Goal: Contribute content: Contribute content

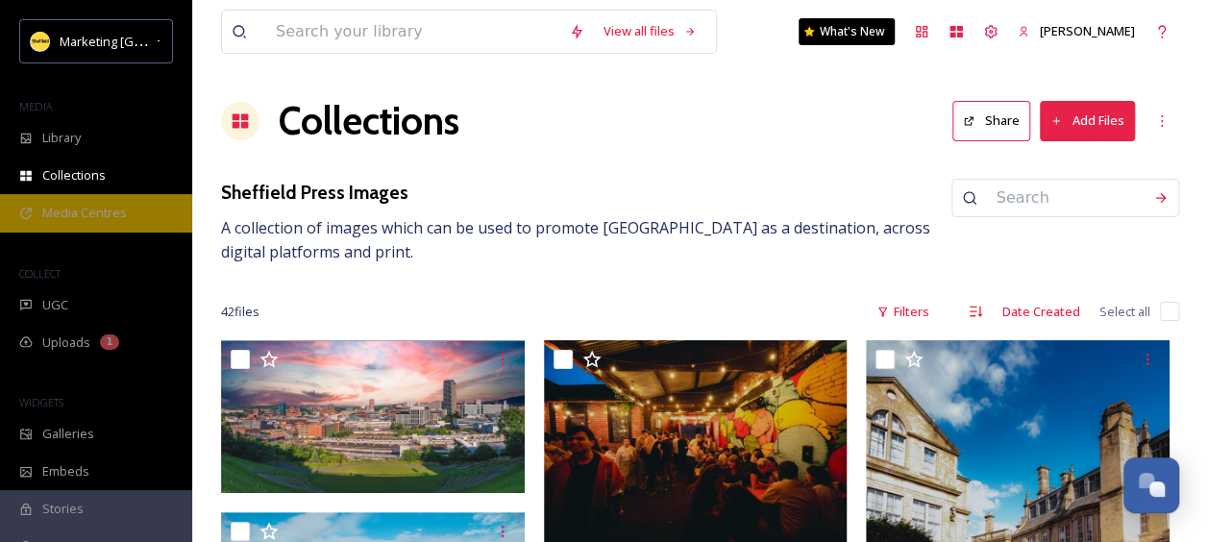
click at [116, 216] on span "Media Centres" at bounding box center [84, 213] width 85 height 18
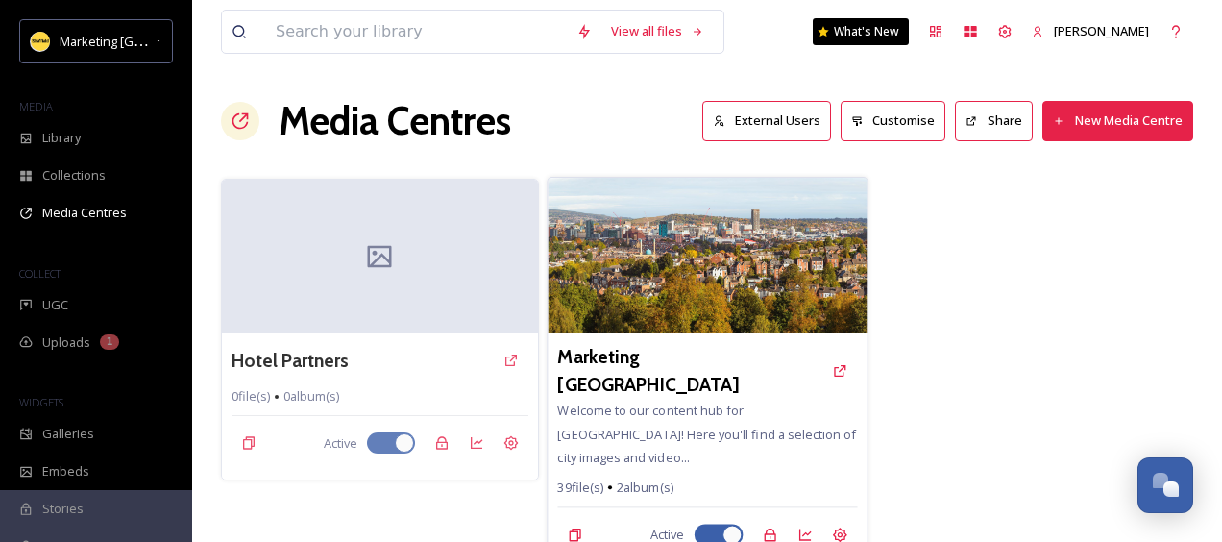
click at [673, 259] on img at bounding box center [707, 256] width 319 height 156
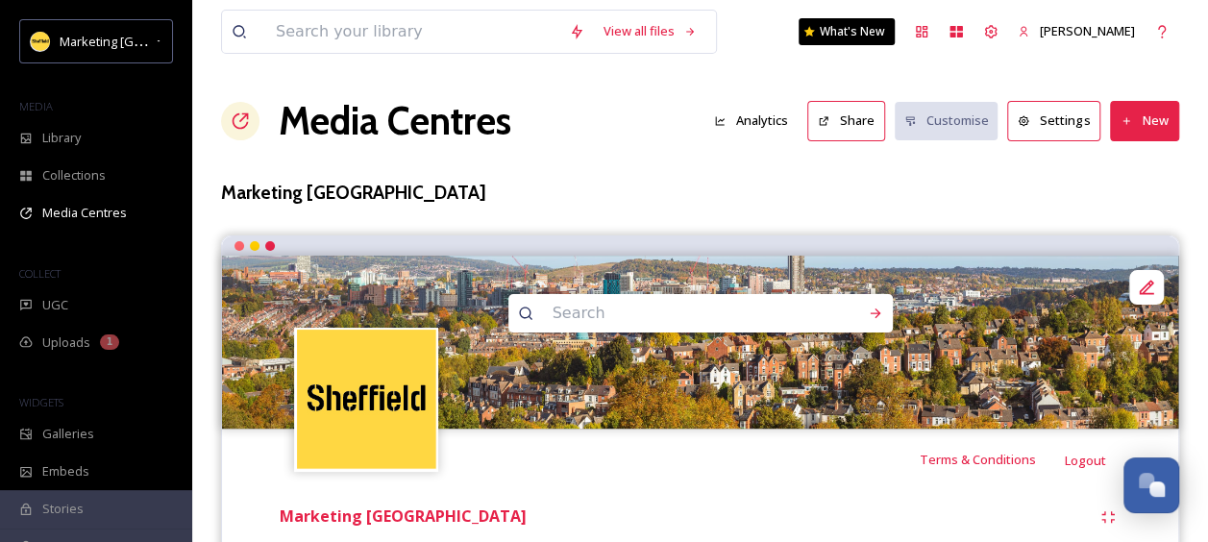
scroll to position [289, 0]
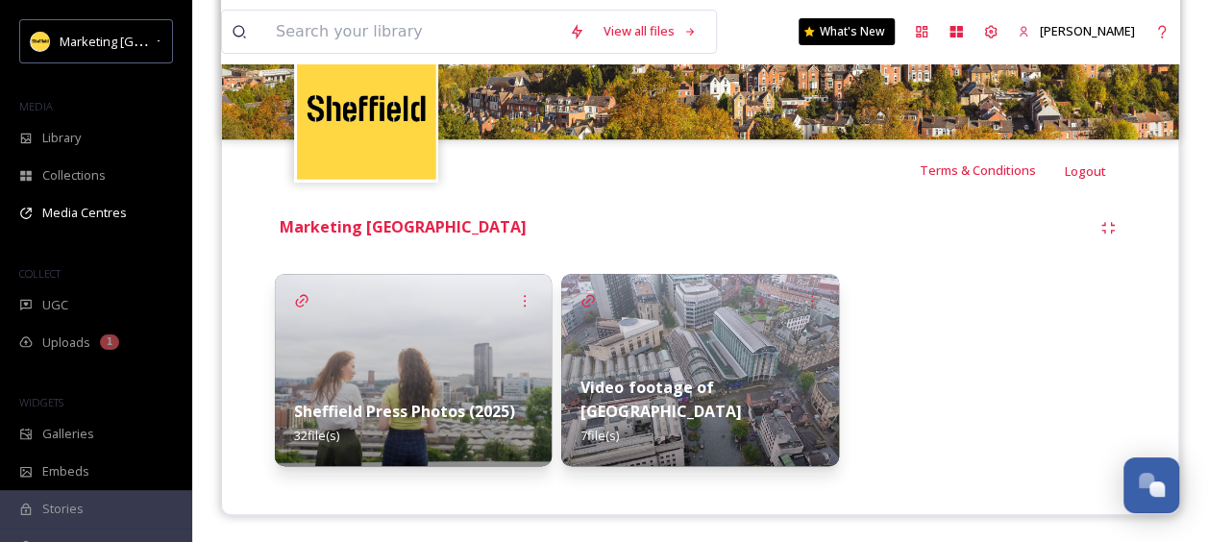
click at [348, 363] on img at bounding box center [413, 370] width 277 height 192
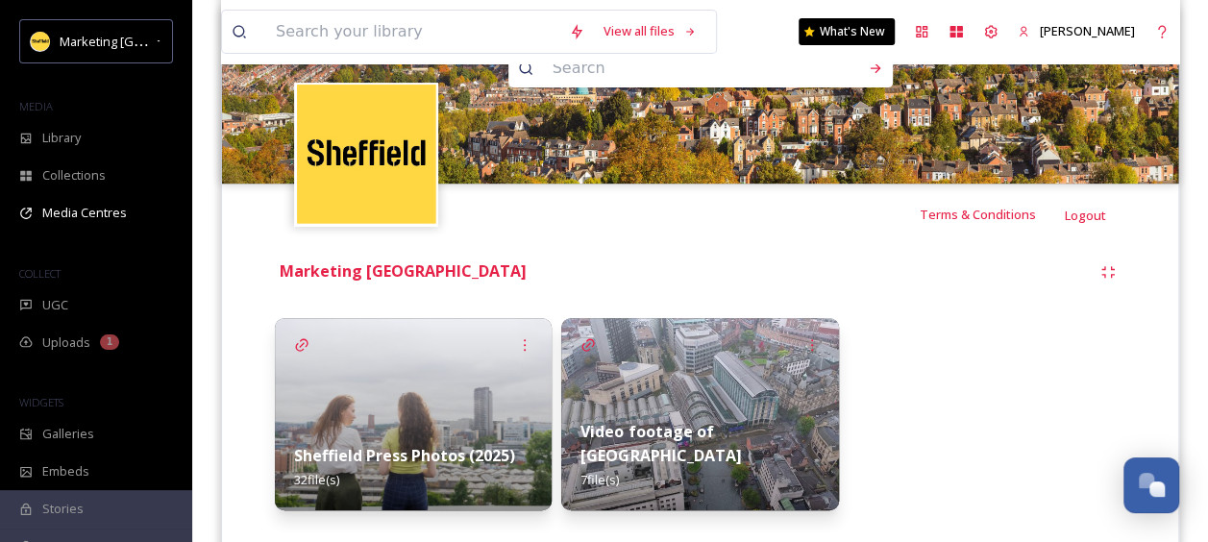
scroll to position [289, 0]
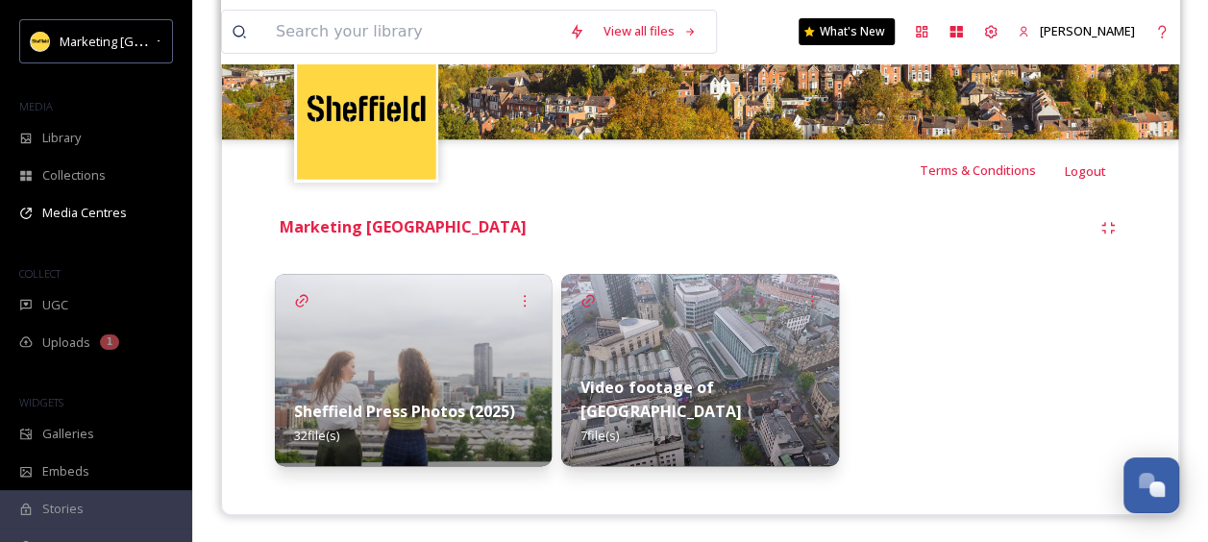
drag, startPoint x: 950, startPoint y: 317, endPoint x: 963, endPoint y: 406, distance: 89.4
click at [963, 406] on div at bounding box center [987, 370] width 277 height 192
click at [369, 233] on strong "Marketing [GEOGRAPHIC_DATA]" at bounding box center [403, 226] width 247 height 21
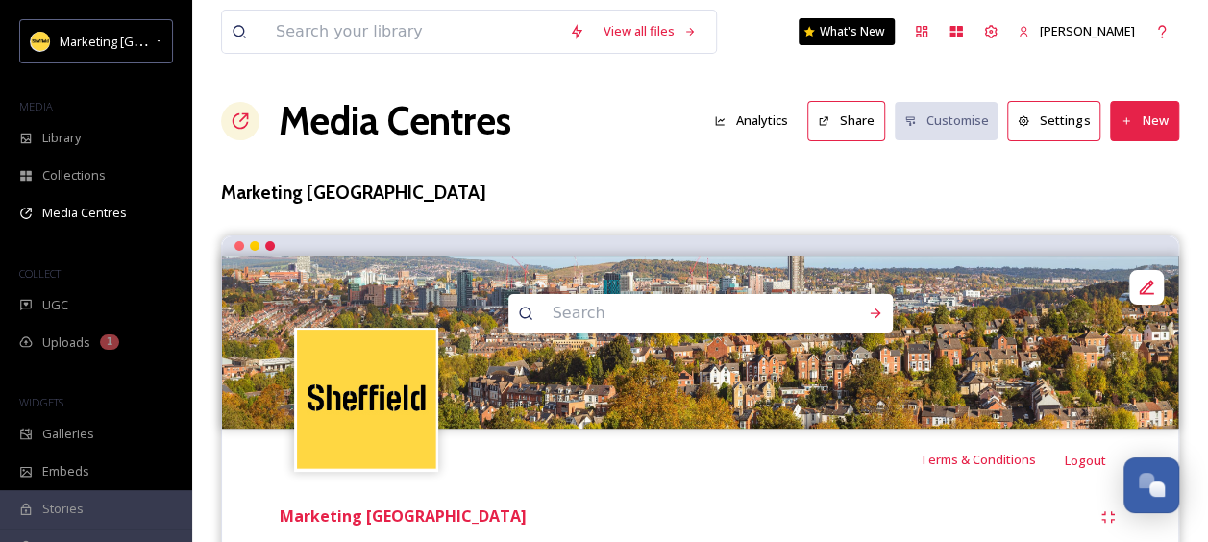
click at [1137, 125] on button "New" at bounding box center [1144, 120] width 69 height 39
click at [1125, 211] on div "Add Album" at bounding box center [1138, 203] width 82 height 37
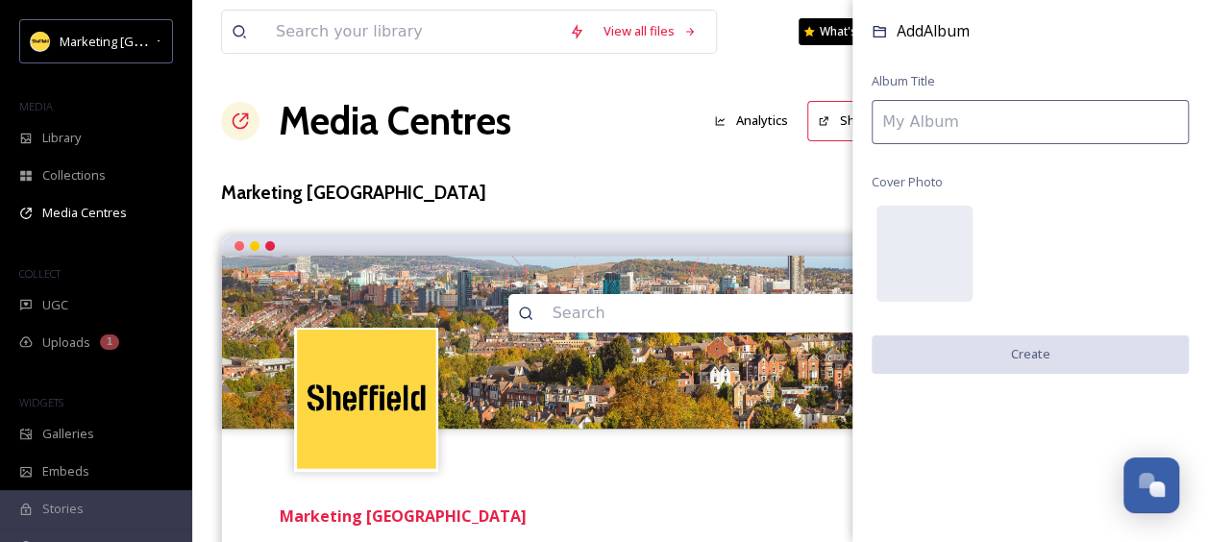
click at [928, 112] on input at bounding box center [1030, 122] width 317 height 44
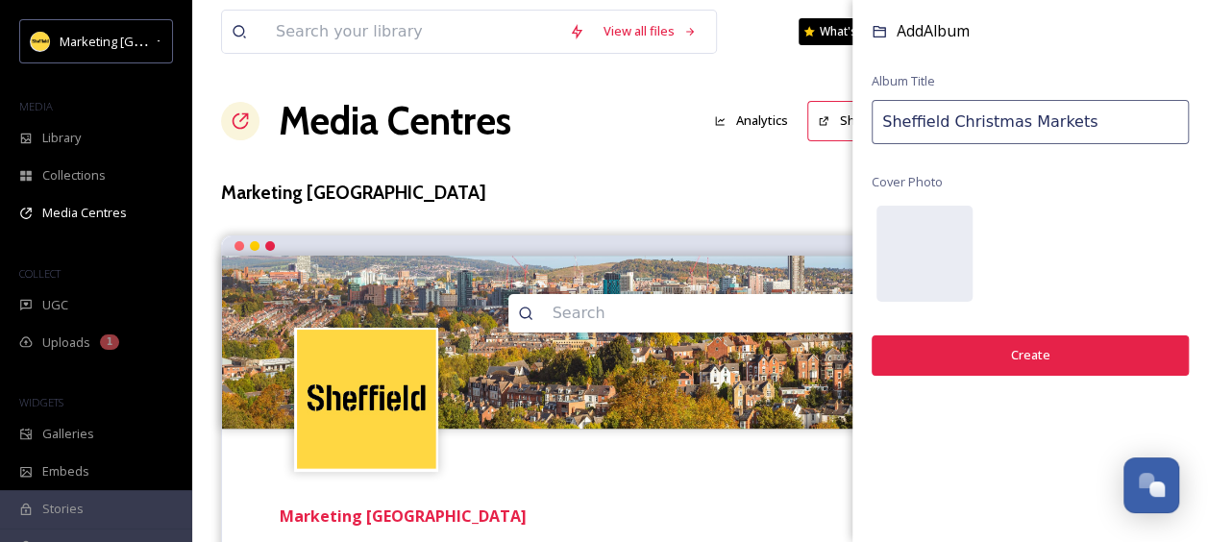
type input "Sheffield Christmas Markets"
click at [1030, 354] on button "Create" at bounding box center [1030, 354] width 317 height 39
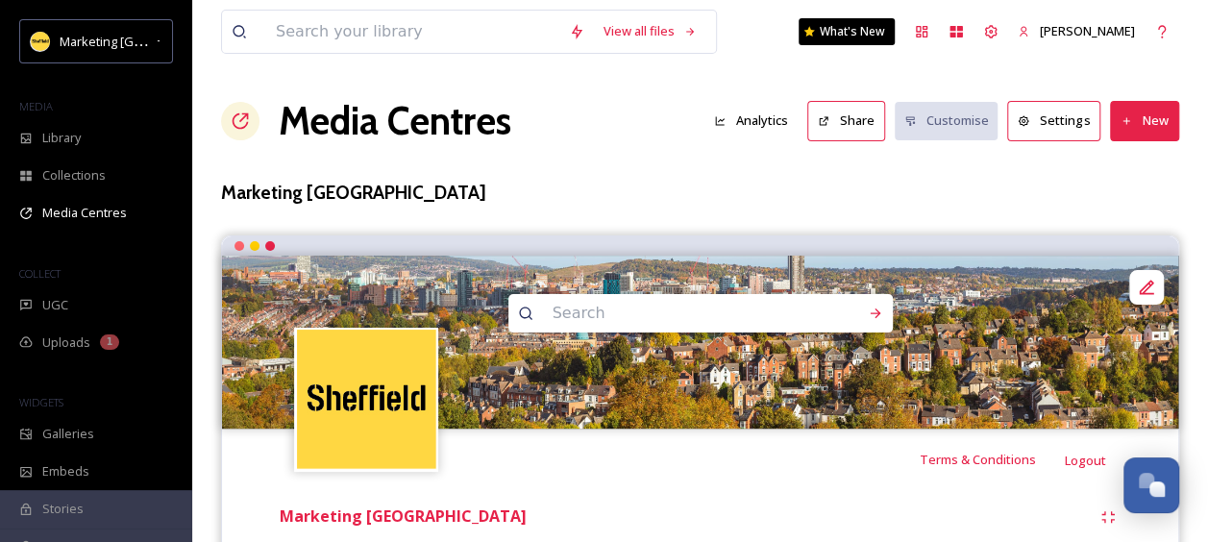
scroll to position [289, 0]
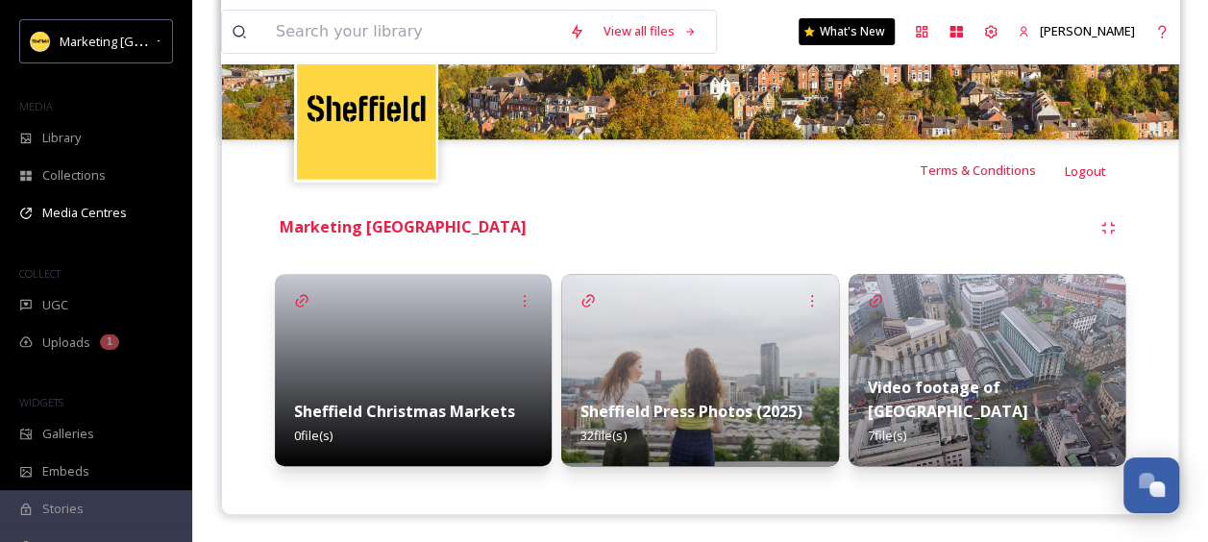
click at [403, 338] on div at bounding box center [413, 370] width 277 height 192
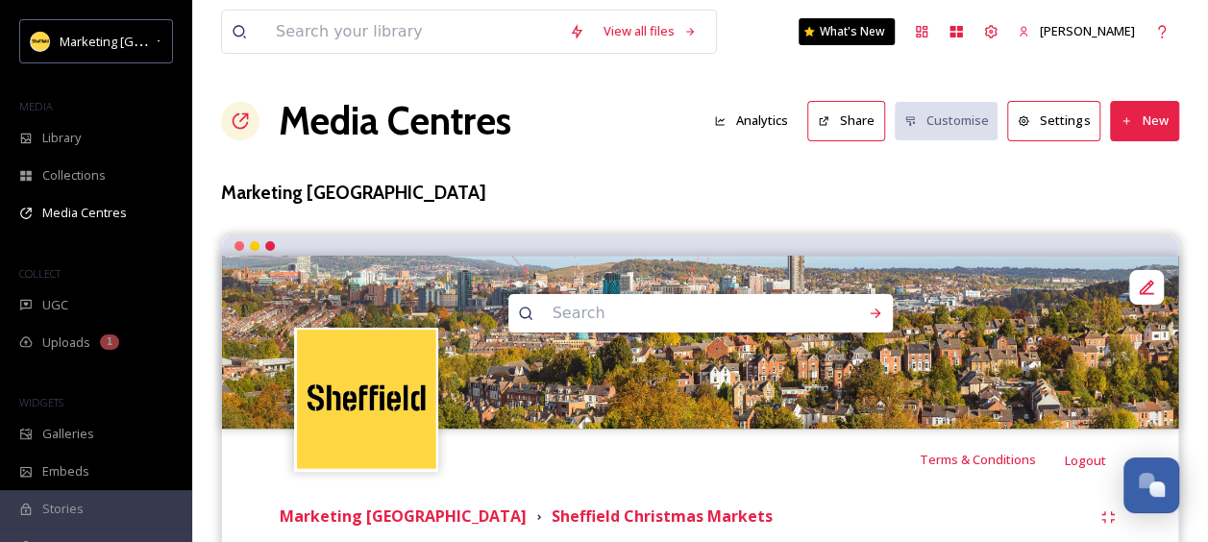
click at [1141, 117] on button "New" at bounding box center [1144, 120] width 69 height 39
click at [1146, 165] on span "Add Files" at bounding box center [1132, 166] width 52 height 18
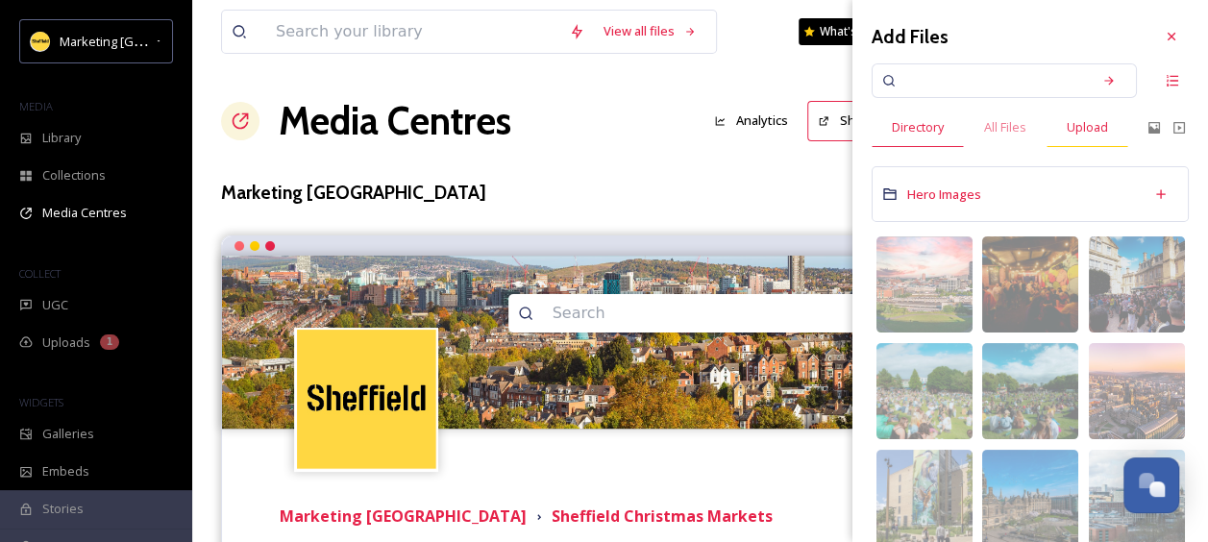
click at [1099, 119] on span "Upload" at bounding box center [1087, 127] width 41 height 18
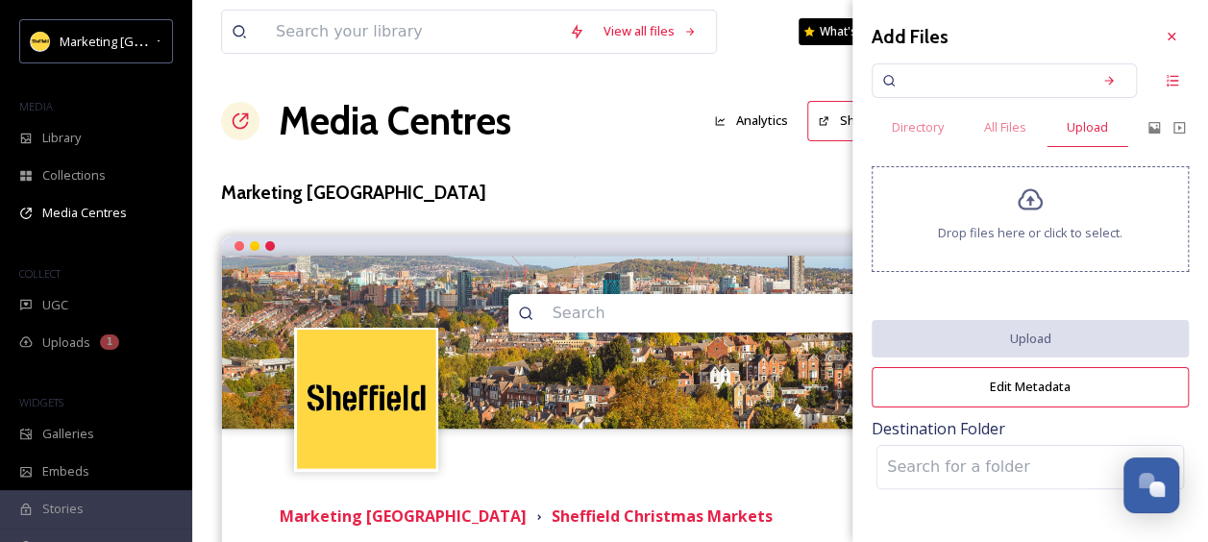
click at [1013, 209] on div "Drop files here or click to select." at bounding box center [1030, 219] width 317 height 106
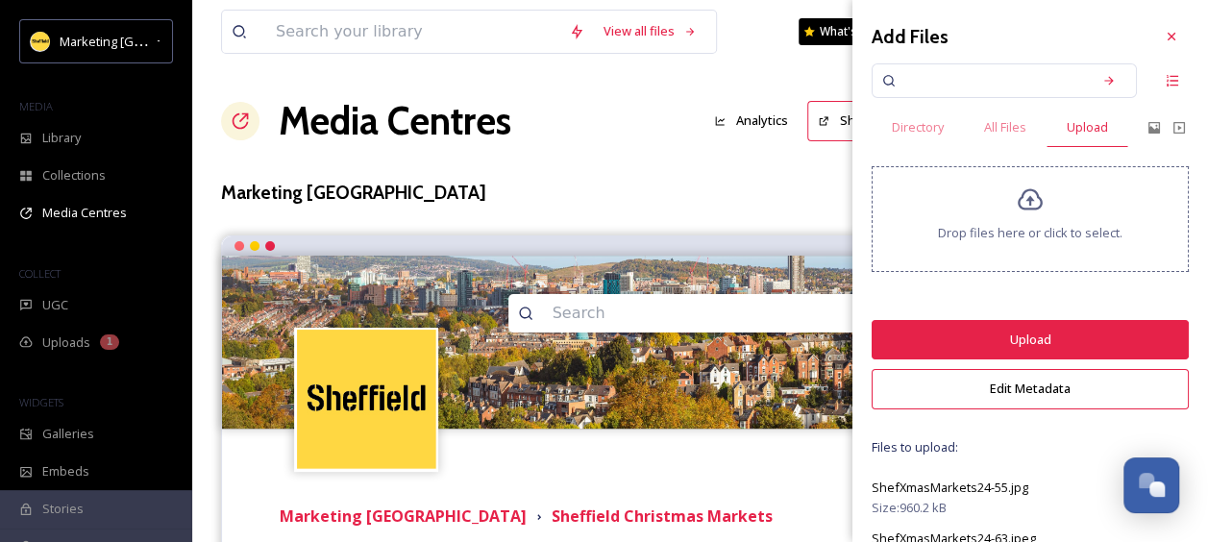
click at [1028, 333] on button "Upload" at bounding box center [1030, 339] width 317 height 39
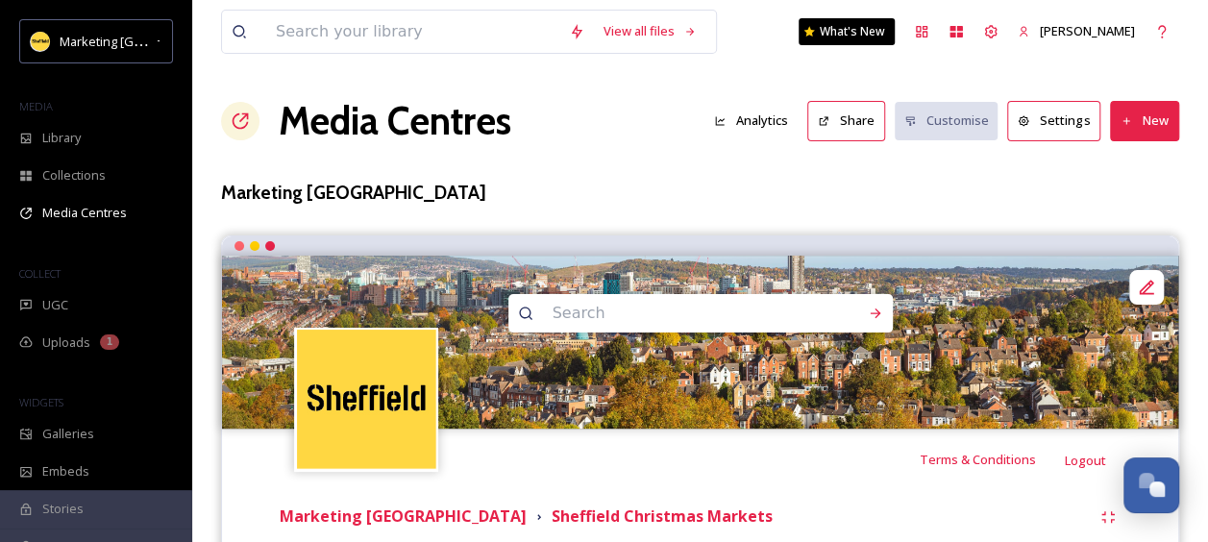
click at [621, 146] on div "Media Centres Analytics Share Customise Settings New" at bounding box center [700, 121] width 958 height 58
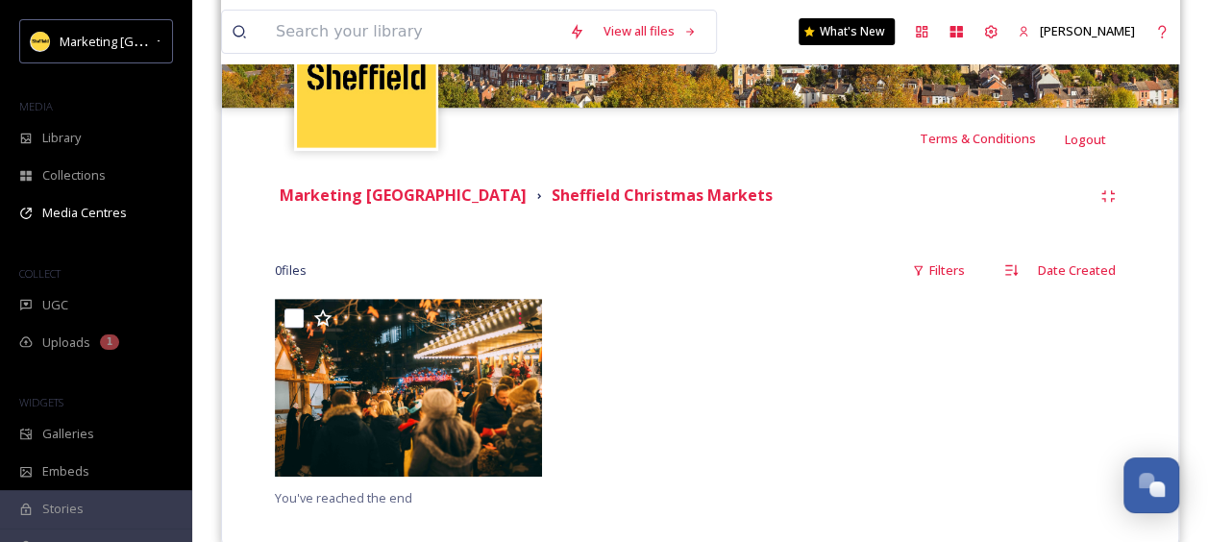
scroll to position [355, 0]
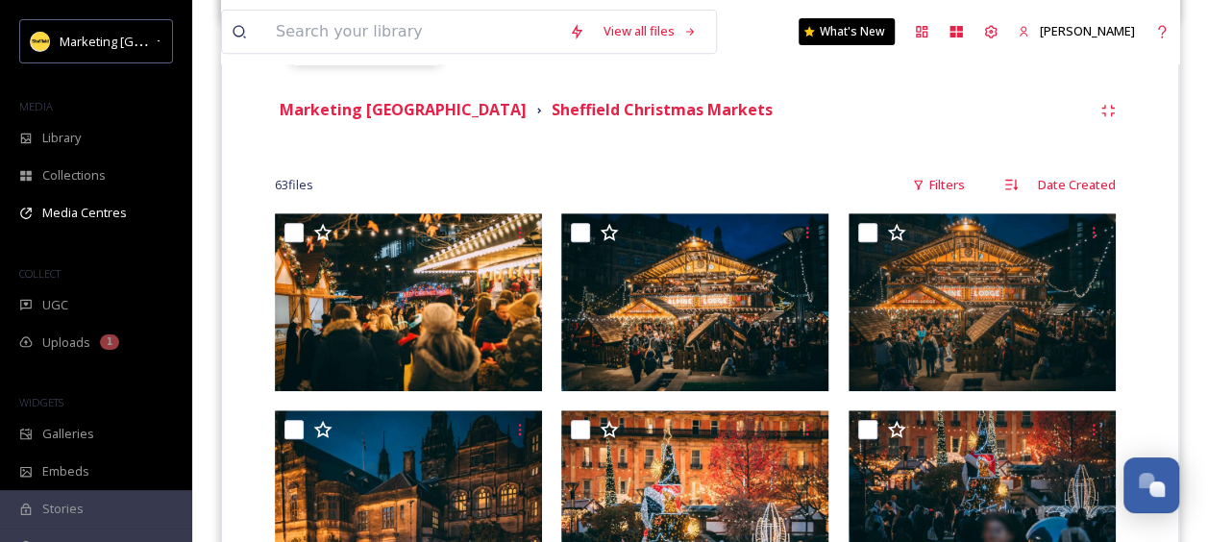
scroll to position [415, 0]
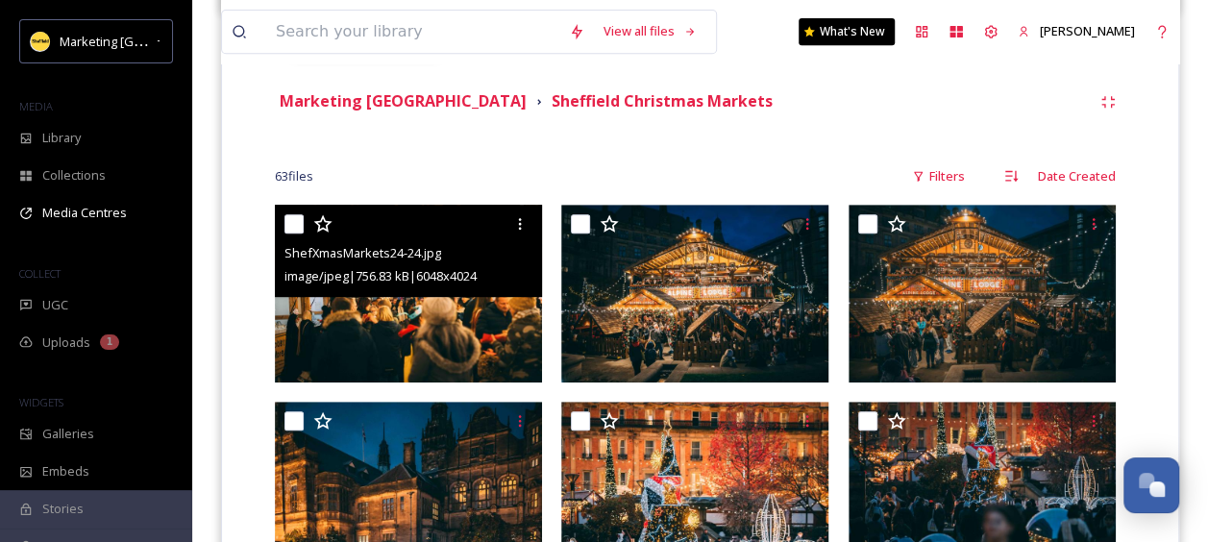
click at [294, 223] on input "checkbox" at bounding box center [293, 223] width 19 height 19
checkbox input "true"
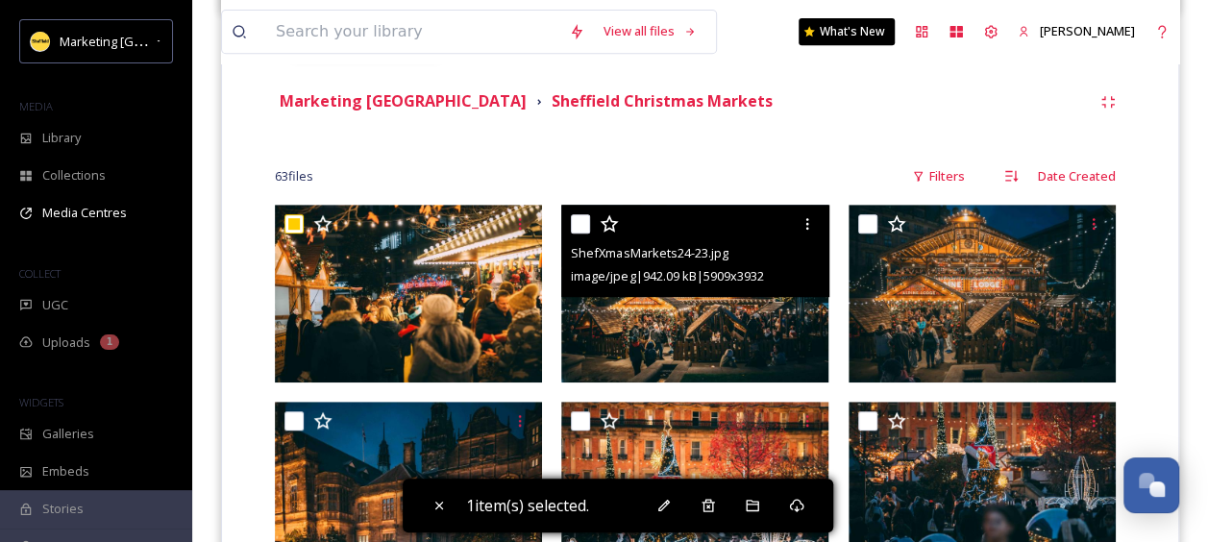
click at [572, 220] on input "checkbox" at bounding box center [580, 223] width 19 height 19
checkbox input "true"
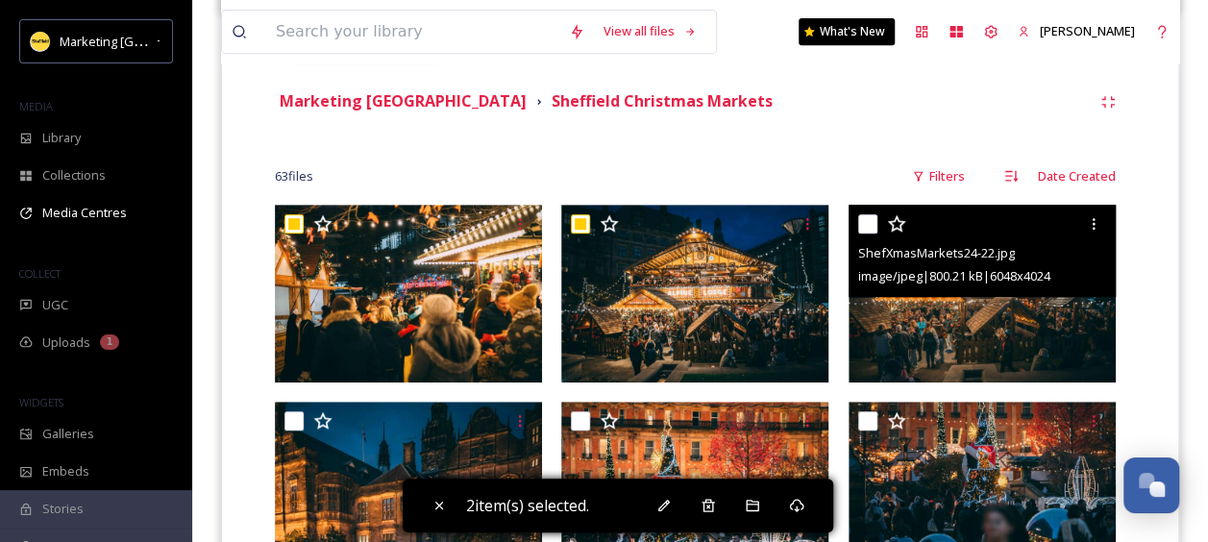
click at [873, 225] on input "checkbox" at bounding box center [867, 223] width 19 height 19
checkbox input "true"
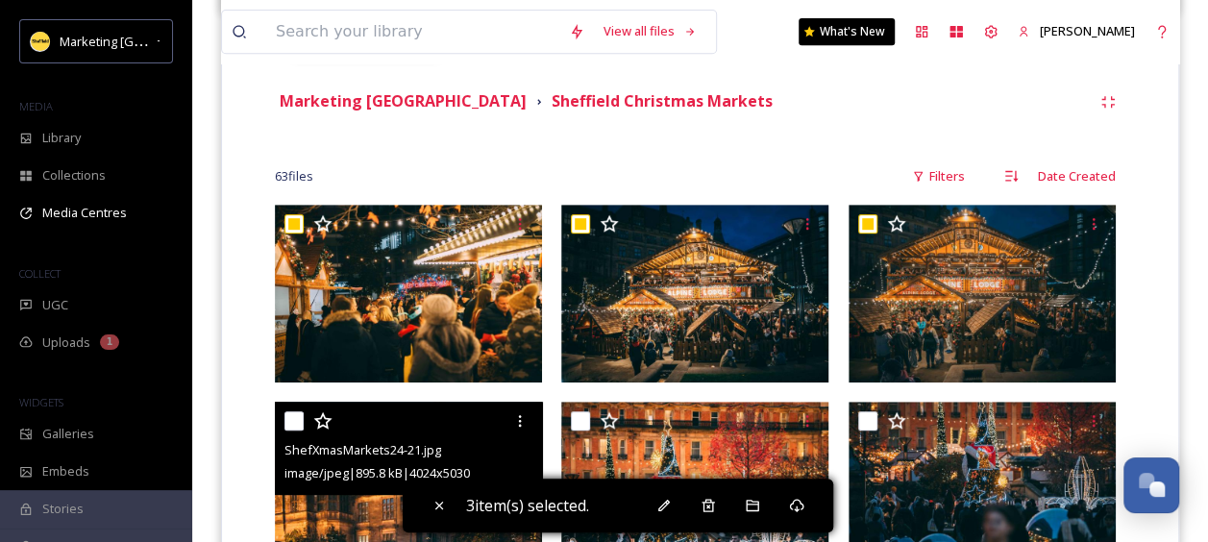
click at [292, 416] on input "checkbox" at bounding box center [293, 420] width 19 height 19
checkbox input "true"
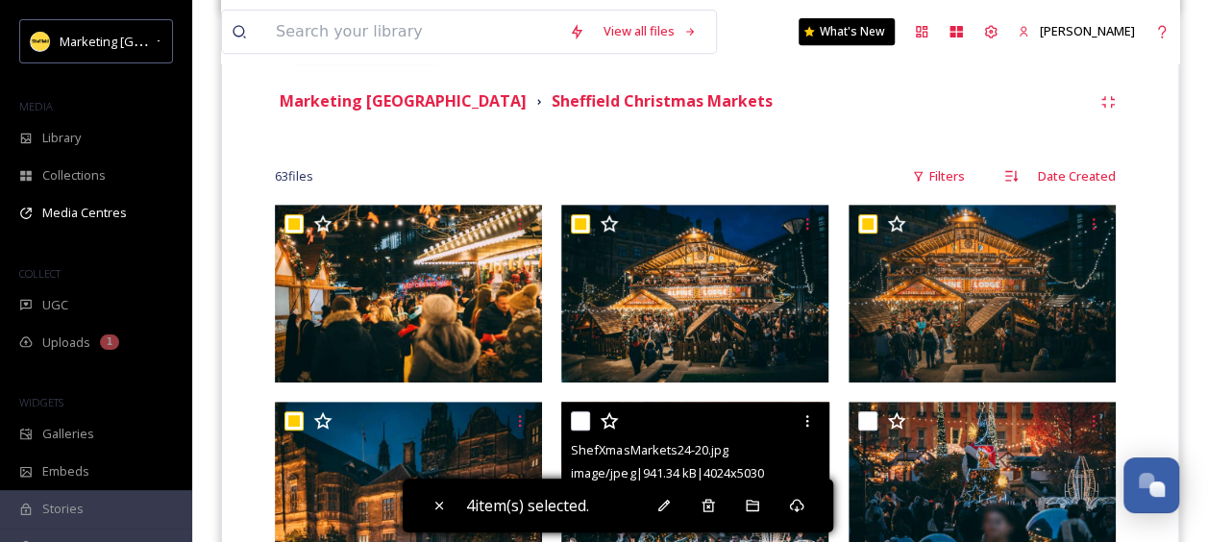
click at [579, 413] on input "checkbox" at bounding box center [580, 420] width 19 height 19
checkbox input "true"
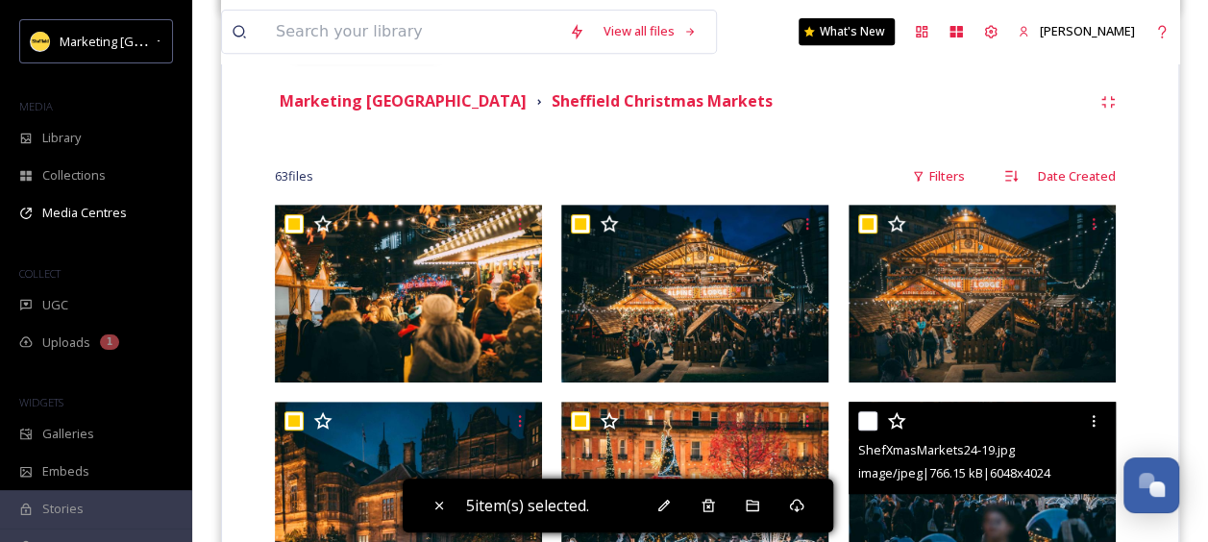
click at [869, 417] on input "checkbox" at bounding box center [867, 420] width 19 height 19
checkbox input "true"
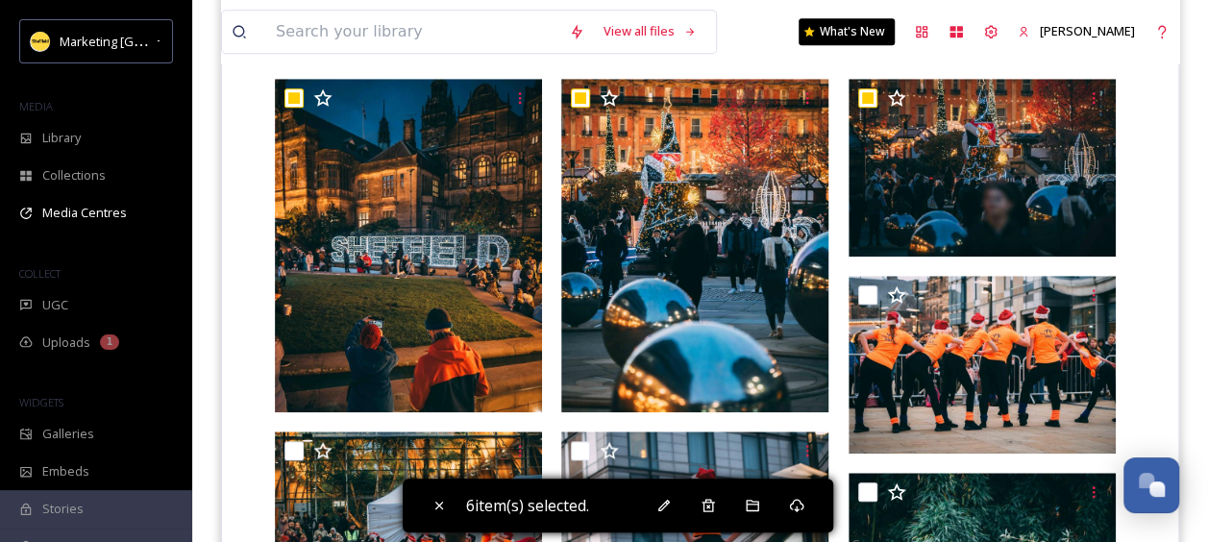
scroll to position [721, 0]
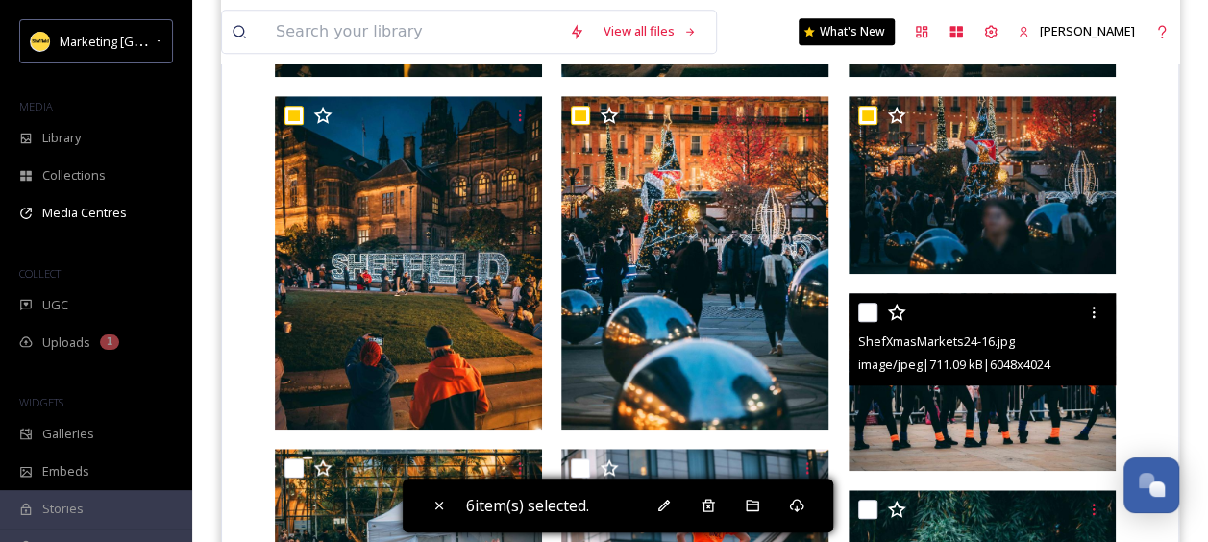
click at [869, 311] on input "checkbox" at bounding box center [867, 312] width 19 height 19
checkbox input "true"
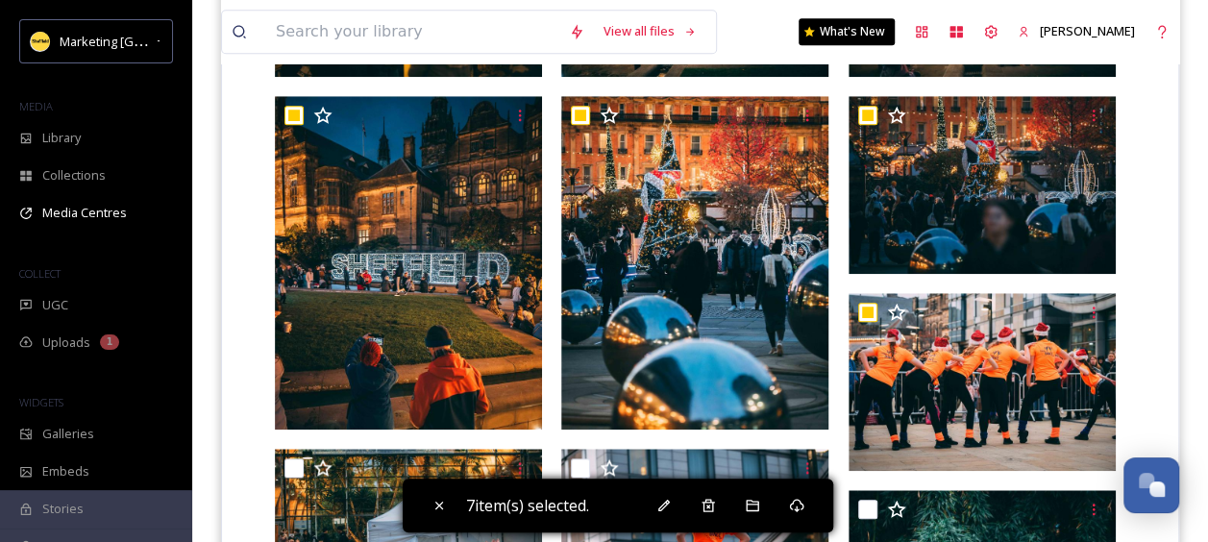
scroll to position [1034, 0]
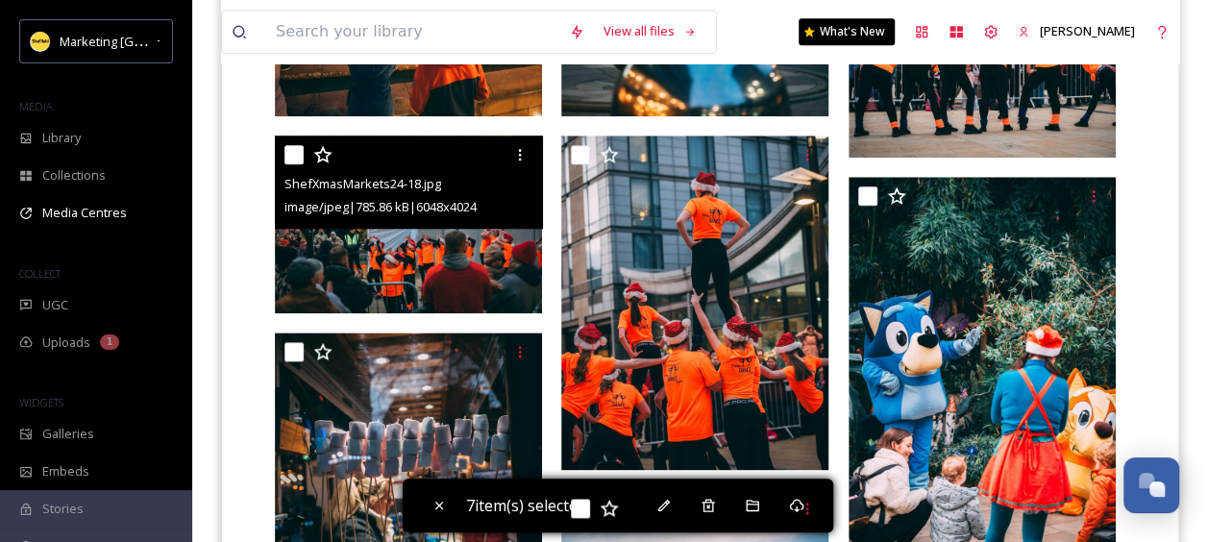
click at [293, 158] on input "checkbox" at bounding box center [293, 154] width 19 height 19
checkbox input "true"
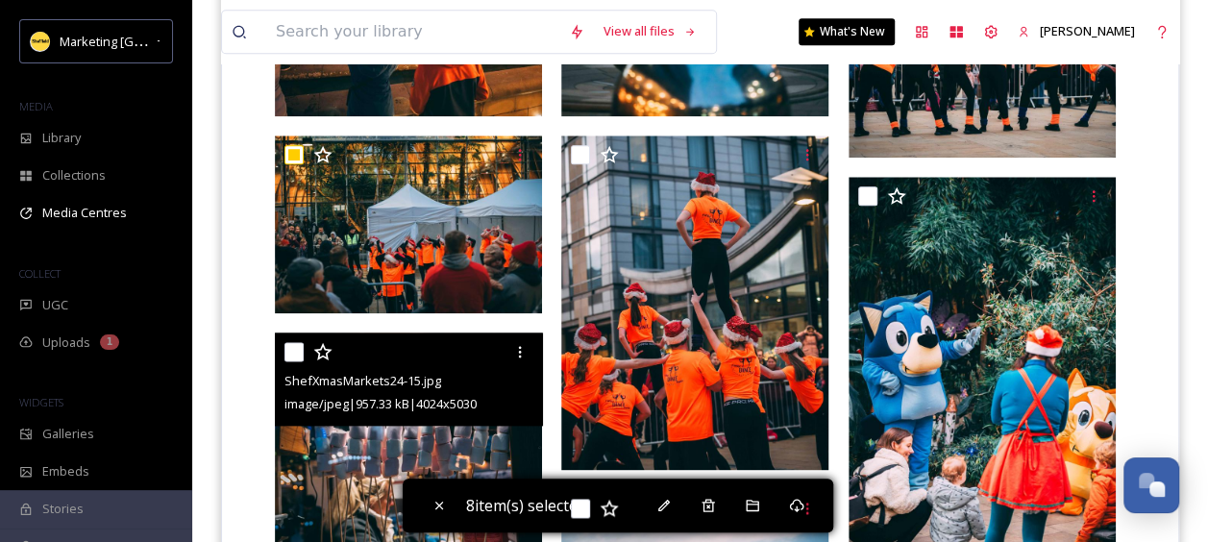
click at [288, 350] on input "checkbox" at bounding box center [293, 351] width 19 height 19
checkbox input "true"
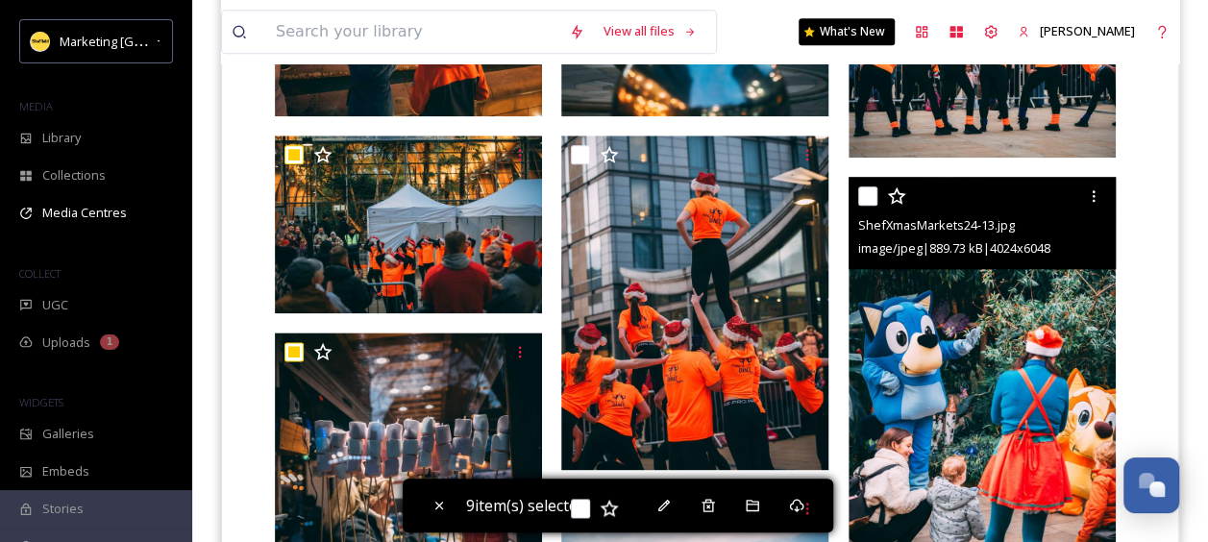
click at [867, 195] on input "checkbox" at bounding box center [867, 195] width 19 height 19
checkbox input "true"
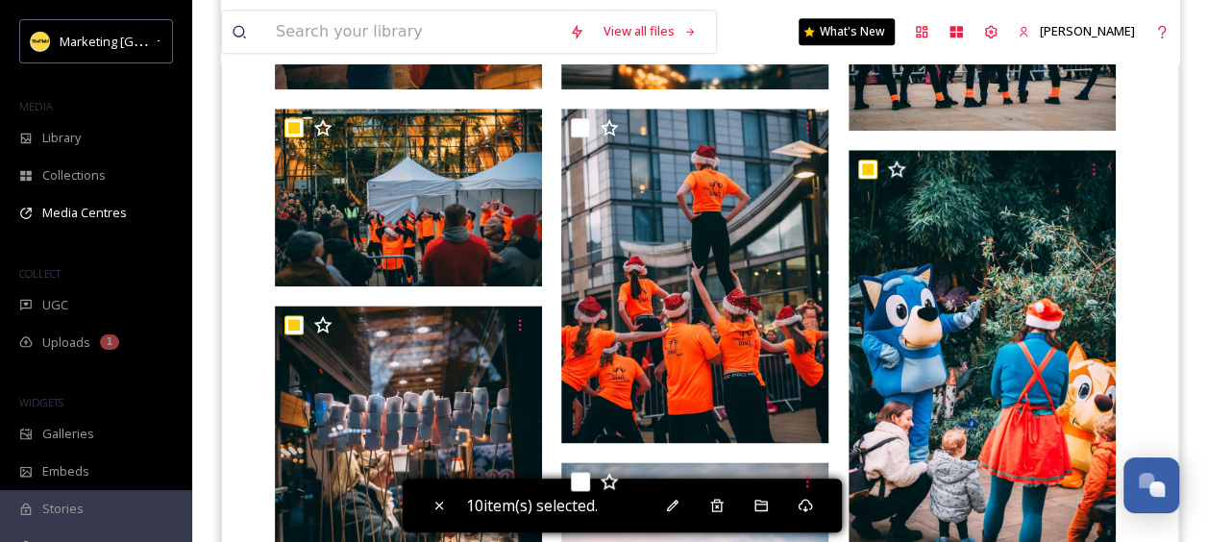
scroll to position [1098, 0]
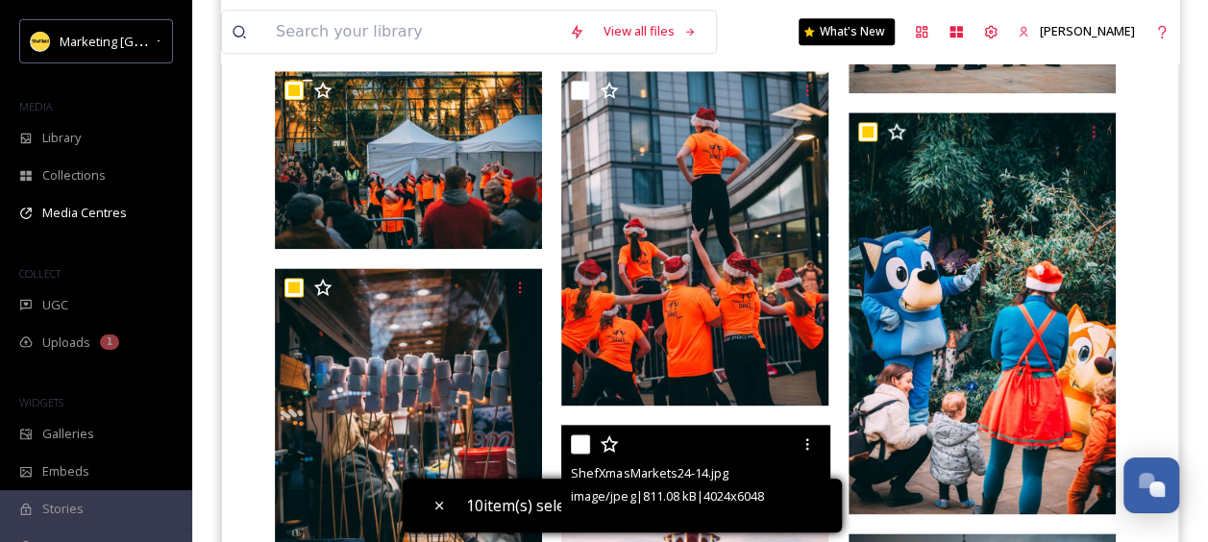
click at [574, 440] on input "checkbox" at bounding box center [580, 443] width 19 height 19
checkbox input "true"
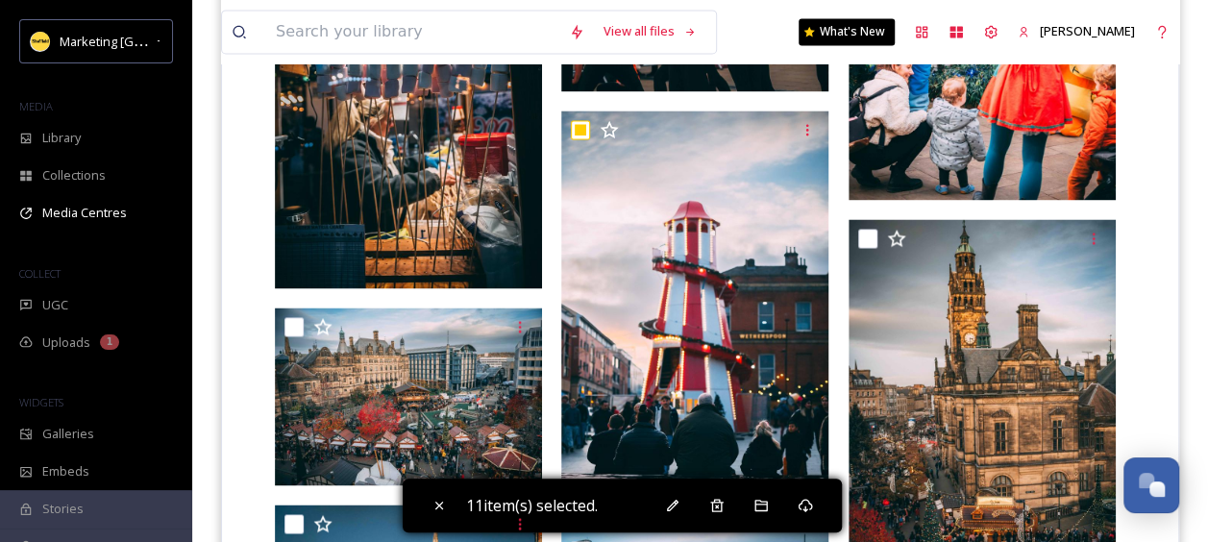
scroll to position [1468, 0]
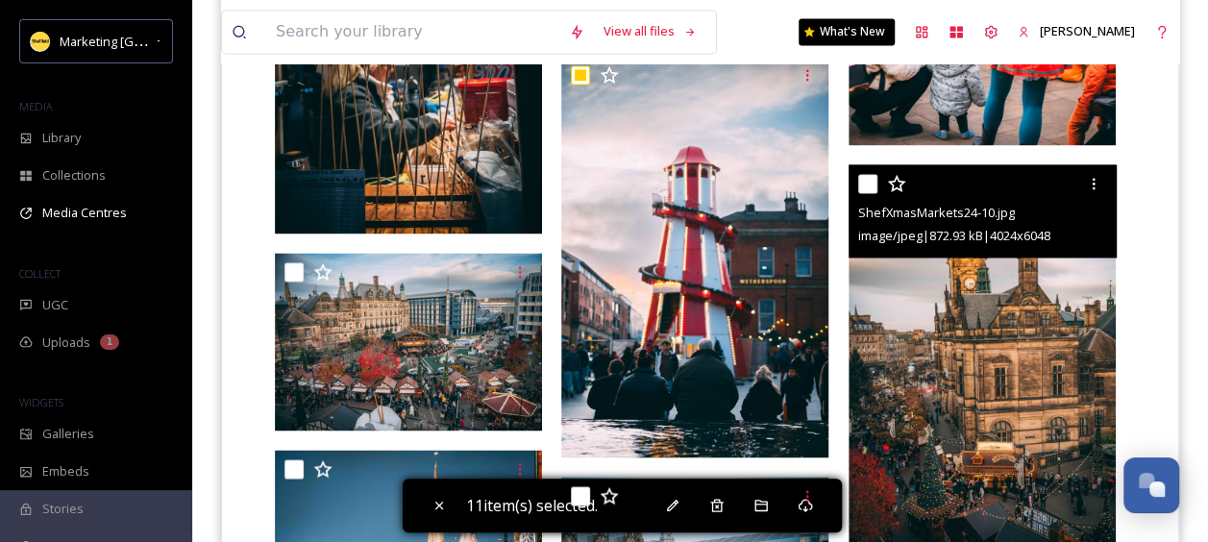
click at [861, 185] on input "checkbox" at bounding box center [867, 183] width 19 height 19
checkbox input "true"
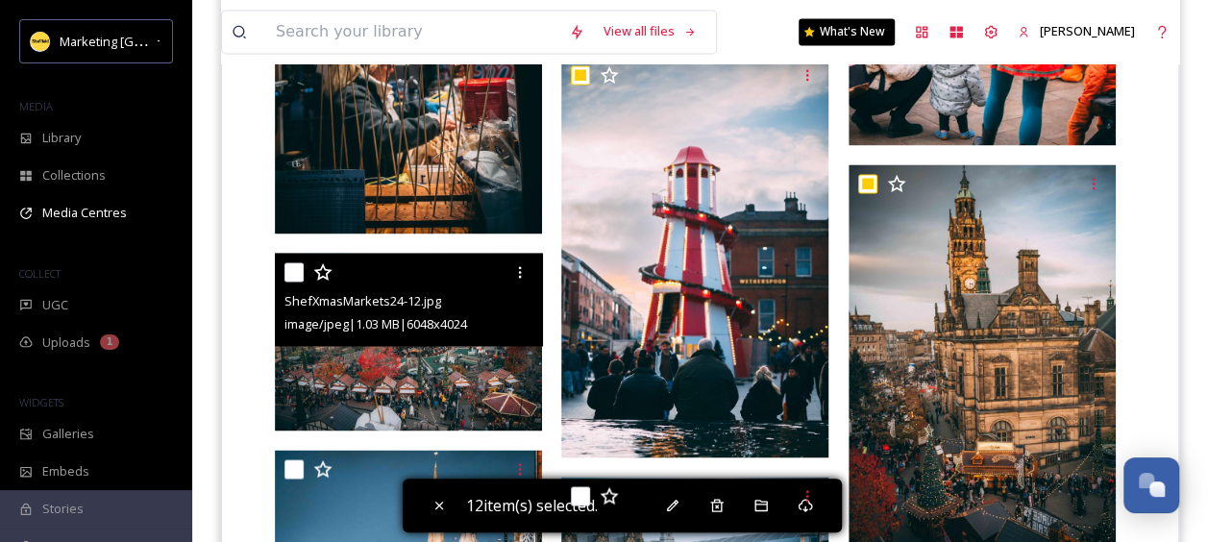
click at [285, 270] on input "checkbox" at bounding box center [293, 271] width 19 height 19
checkbox input "true"
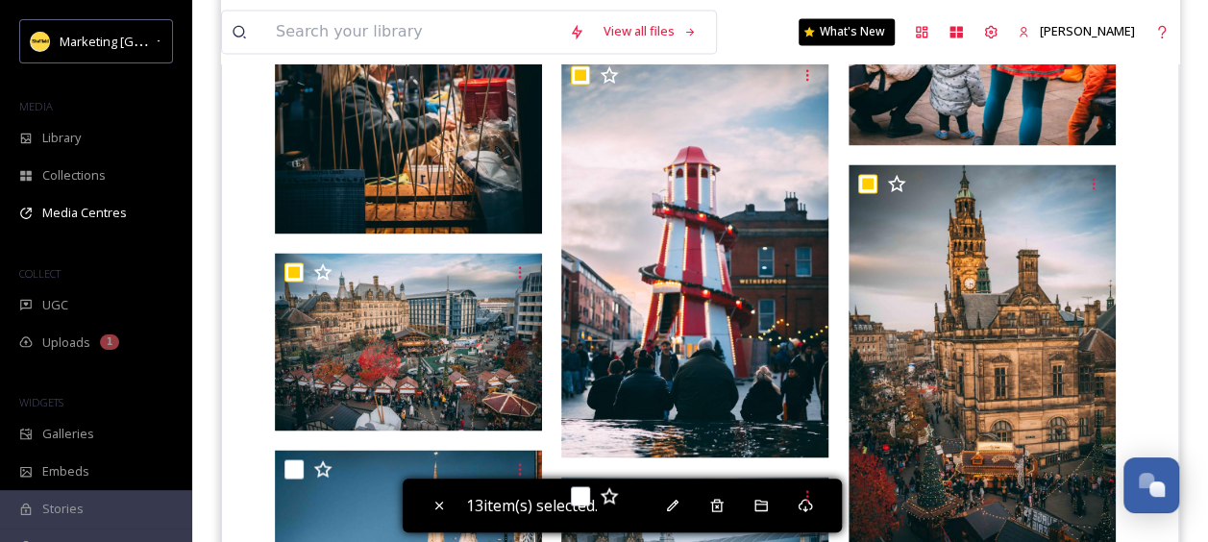
scroll to position [1754, 0]
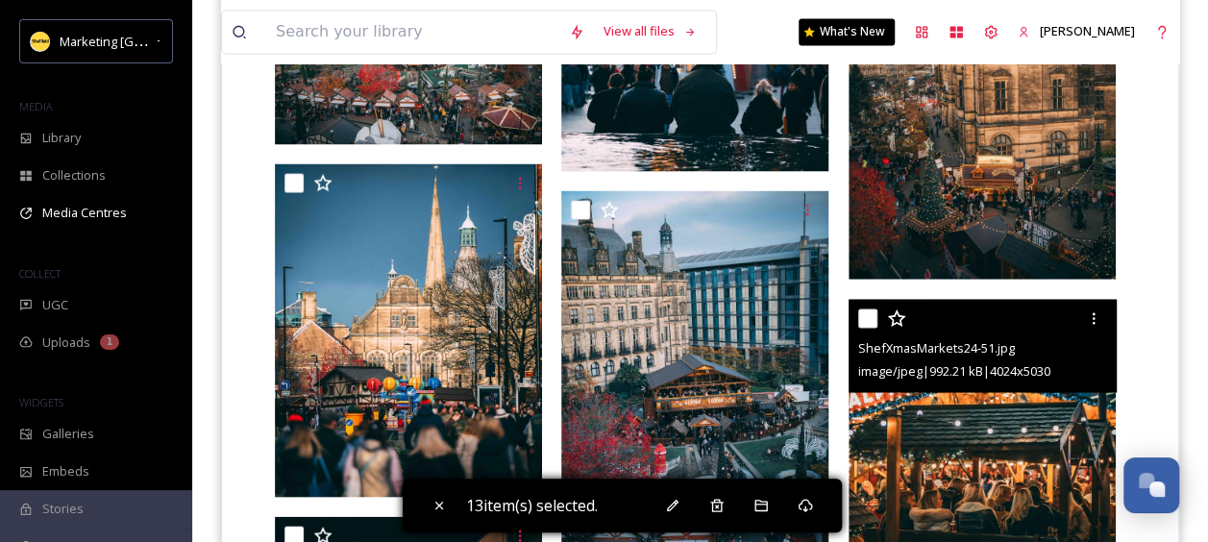
click at [860, 316] on input "checkbox" at bounding box center [867, 317] width 19 height 19
checkbox input "true"
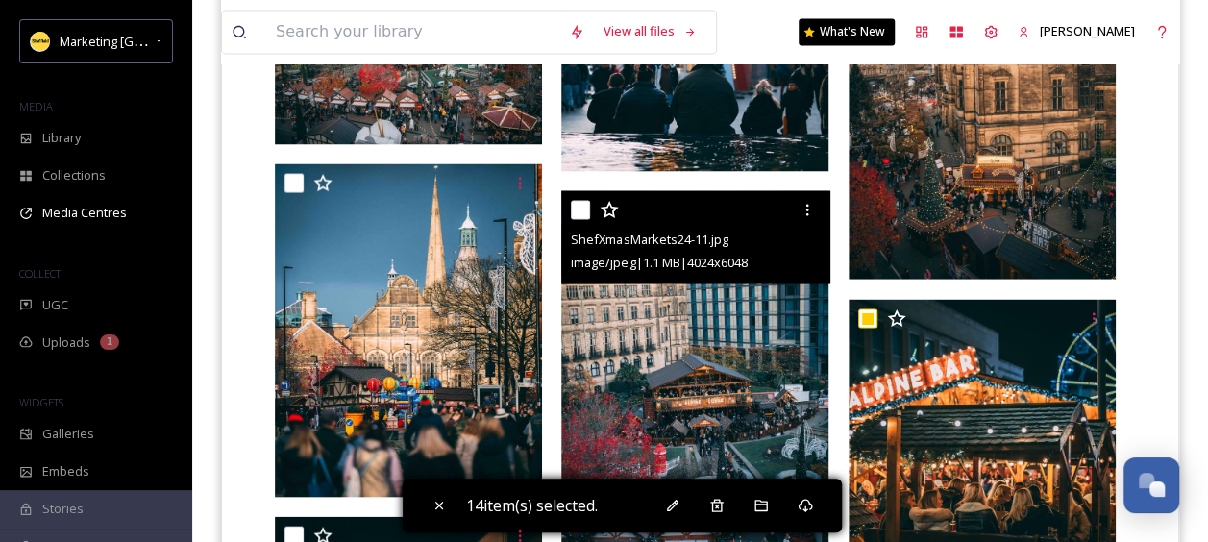
click at [578, 204] on input "checkbox" at bounding box center [580, 209] width 19 height 19
checkbox input "true"
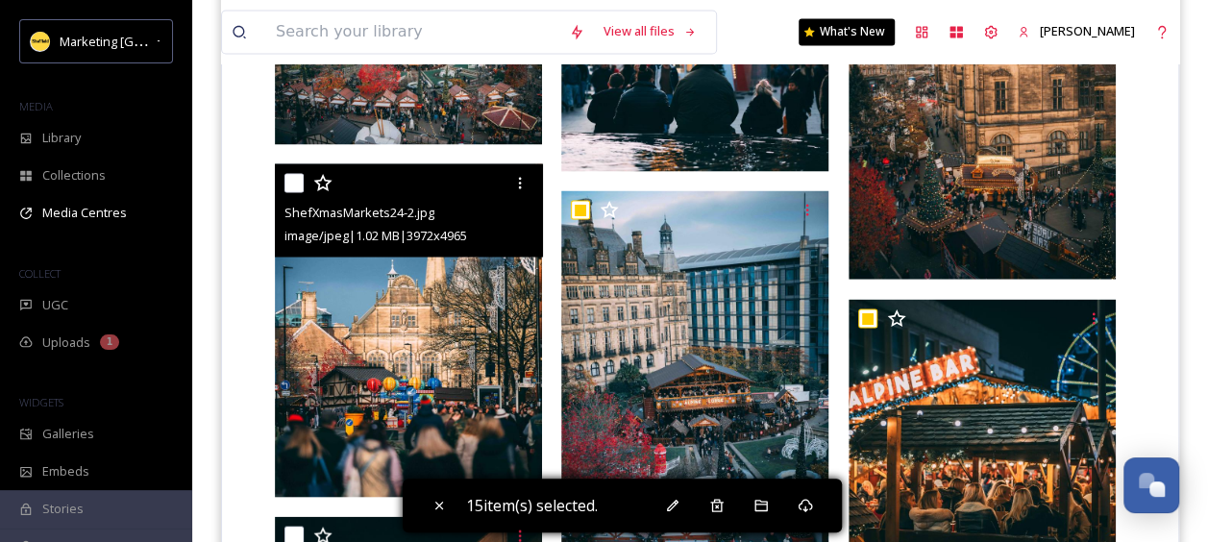
click at [290, 188] on input "checkbox" at bounding box center [293, 182] width 19 height 19
checkbox input "true"
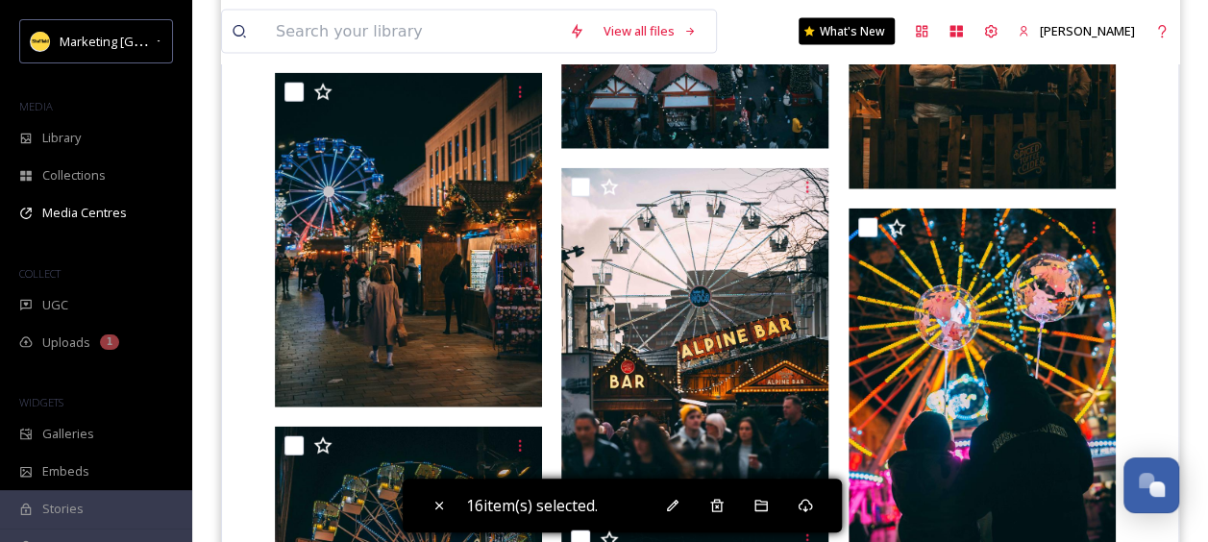
scroll to position [2207, 0]
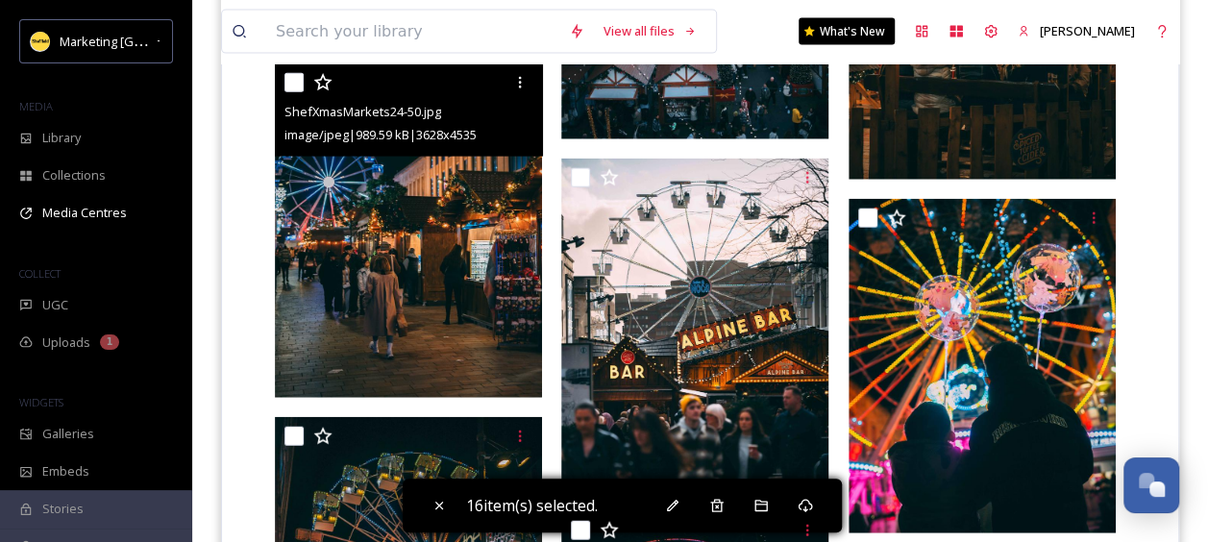
click at [293, 84] on input "checkbox" at bounding box center [293, 82] width 19 height 19
checkbox input "true"
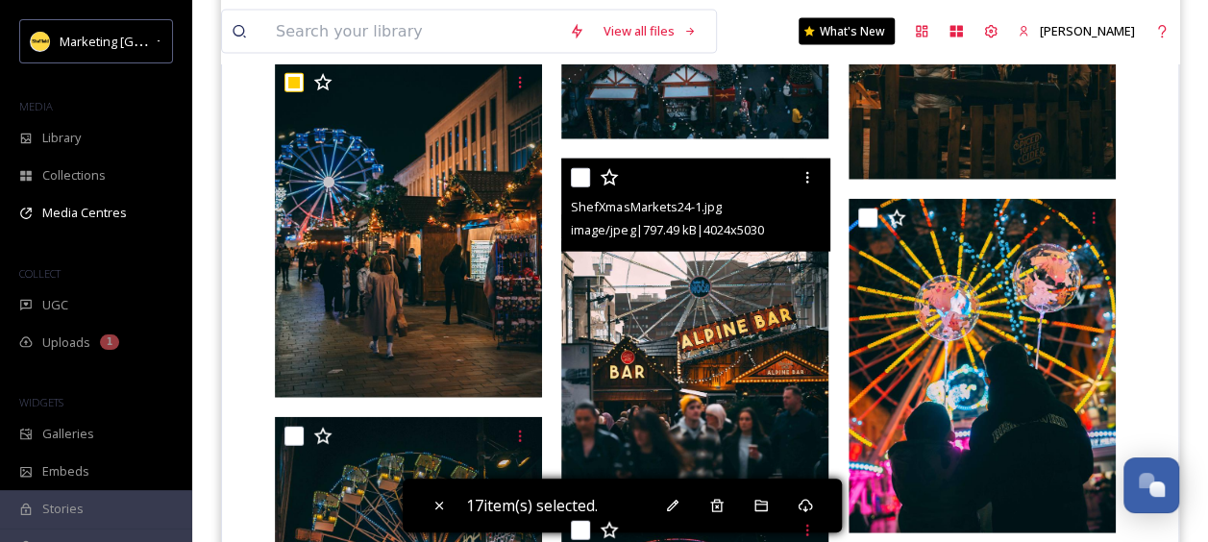
click at [580, 172] on input "checkbox" at bounding box center [580, 177] width 19 height 19
checkbox input "true"
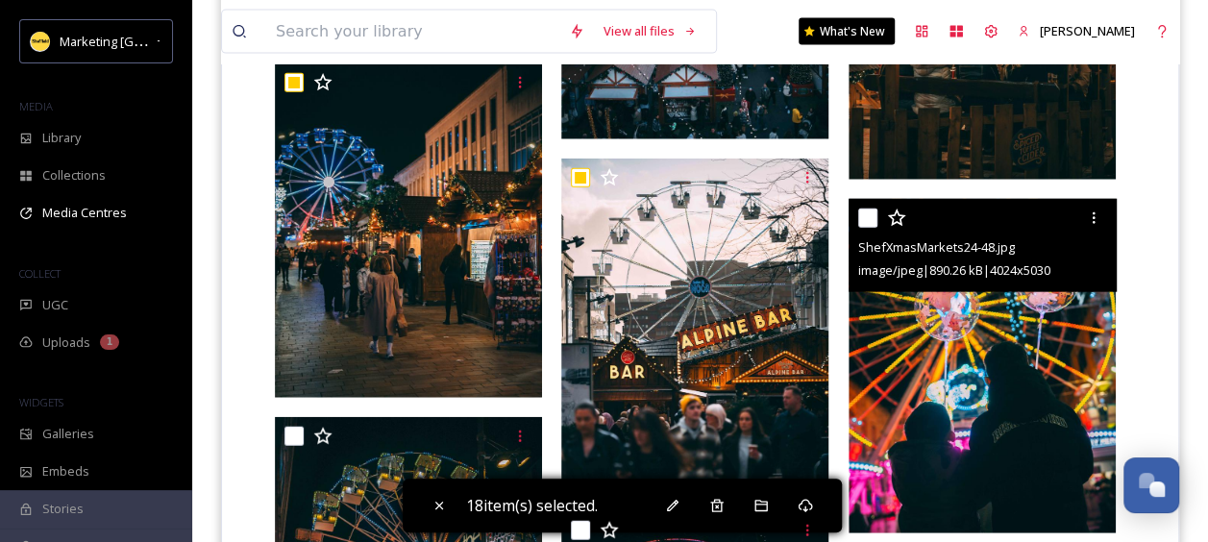
click at [864, 214] on input "checkbox" at bounding box center [867, 218] width 19 height 19
checkbox input "true"
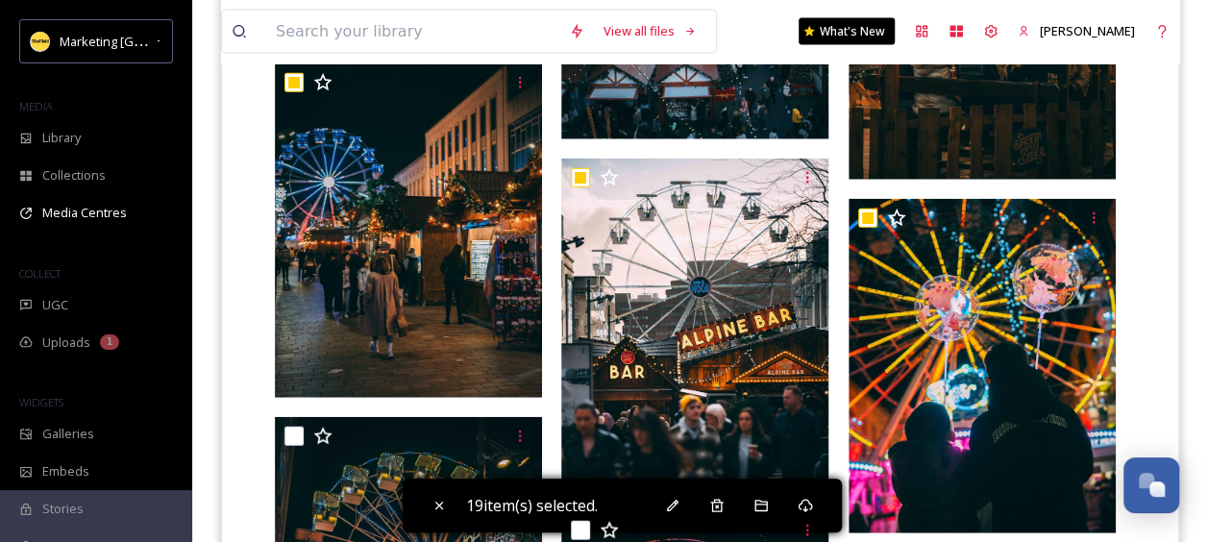
scroll to position [2363, 0]
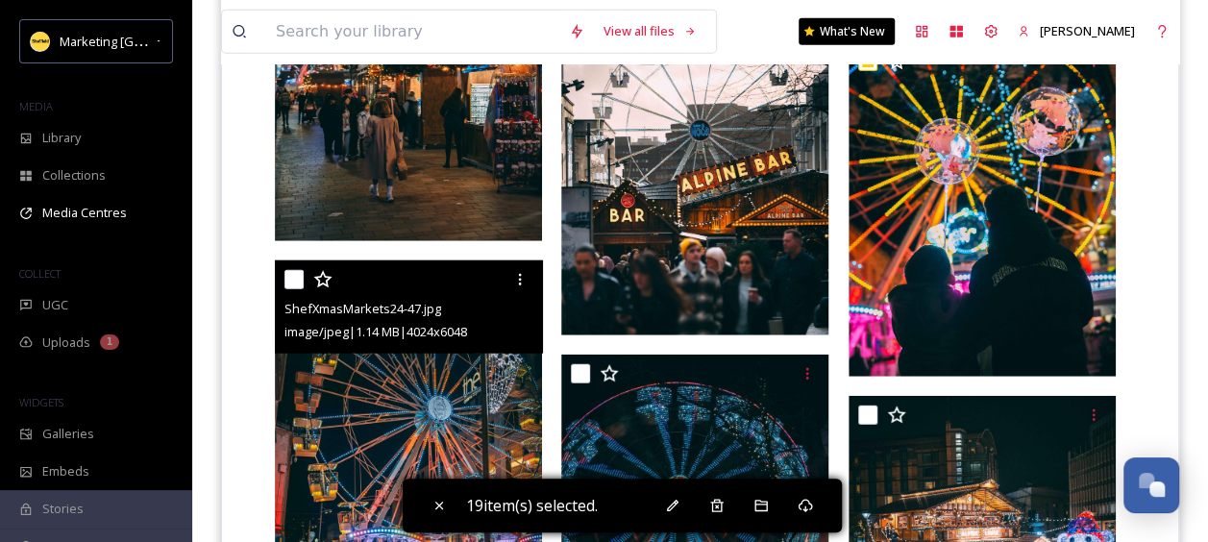
click at [289, 271] on input "checkbox" at bounding box center [293, 279] width 19 height 19
checkbox input "true"
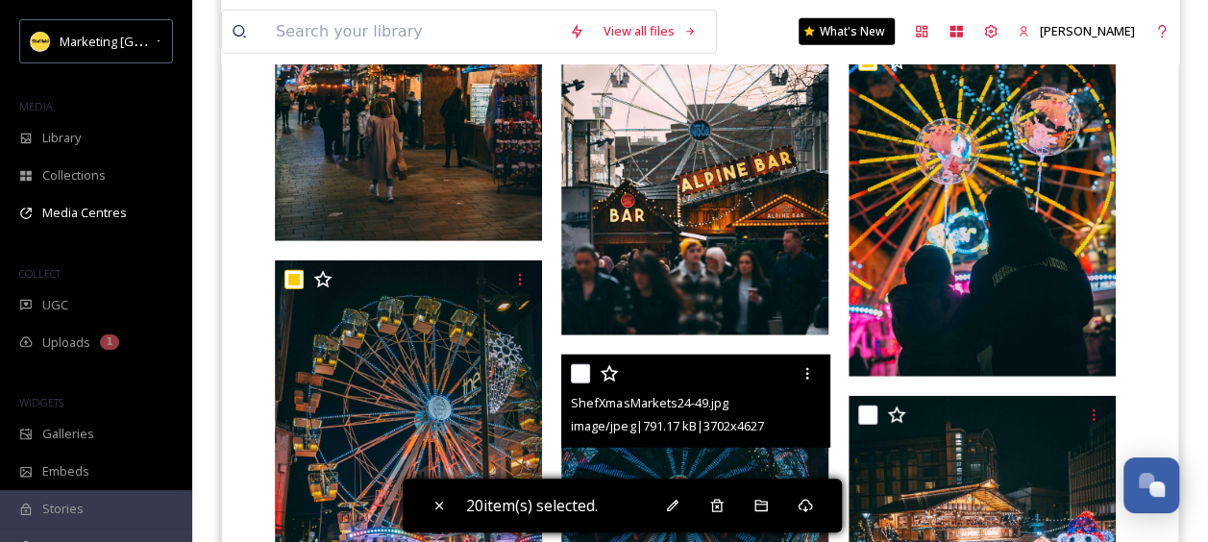
click at [577, 370] on input "checkbox" at bounding box center [580, 373] width 19 height 19
checkbox input "true"
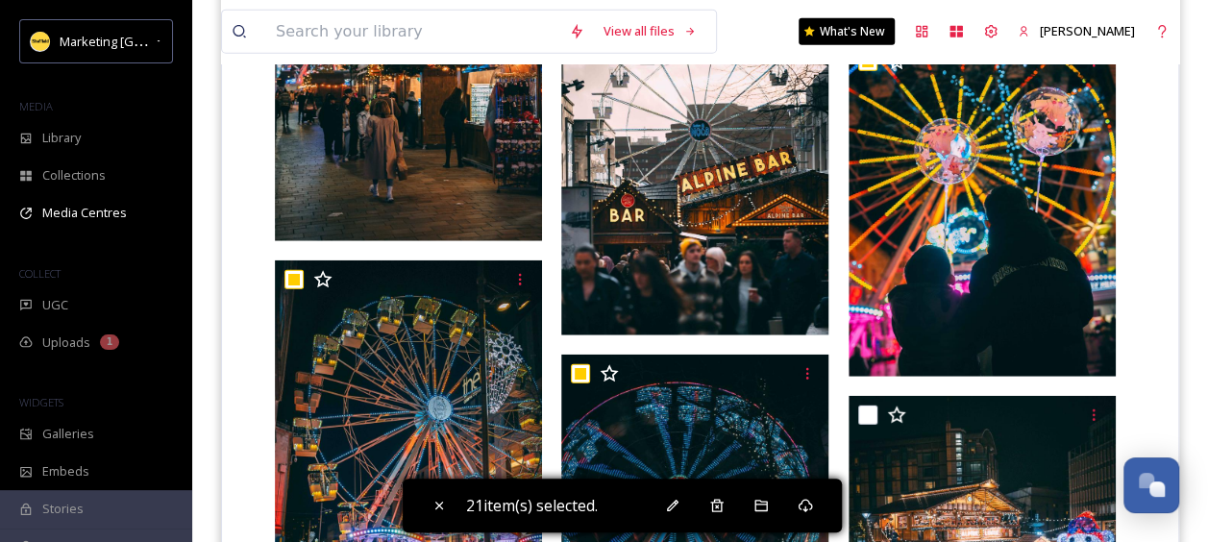
scroll to position [2622, 0]
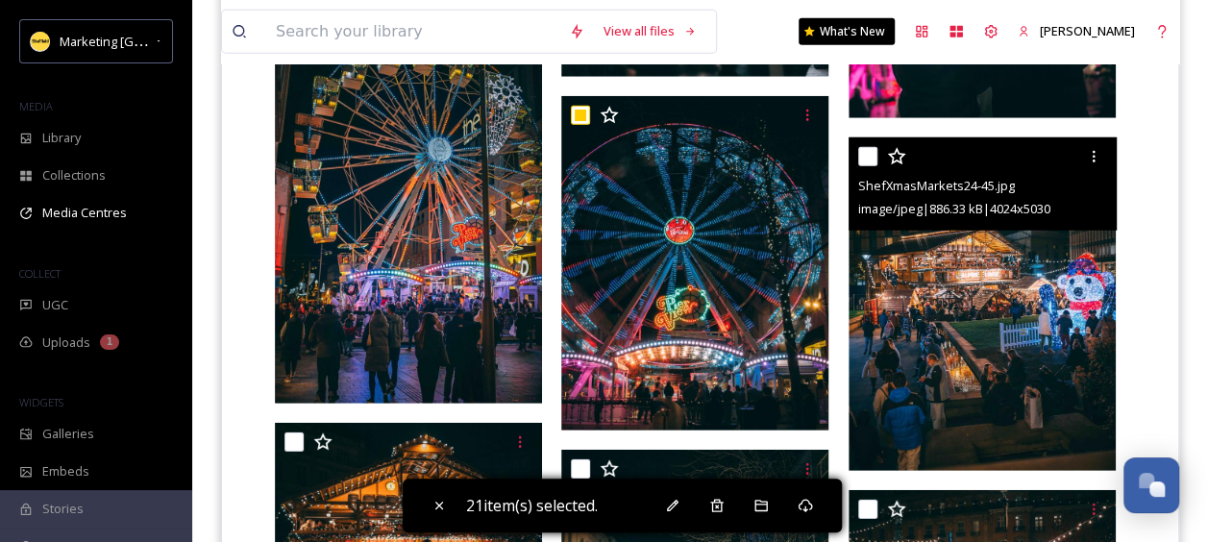
click at [859, 160] on input "checkbox" at bounding box center [867, 156] width 19 height 19
checkbox input "true"
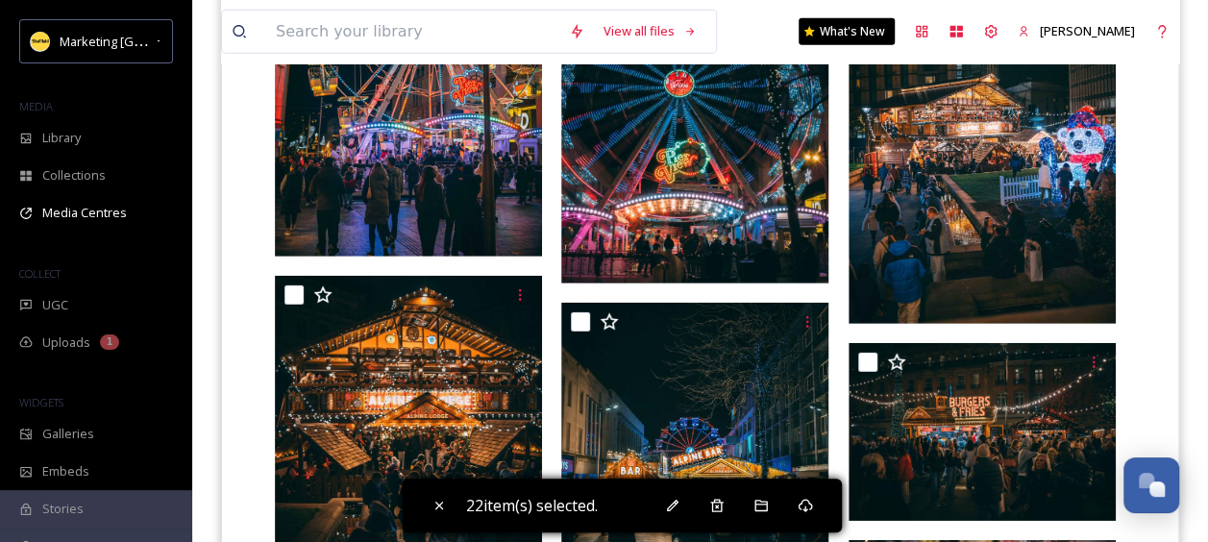
scroll to position [2787, 0]
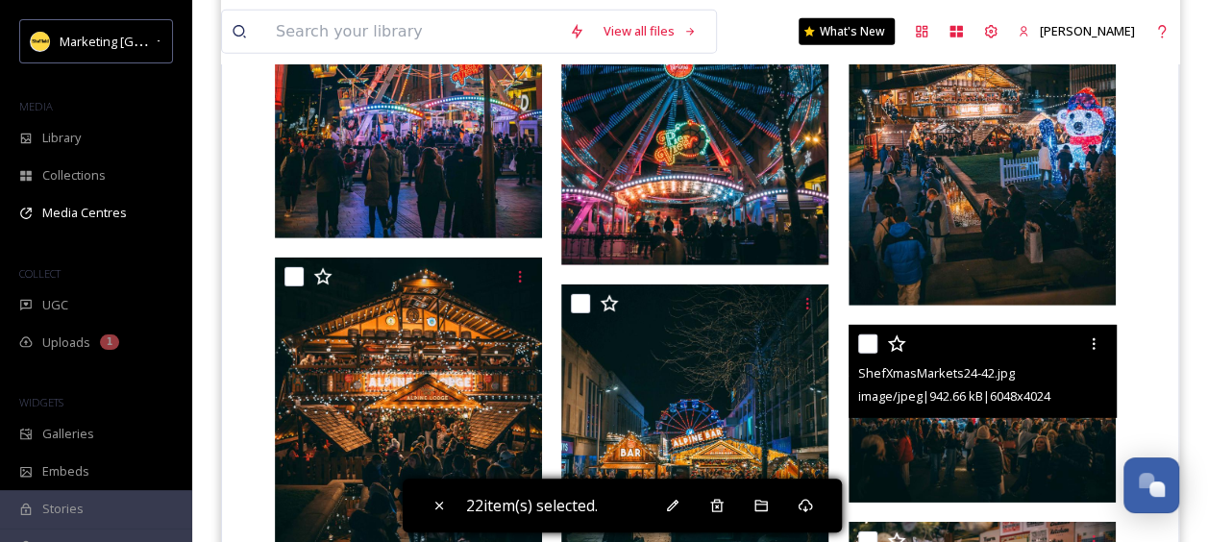
click at [871, 340] on input "checkbox" at bounding box center [867, 343] width 19 height 19
checkbox input "true"
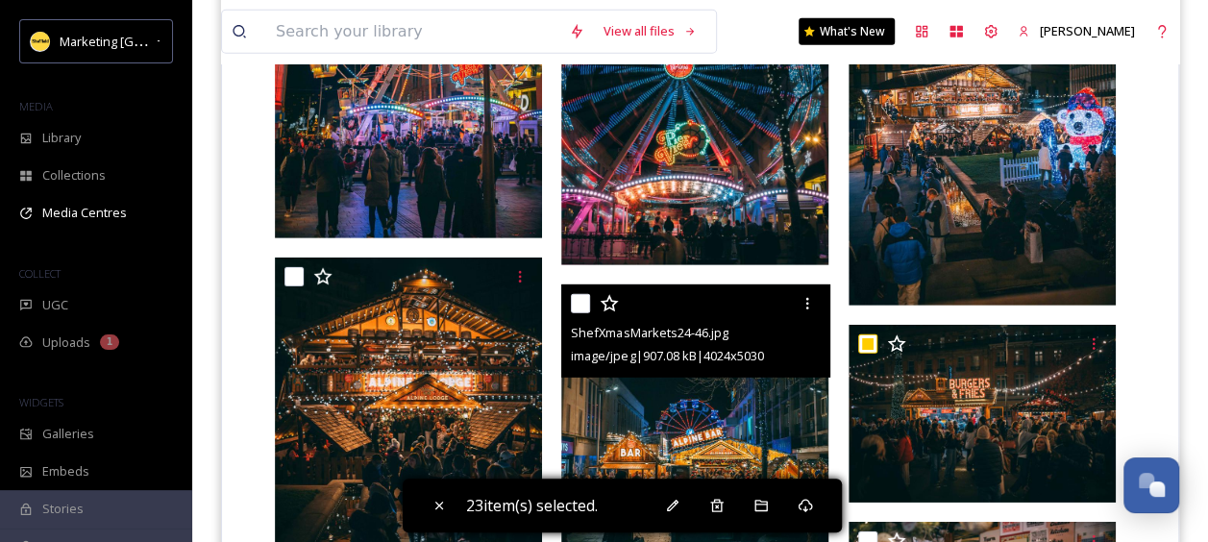
click at [579, 298] on input "checkbox" at bounding box center [580, 303] width 19 height 19
checkbox input "true"
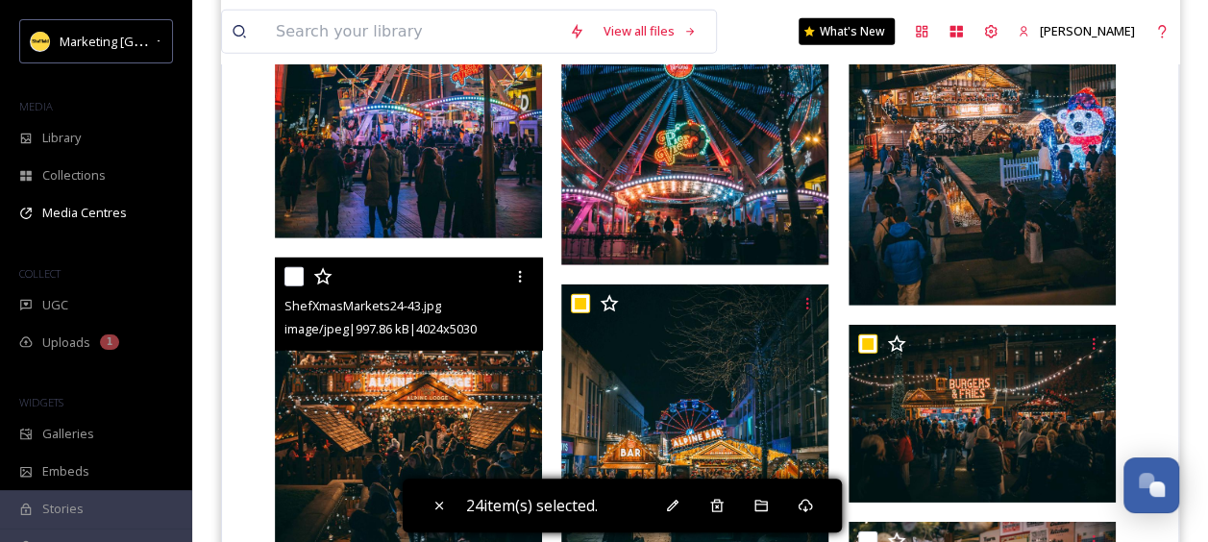
click at [293, 272] on input "checkbox" at bounding box center [293, 276] width 19 height 19
checkbox input "true"
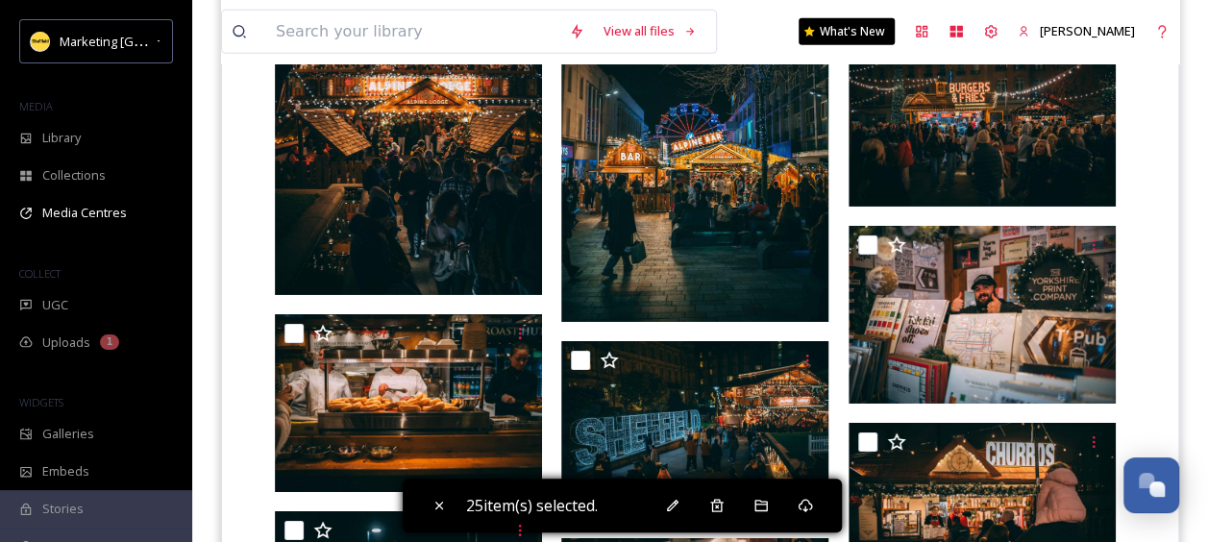
scroll to position [3110, 0]
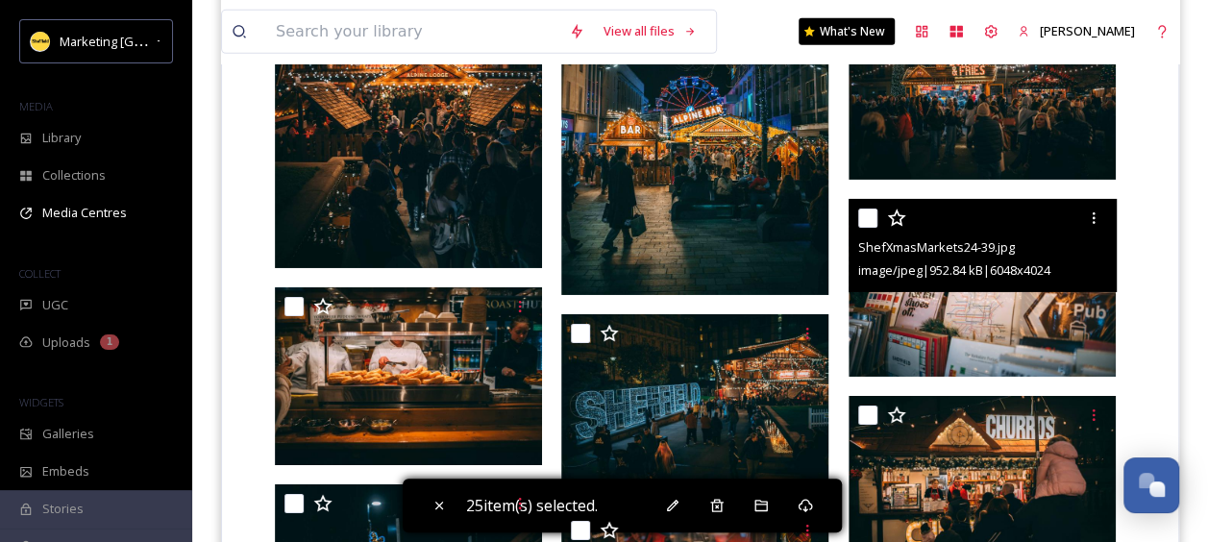
click at [861, 217] on input "checkbox" at bounding box center [867, 218] width 19 height 19
checkbox input "true"
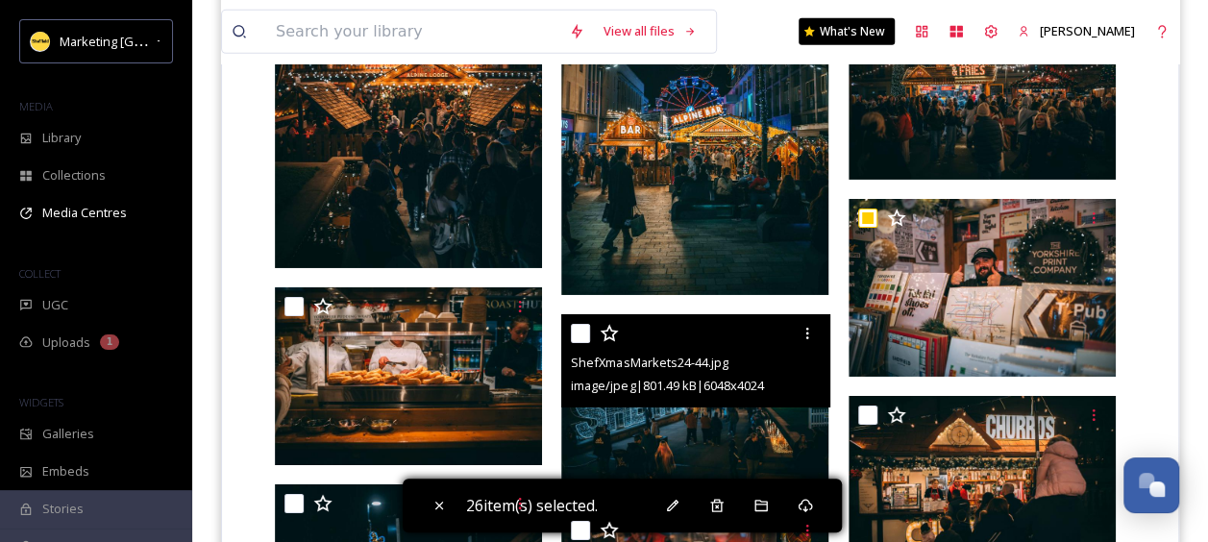
click at [584, 332] on input "checkbox" at bounding box center [580, 333] width 19 height 19
checkbox input "true"
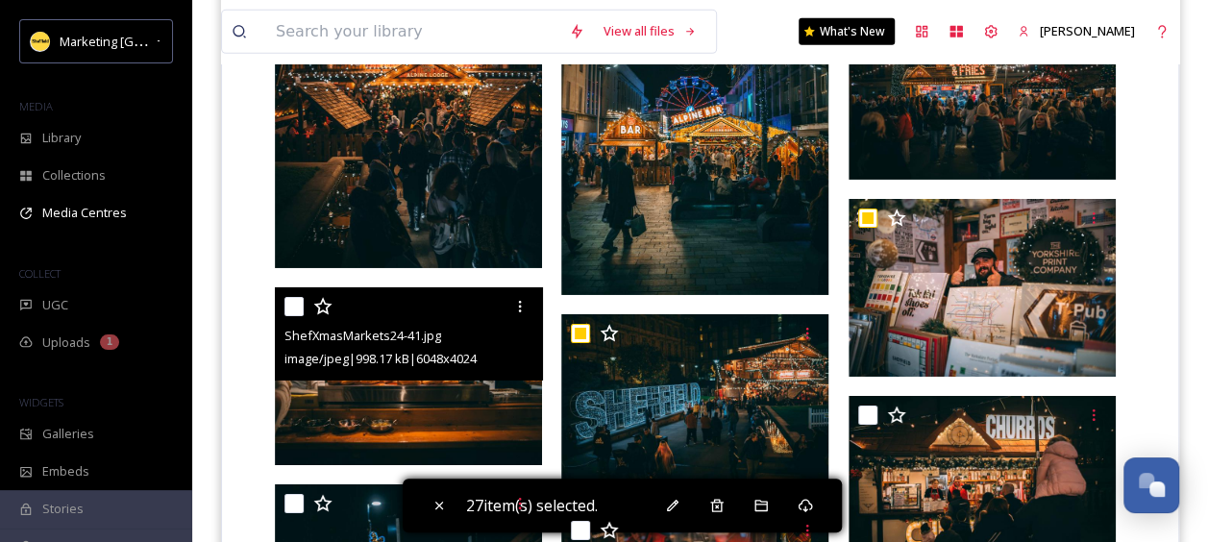
click at [292, 304] on input "checkbox" at bounding box center [293, 306] width 19 height 19
checkbox input "true"
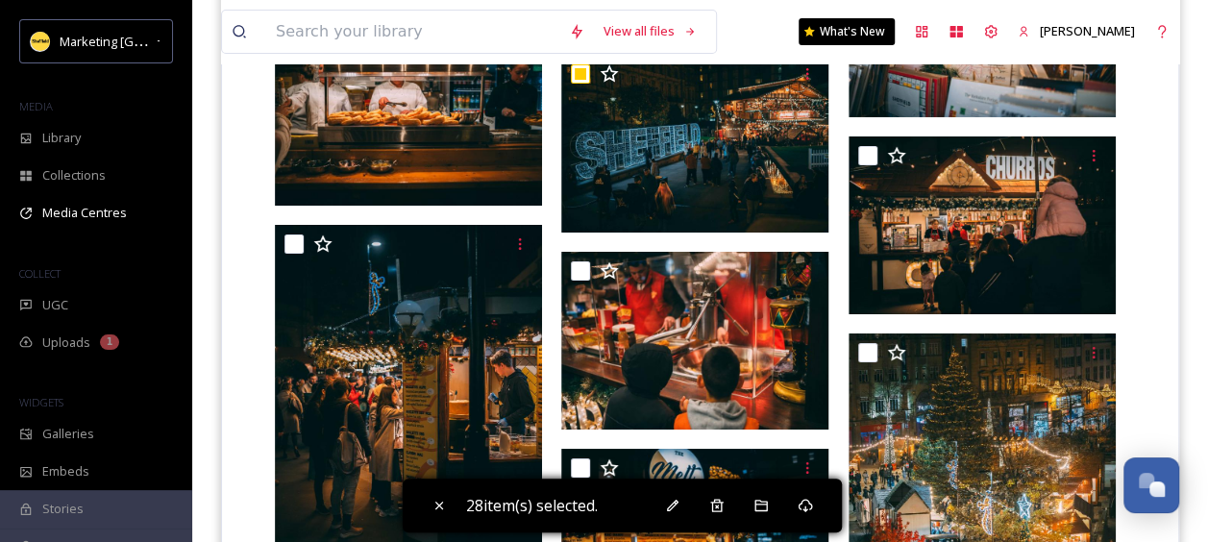
scroll to position [3378, 0]
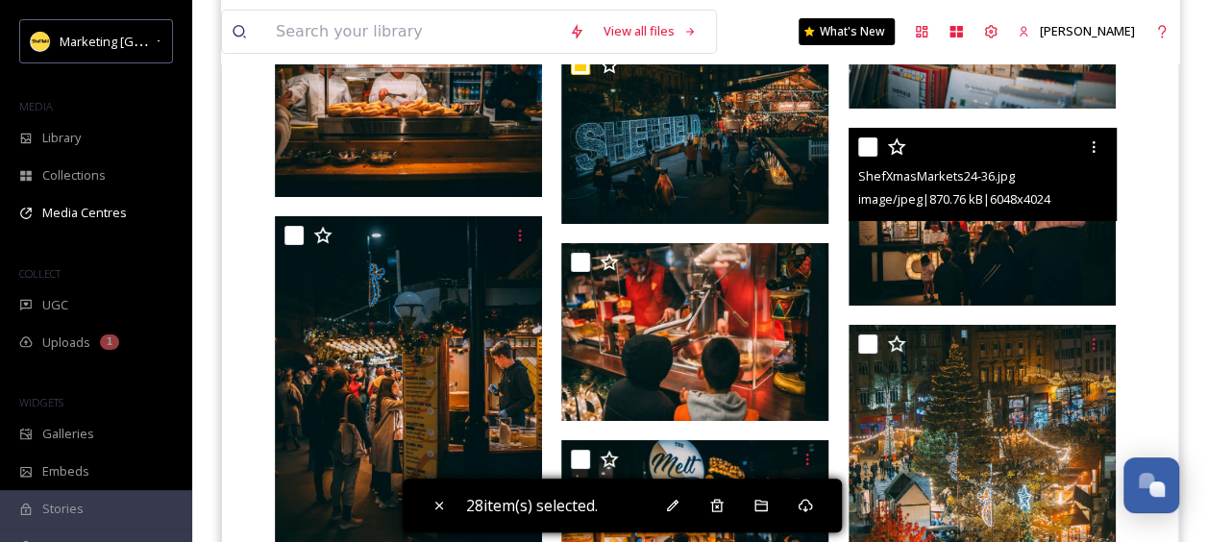
click at [870, 142] on input "checkbox" at bounding box center [867, 146] width 19 height 19
checkbox input "true"
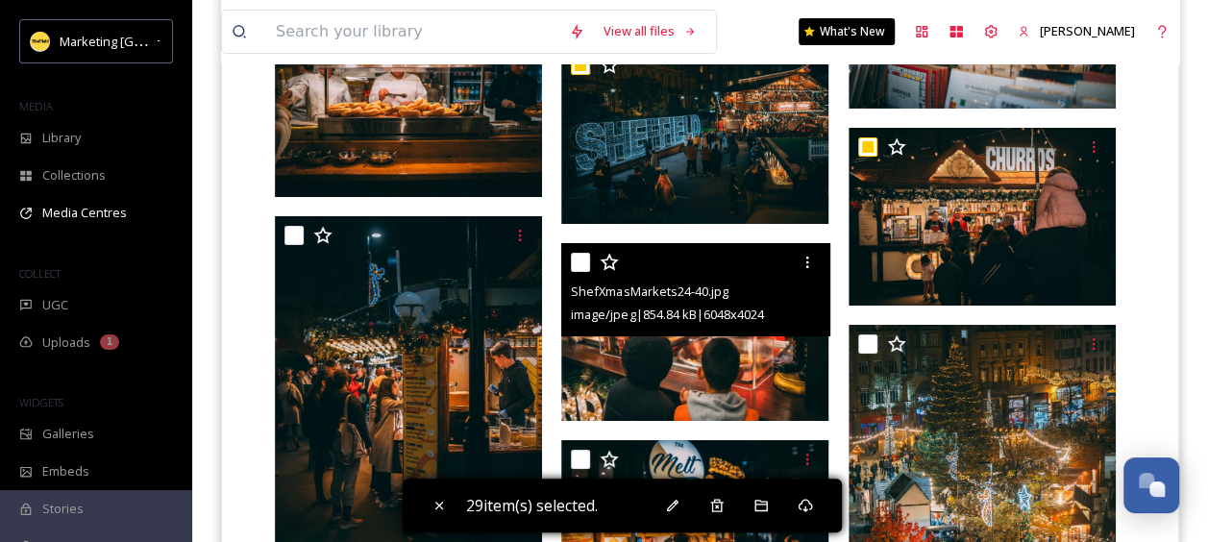
click at [576, 253] on input "checkbox" at bounding box center [580, 262] width 19 height 19
checkbox input "true"
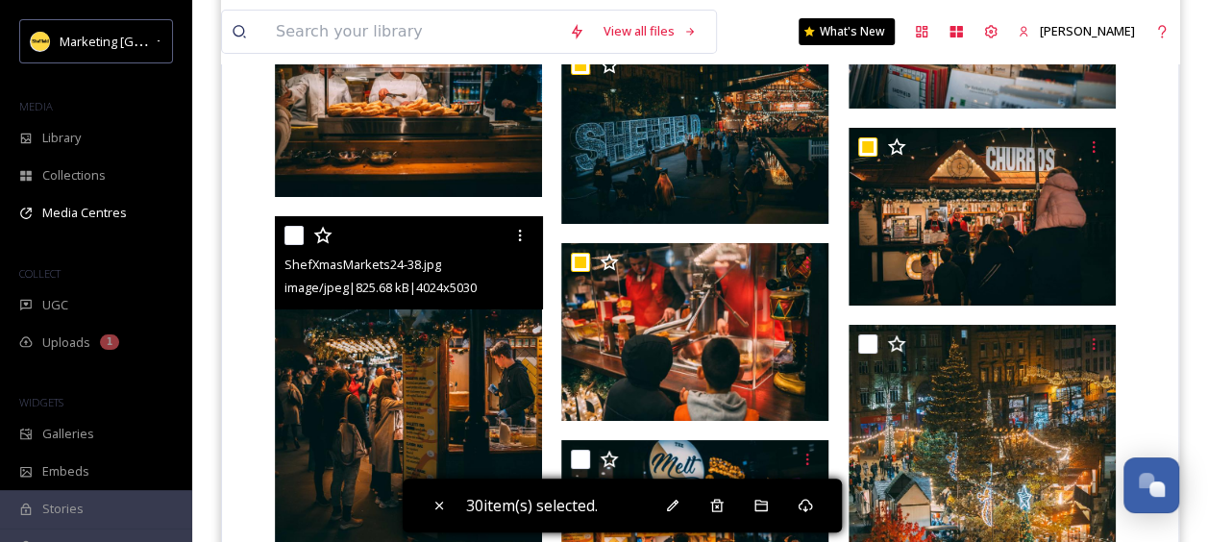
click at [288, 233] on input "checkbox" at bounding box center [293, 235] width 19 height 19
checkbox input "true"
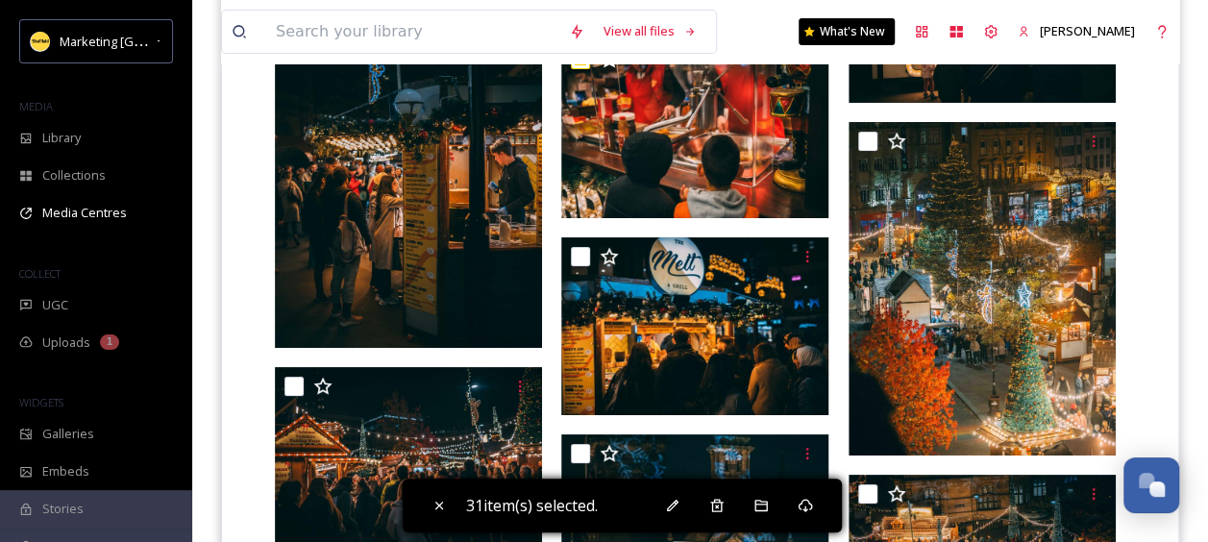
scroll to position [3618, 0]
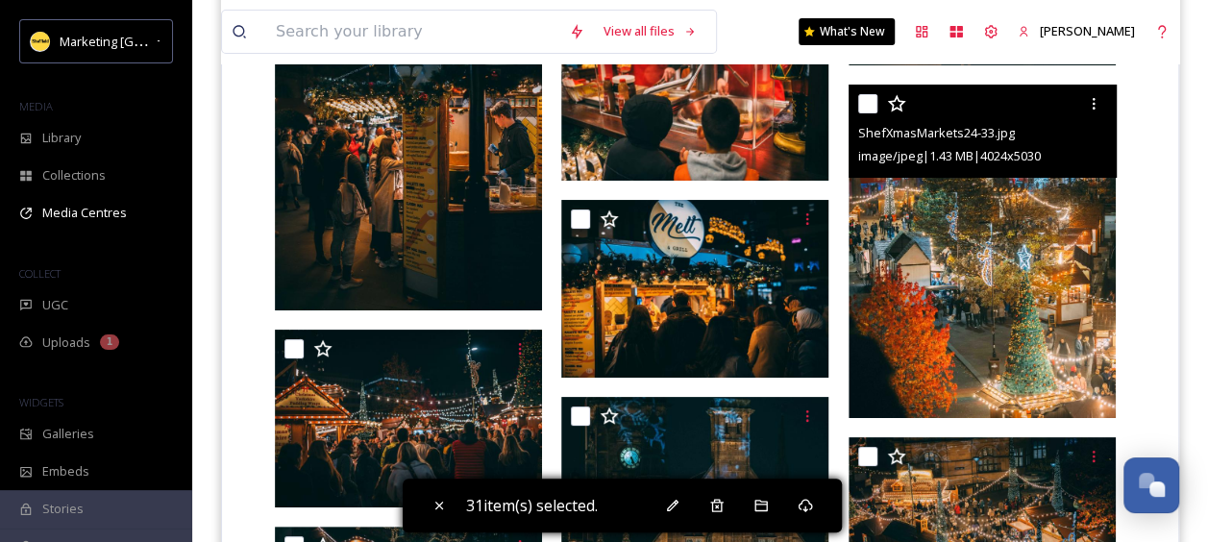
click at [864, 94] on input "checkbox" at bounding box center [867, 103] width 19 height 19
checkbox input "true"
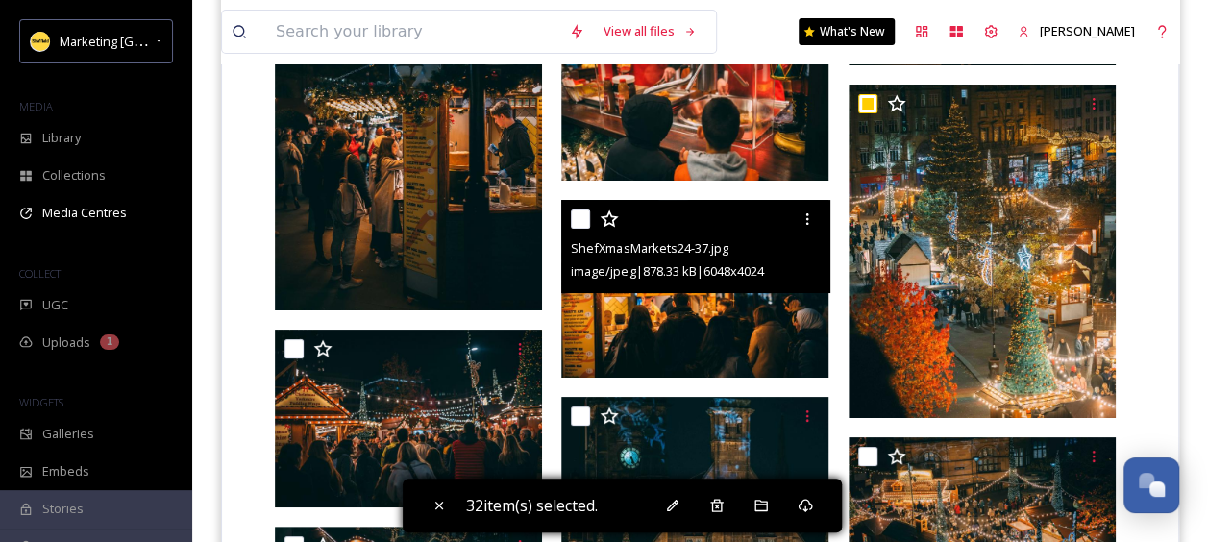
click at [573, 221] on input "checkbox" at bounding box center [580, 219] width 19 height 19
checkbox input "true"
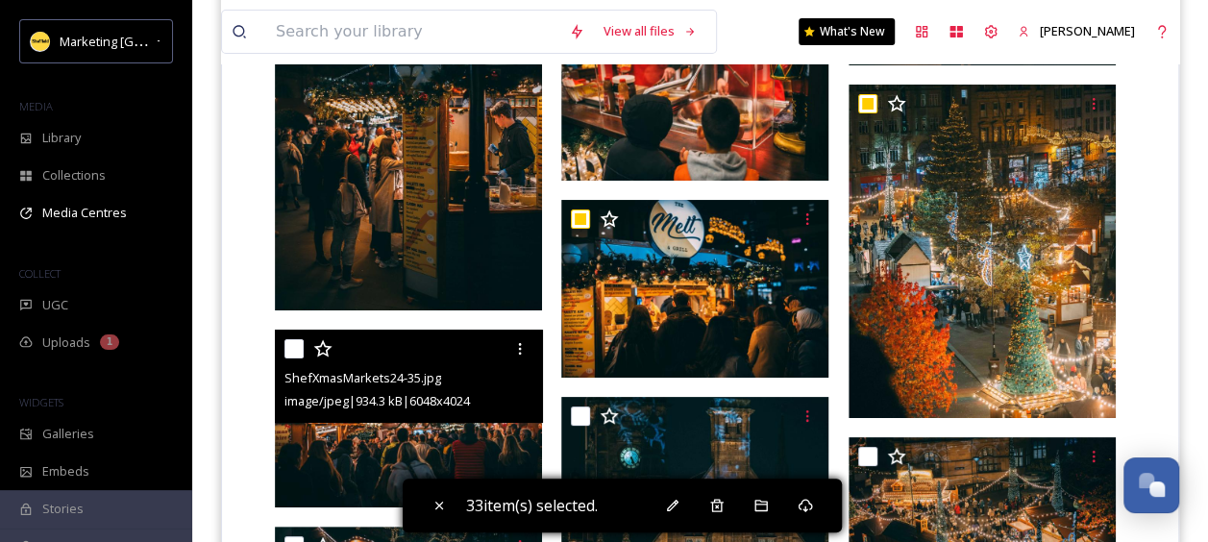
click at [284, 347] on input "checkbox" at bounding box center [293, 348] width 19 height 19
checkbox input "true"
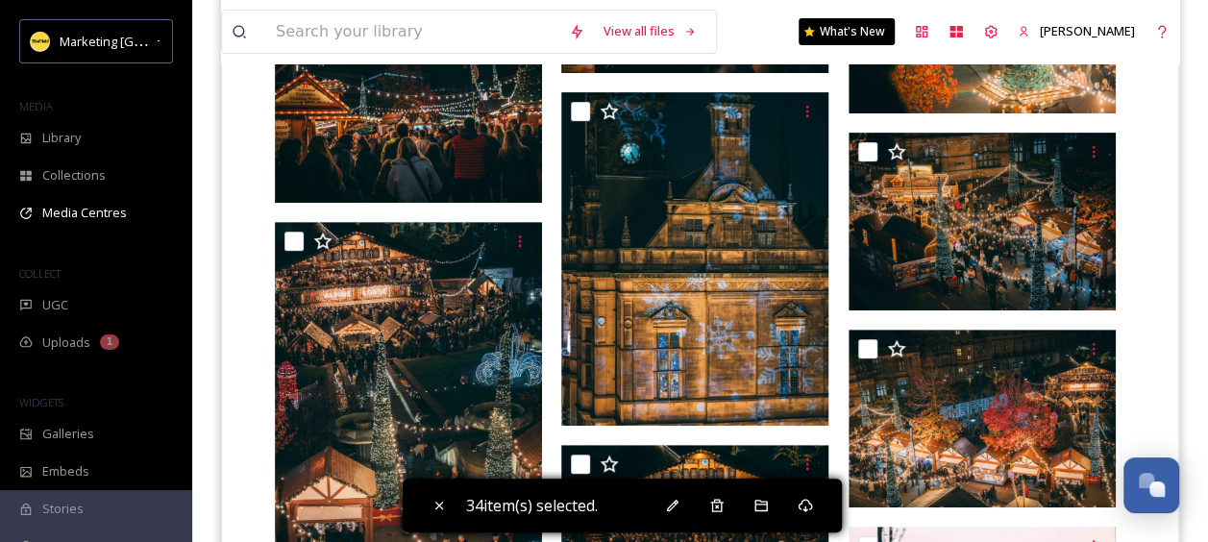
scroll to position [3895, 0]
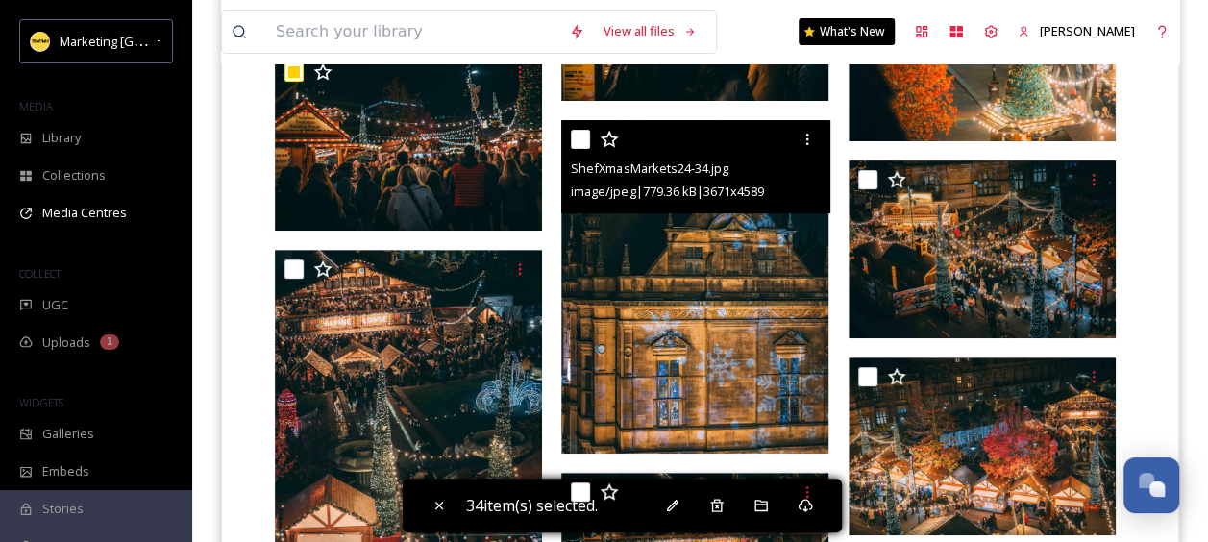
click at [579, 138] on input "checkbox" at bounding box center [580, 139] width 19 height 19
checkbox input "true"
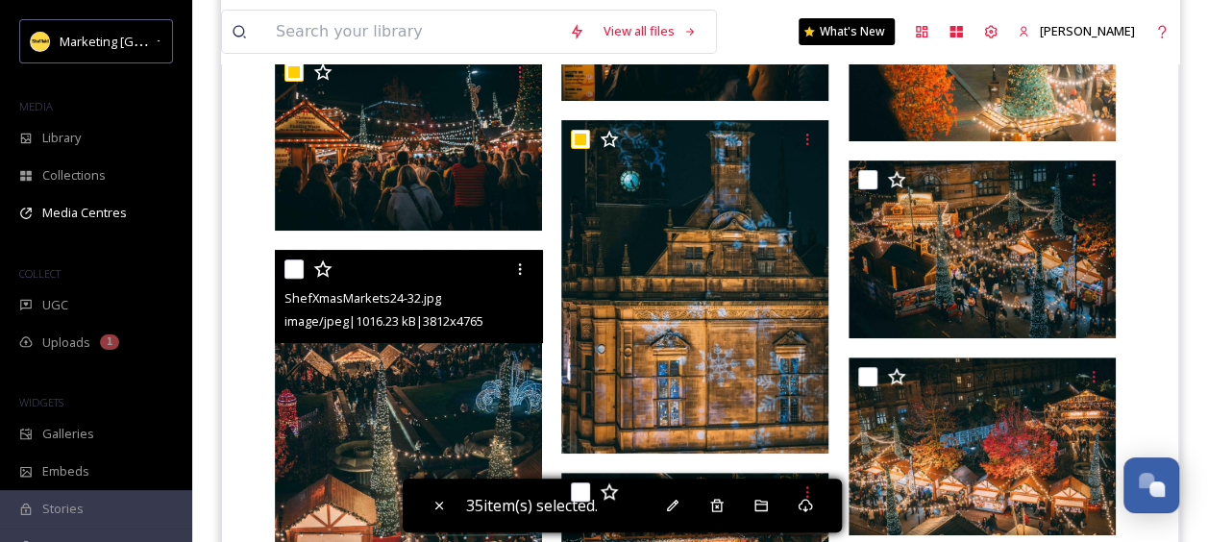
click at [298, 267] on input "checkbox" at bounding box center [293, 268] width 19 height 19
checkbox input "true"
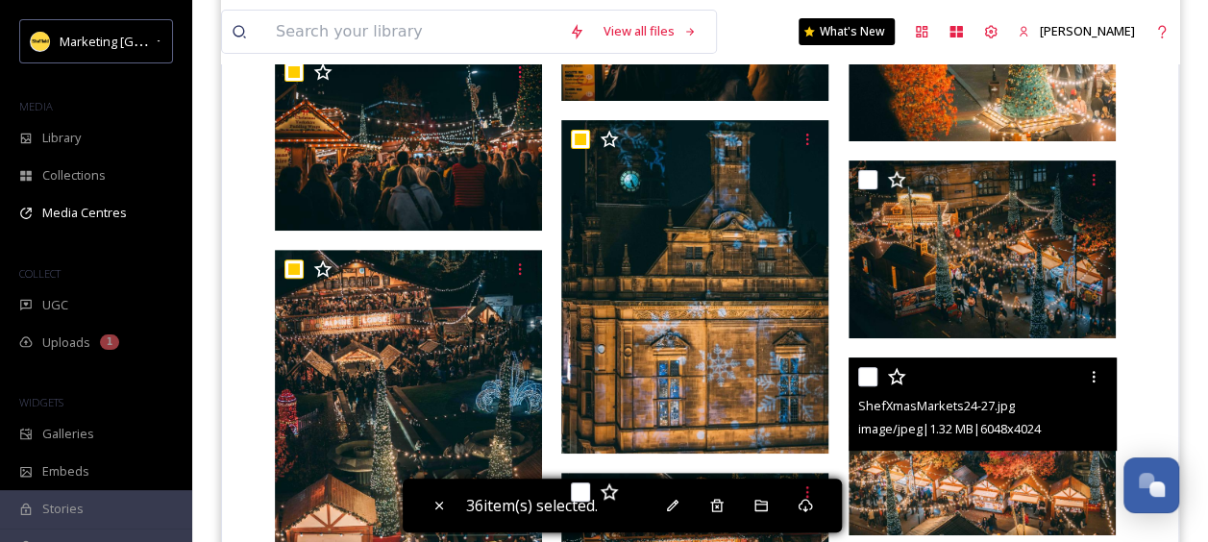
click at [869, 375] on input "checkbox" at bounding box center [867, 376] width 19 height 19
checkbox input "true"
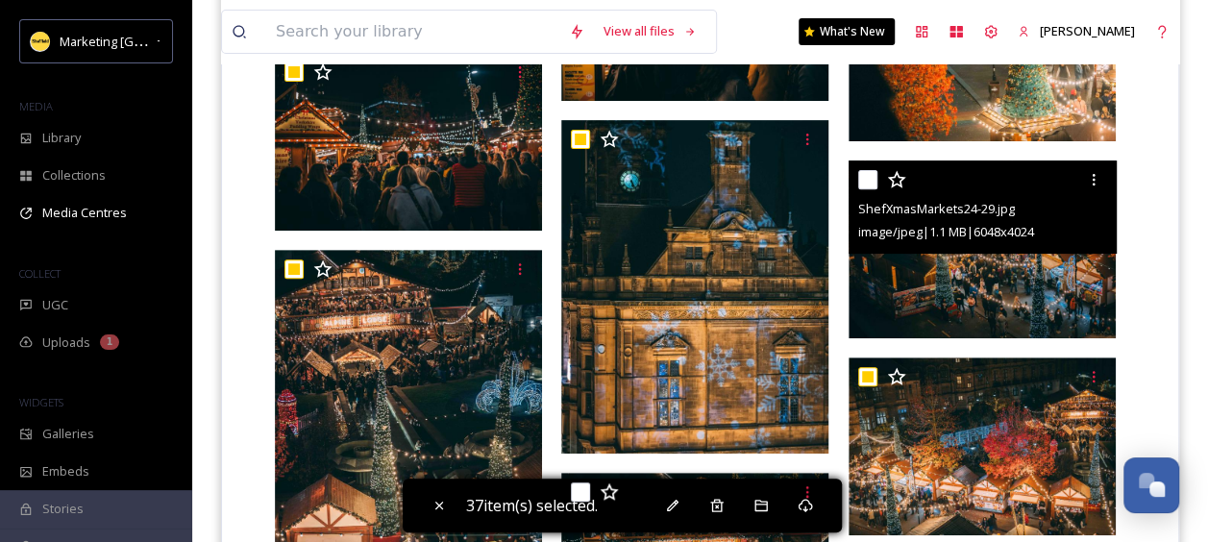
click at [870, 177] on input "checkbox" at bounding box center [867, 179] width 19 height 19
checkbox input "true"
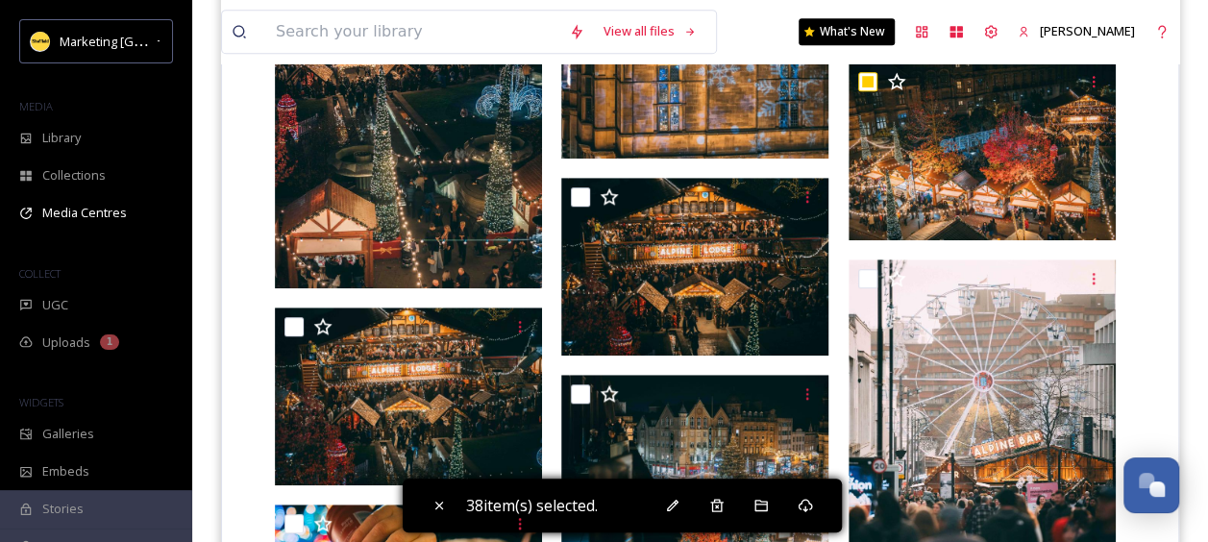
scroll to position [4200, 0]
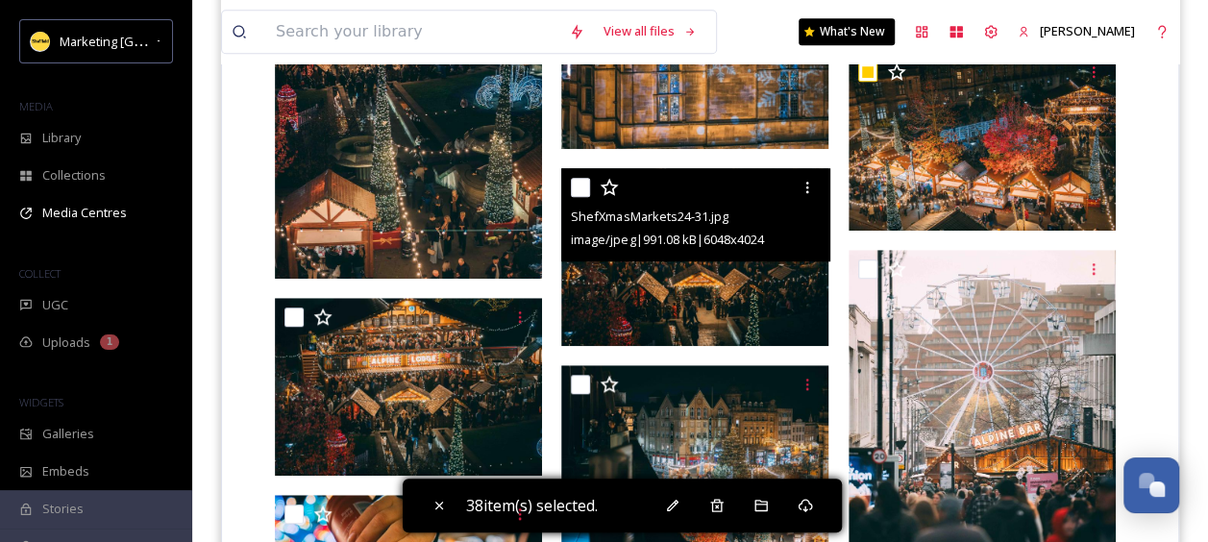
click at [574, 185] on input "checkbox" at bounding box center [580, 187] width 19 height 19
checkbox input "true"
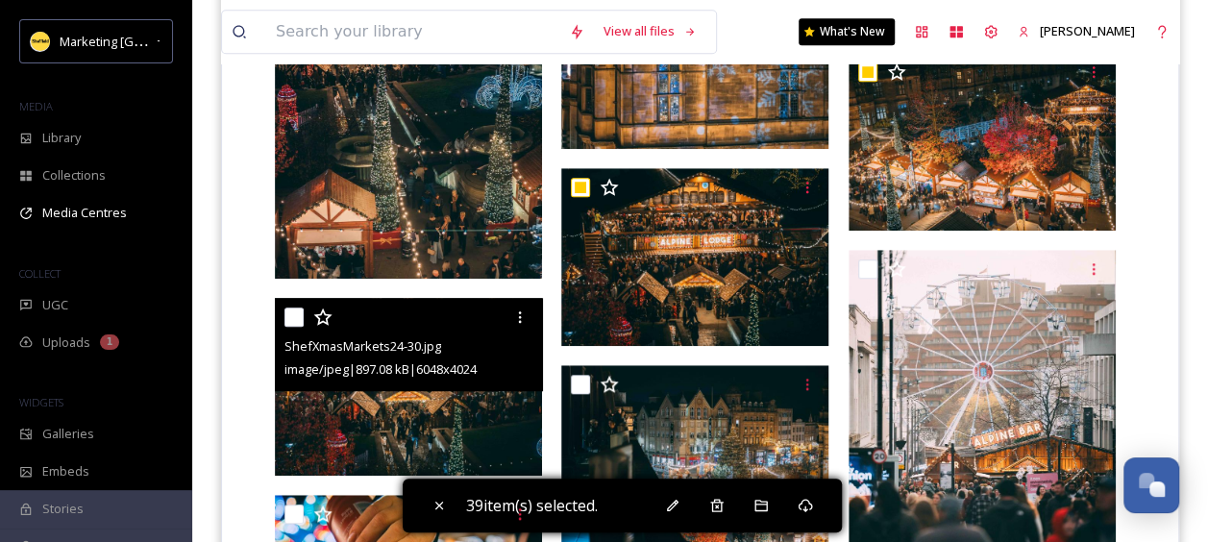
click at [287, 311] on input "checkbox" at bounding box center [293, 317] width 19 height 19
checkbox input "true"
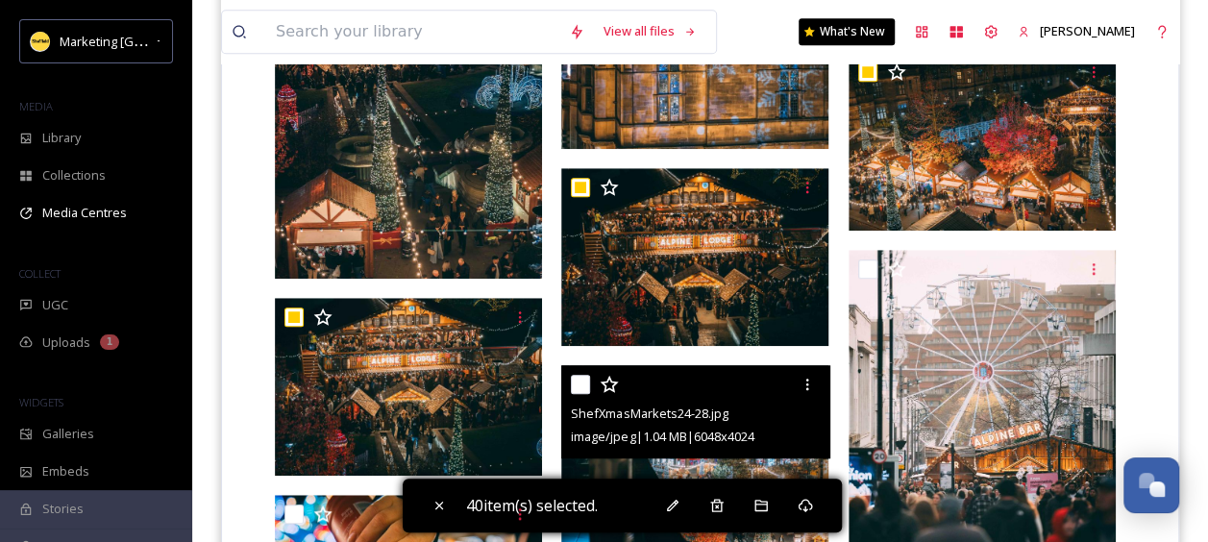
click at [582, 382] on input "checkbox" at bounding box center [580, 384] width 19 height 19
checkbox input "true"
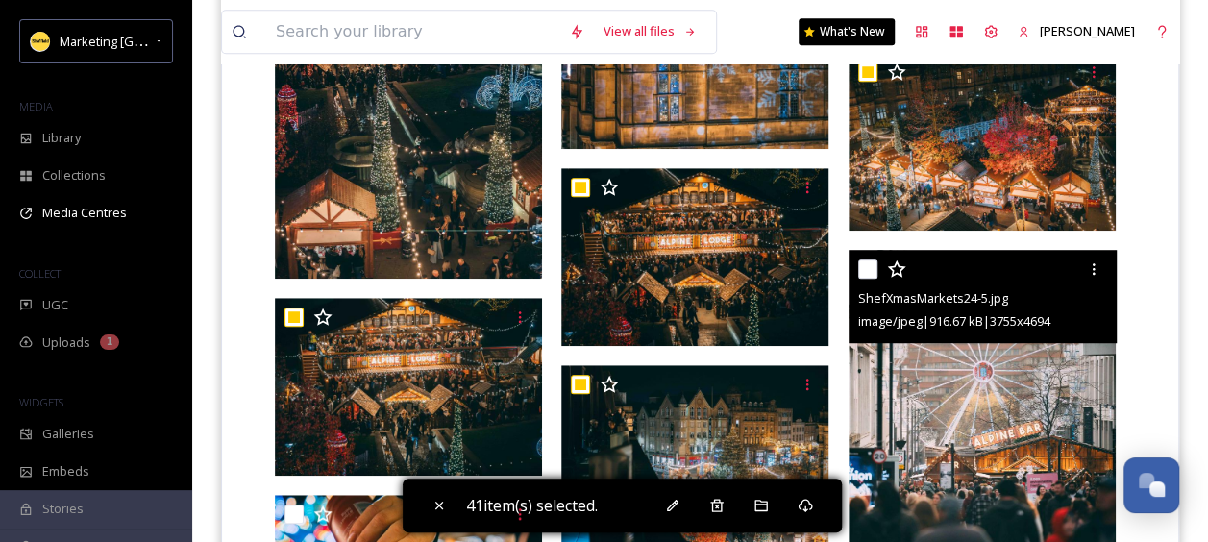
click at [876, 269] on input "checkbox" at bounding box center [867, 268] width 19 height 19
checkbox input "true"
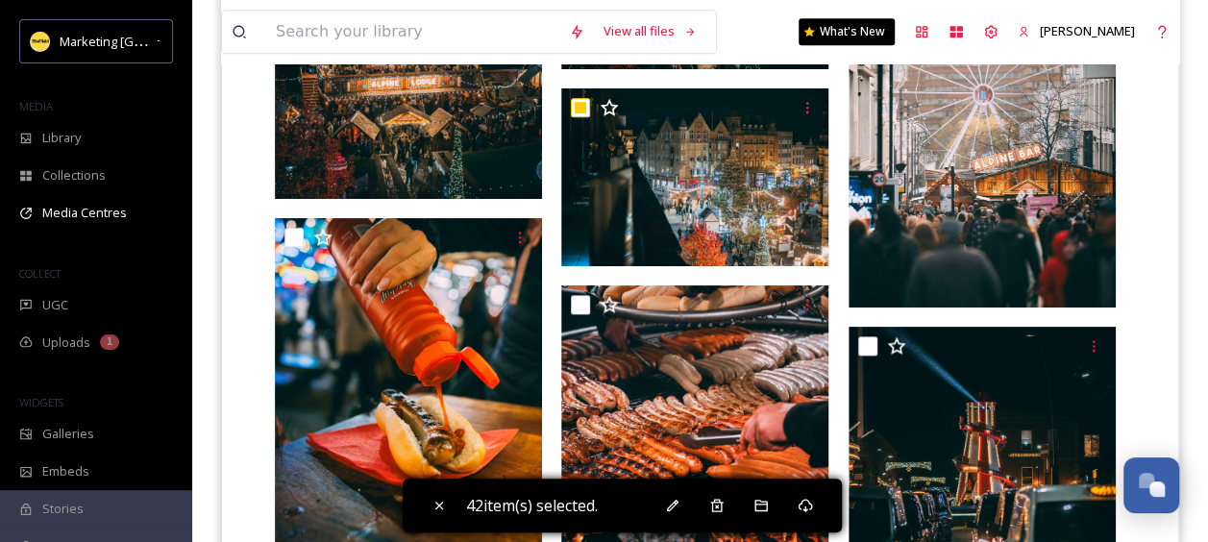
scroll to position [4495, 0]
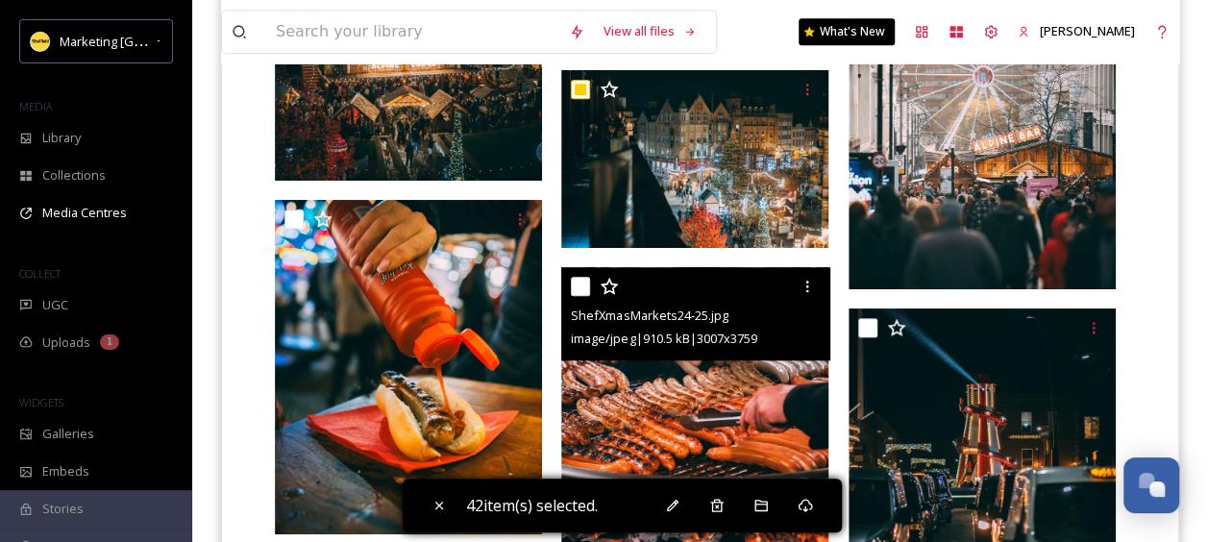
click at [584, 284] on input "checkbox" at bounding box center [580, 286] width 19 height 19
checkbox input "true"
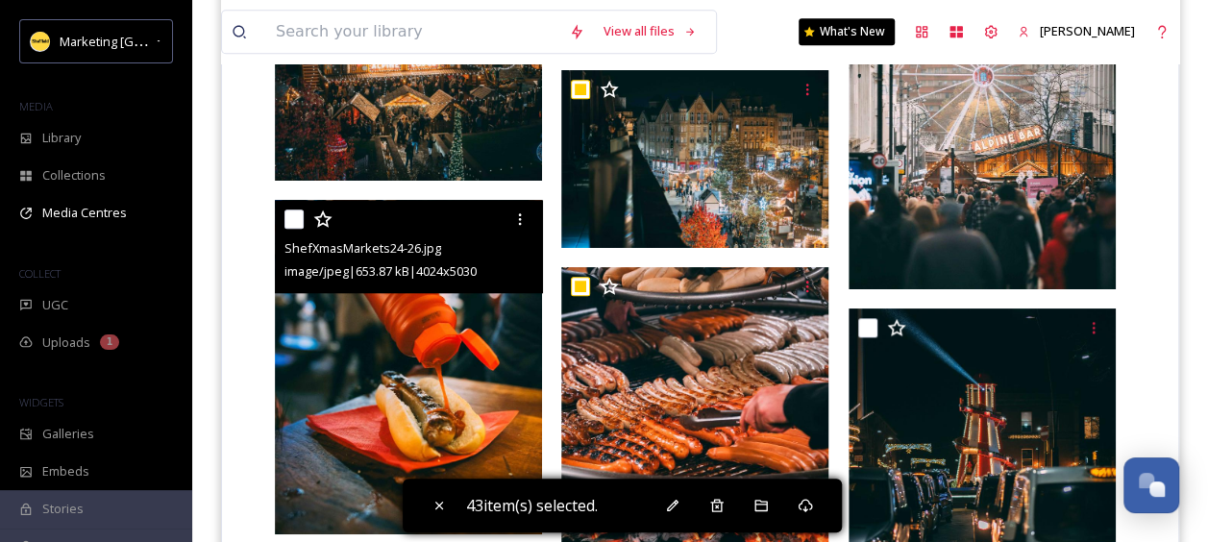
click at [288, 213] on input "checkbox" at bounding box center [293, 219] width 19 height 19
checkbox input "true"
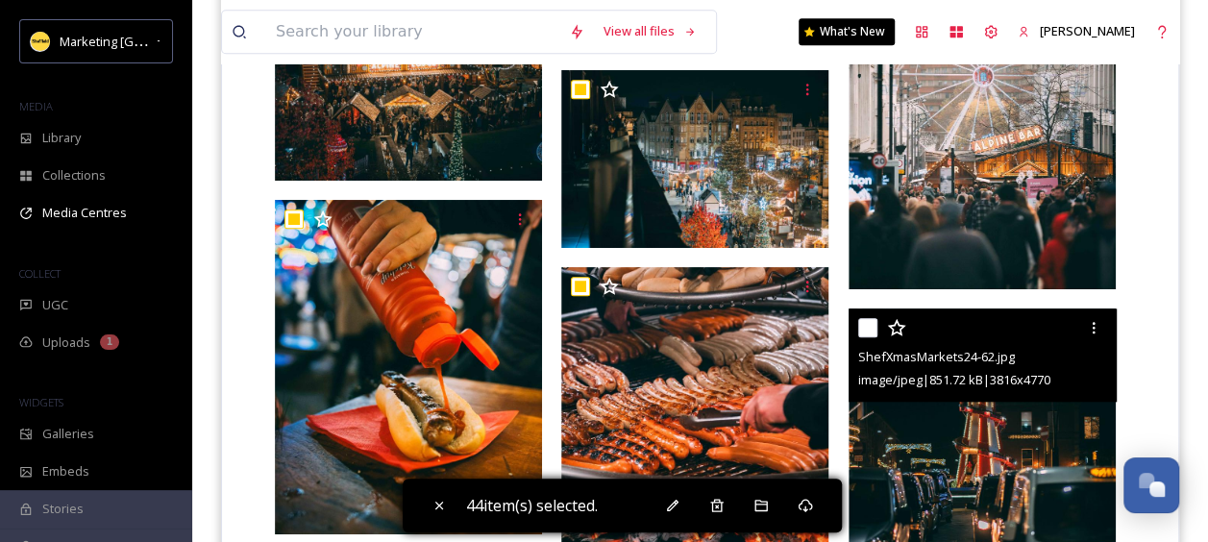
click at [871, 328] on input "checkbox" at bounding box center [867, 327] width 19 height 19
checkbox input "true"
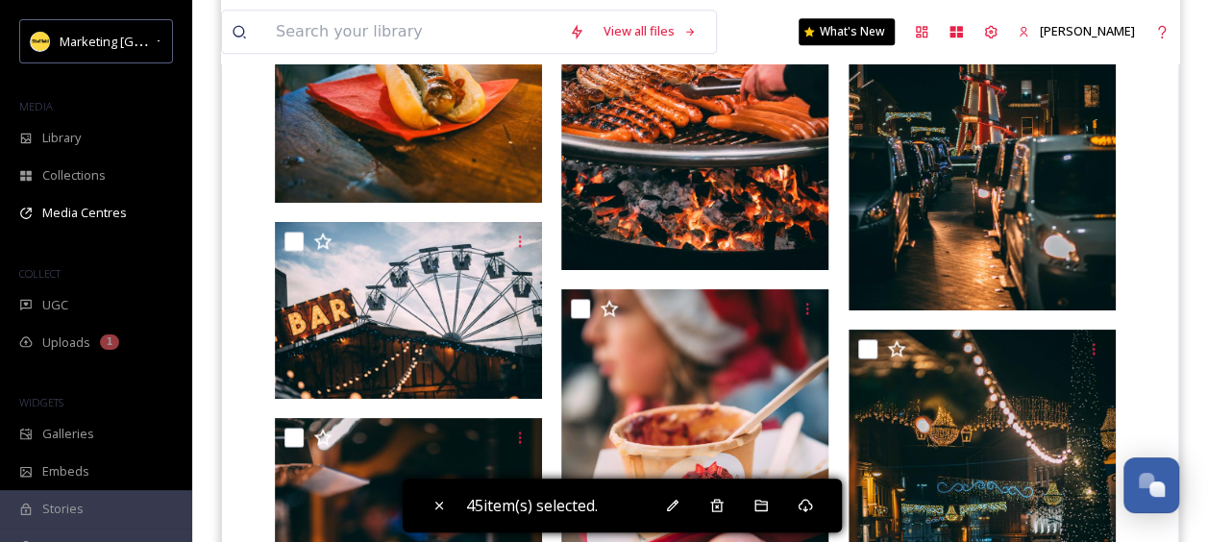
scroll to position [4864, 0]
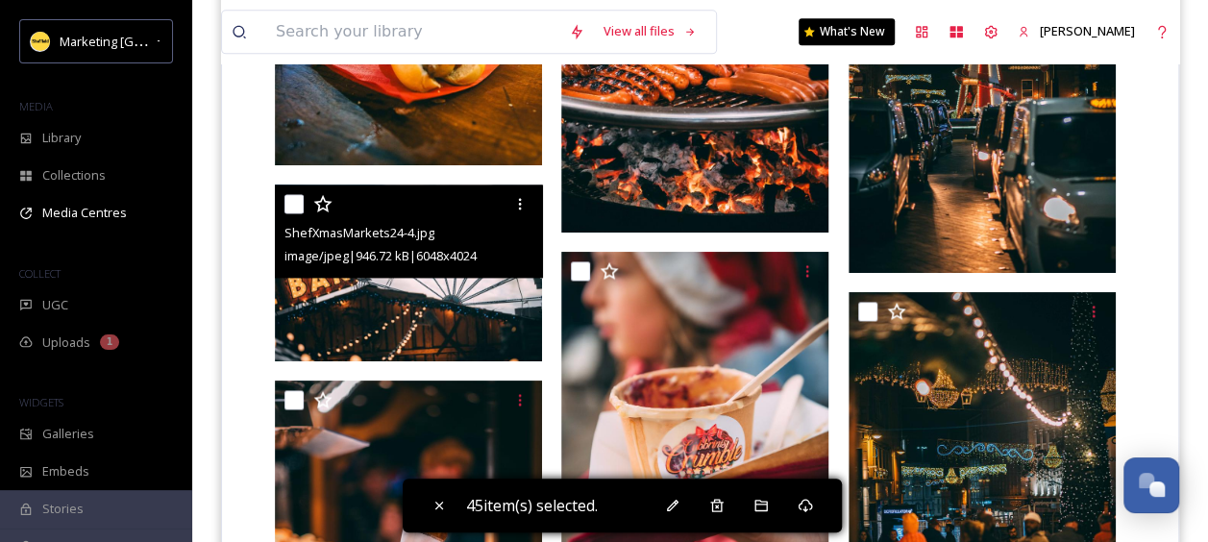
click at [291, 208] on input "checkbox" at bounding box center [293, 203] width 19 height 19
checkbox input "true"
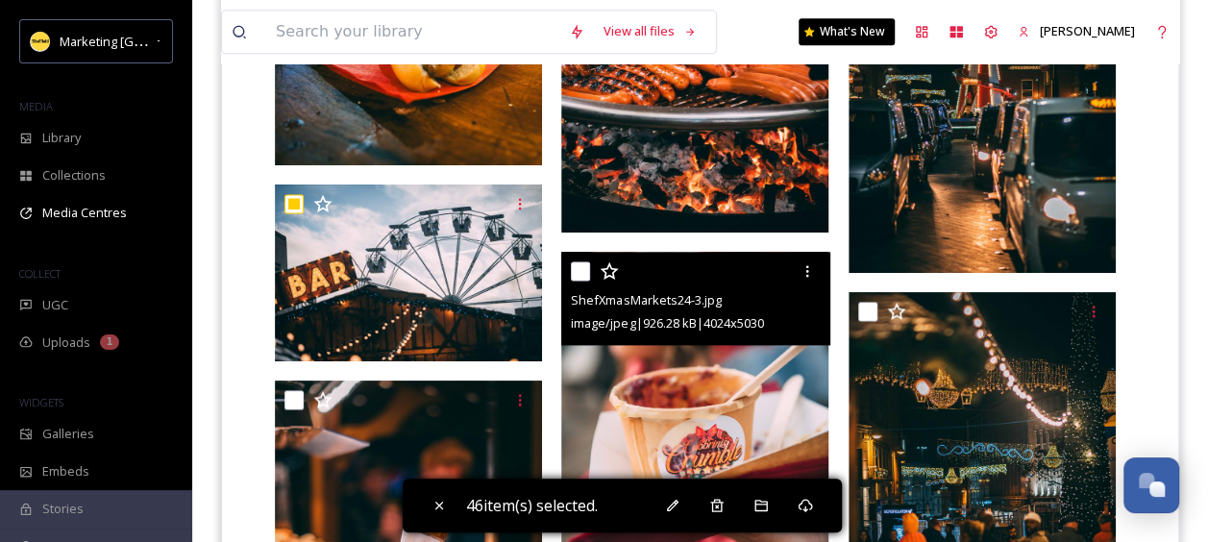
click at [582, 274] on input "checkbox" at bounding box center [580, 270] width 19 height 19
checkbox input "true"
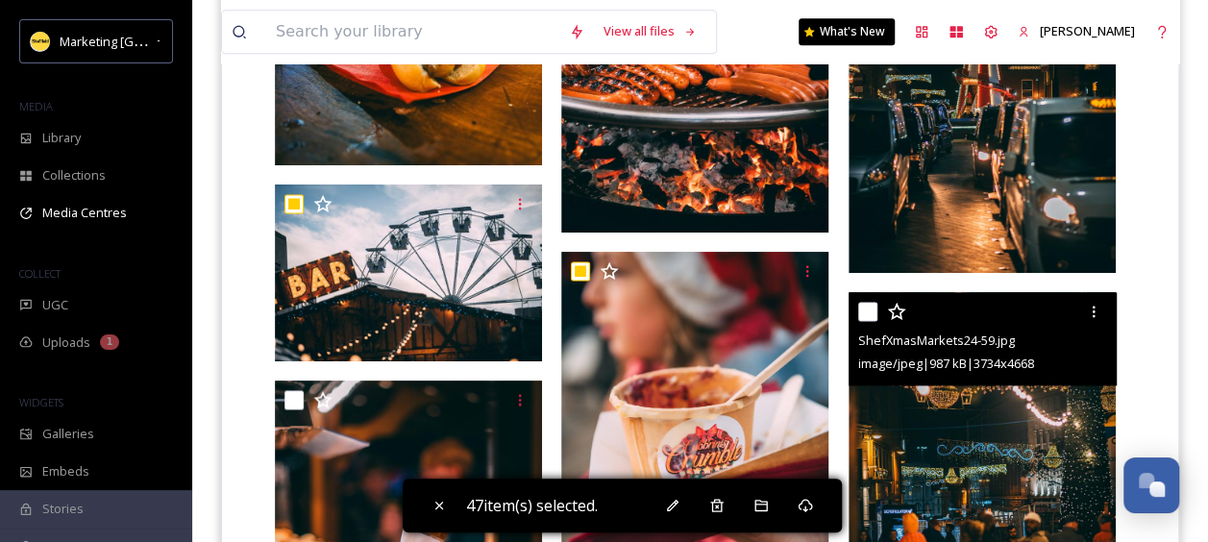
click at [869, 312] on input "checkbox" at bounding box center [867, 311] width 19 height 19
checkbox input "true"
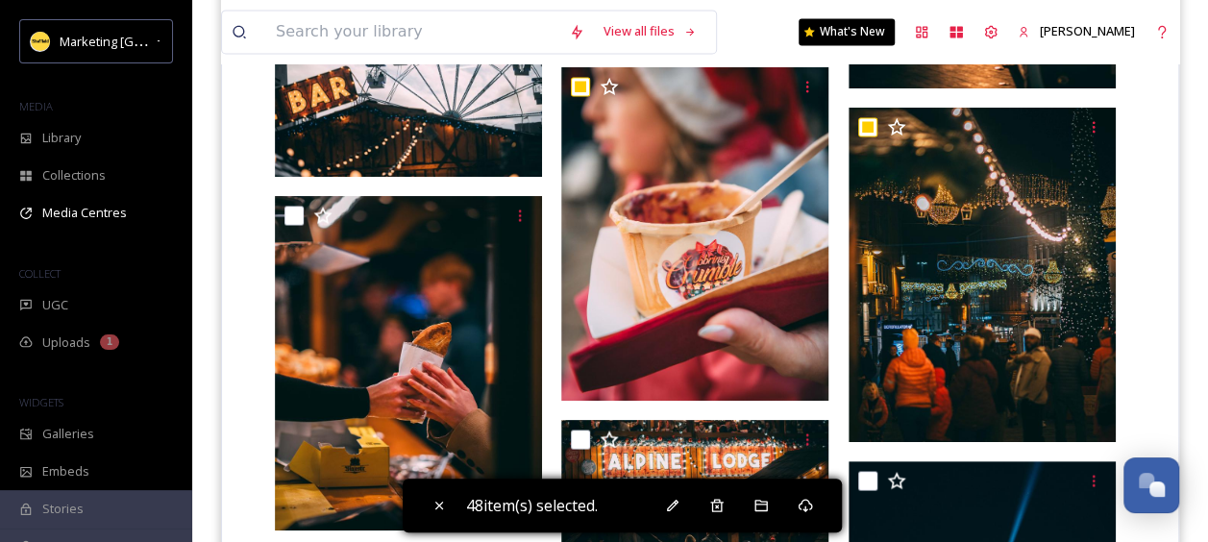
scroll to position [5086, 0]
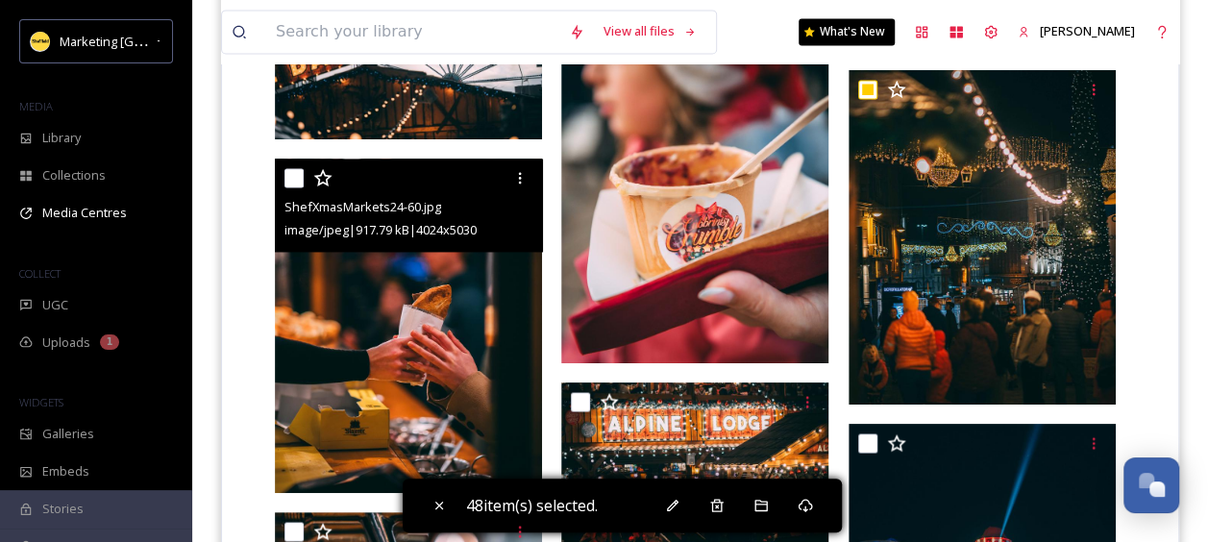
click at [294, 177] on input "checkbox" at bounding box center [293, 177] width 19 height 19
checkbox input "true"
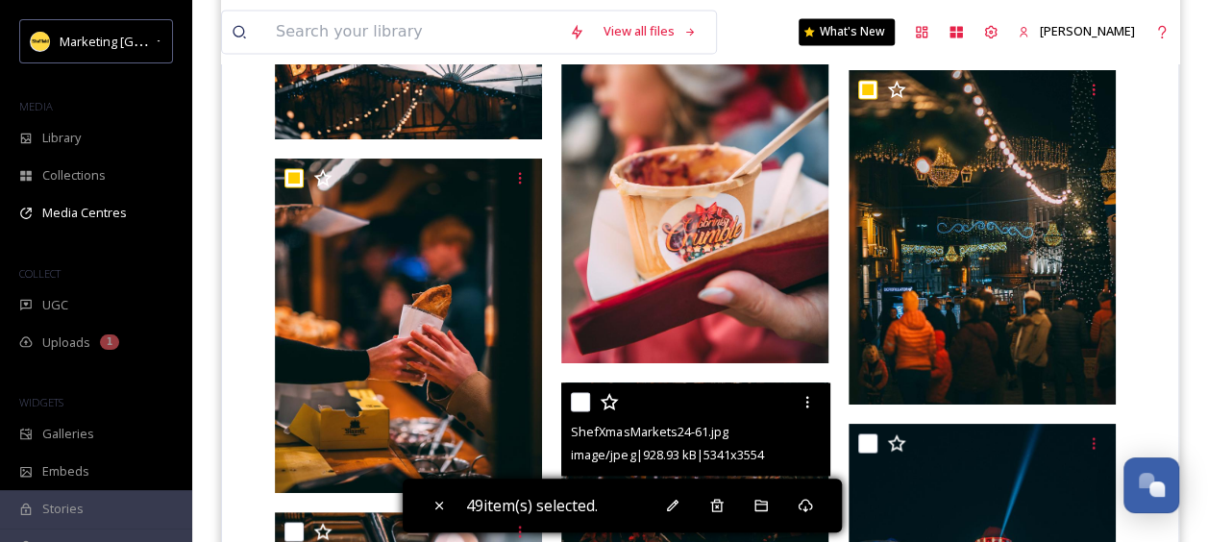
click at [575, 398] on input "checkbox" at bounding box center [580, 401] width 19 height 19
checkbox input "true"
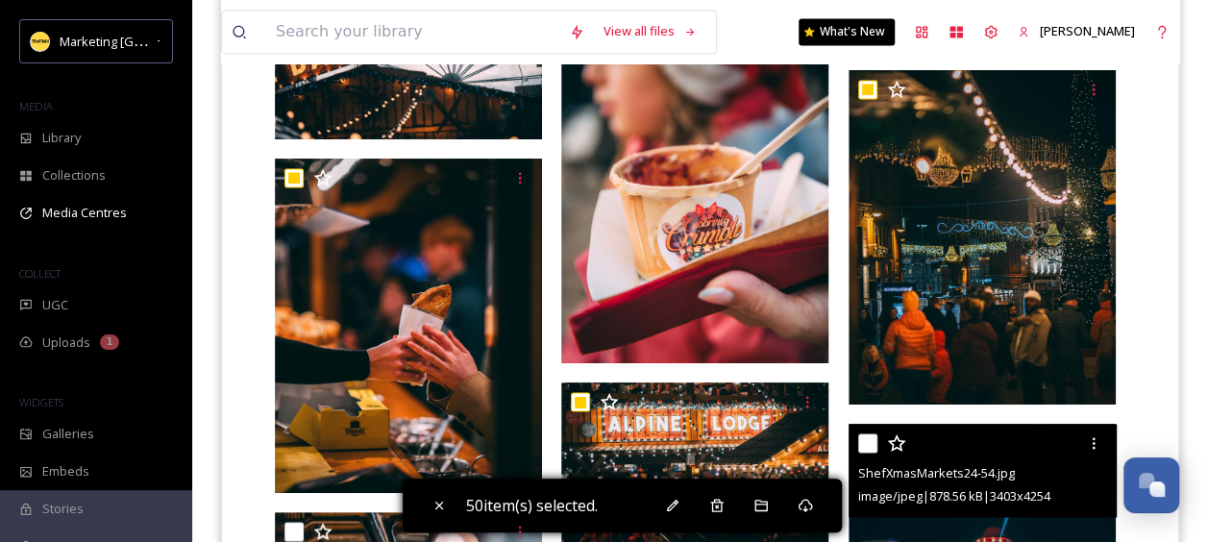
click at [863, 437] on input "checkbox" at bounding box center [867, 442] width 19 height 19
checkbox input "true"
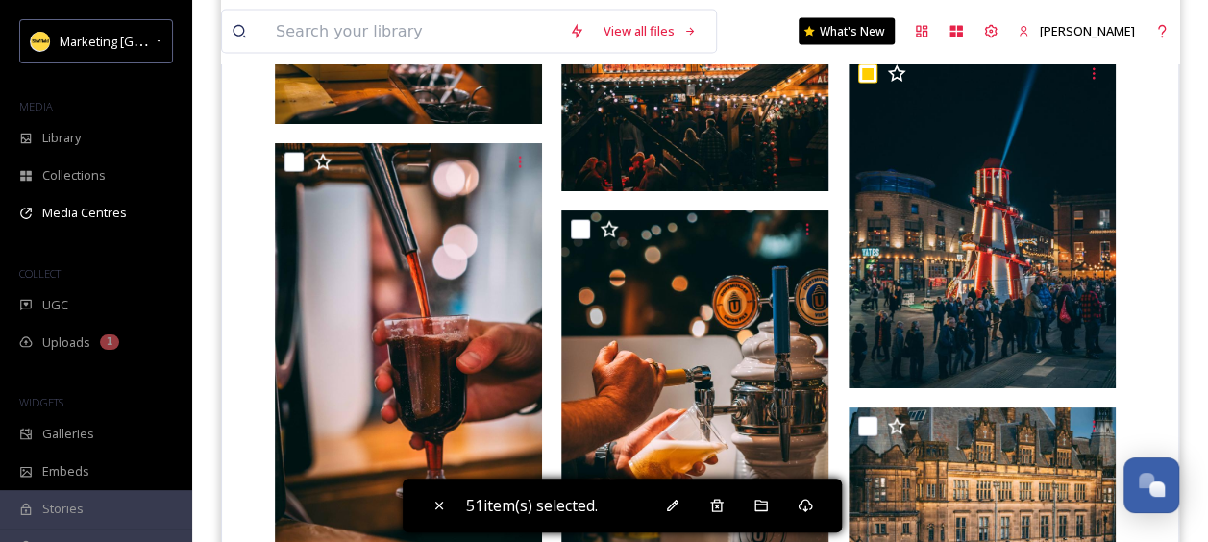
scroll to position [5464, 0]
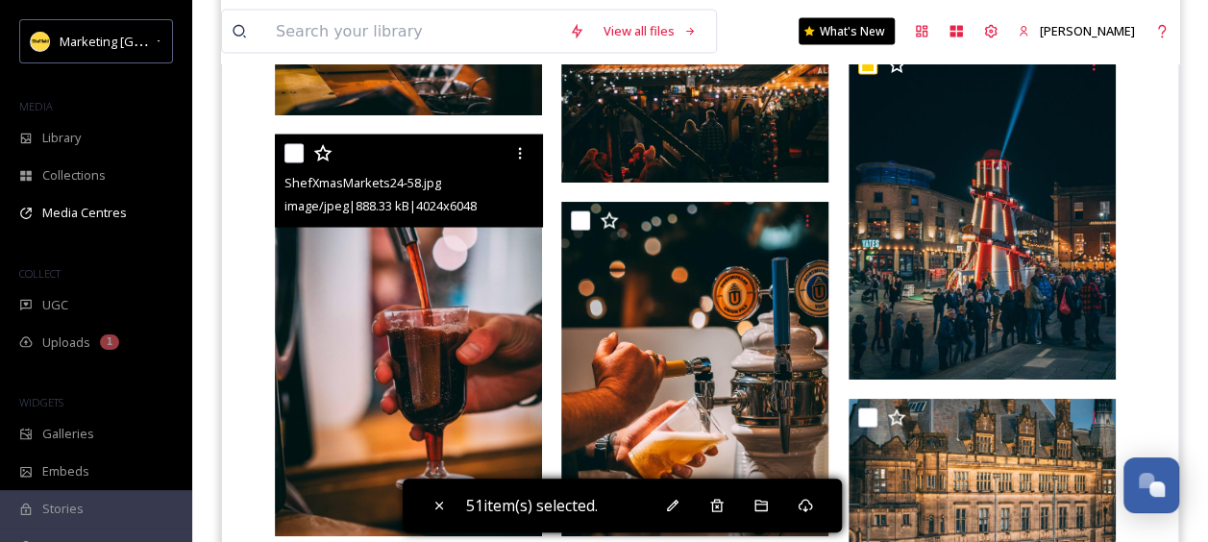
click at [290, 158] on input "checkbox" at bounding box center [293, 153] width 19 height 19
checkbox input "true"
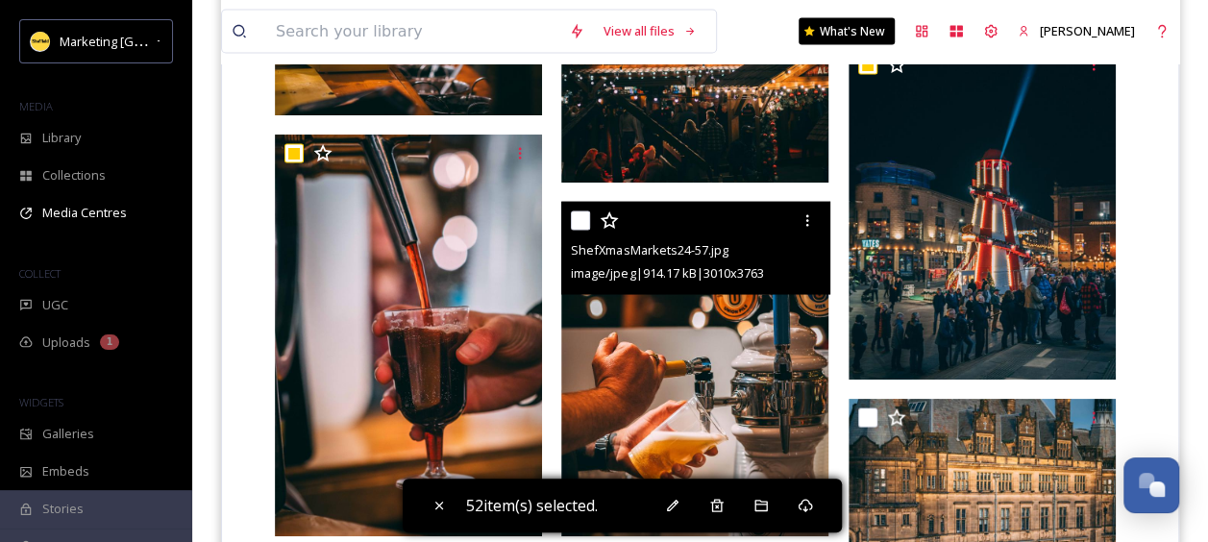
click at [580, 222] on input "checkbox" at bounding box center [580, 220] width 19 height 19
checkbox input "true"
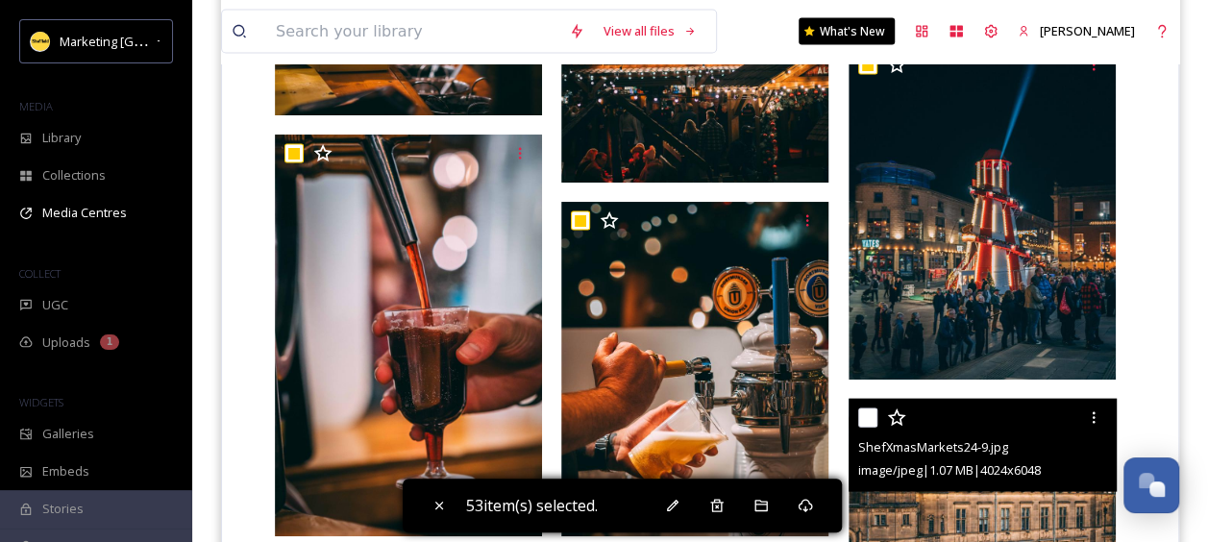
click at [858, 419] on input "checkbox" at bounding box center [867, 417] width 19 height 19
checkbox input "true"
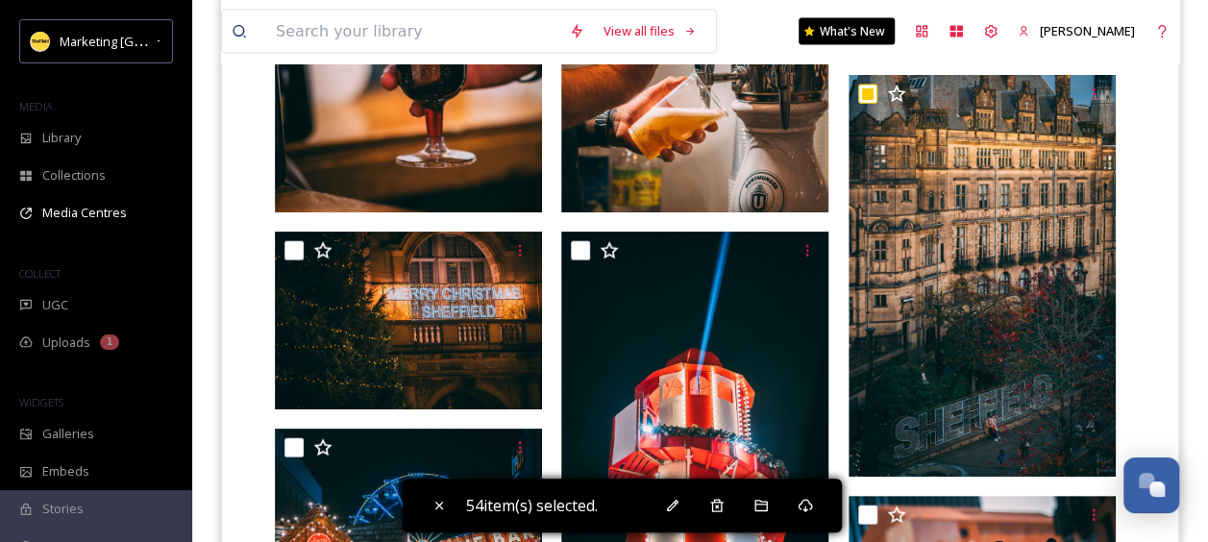
scroll to position [5805, 0]
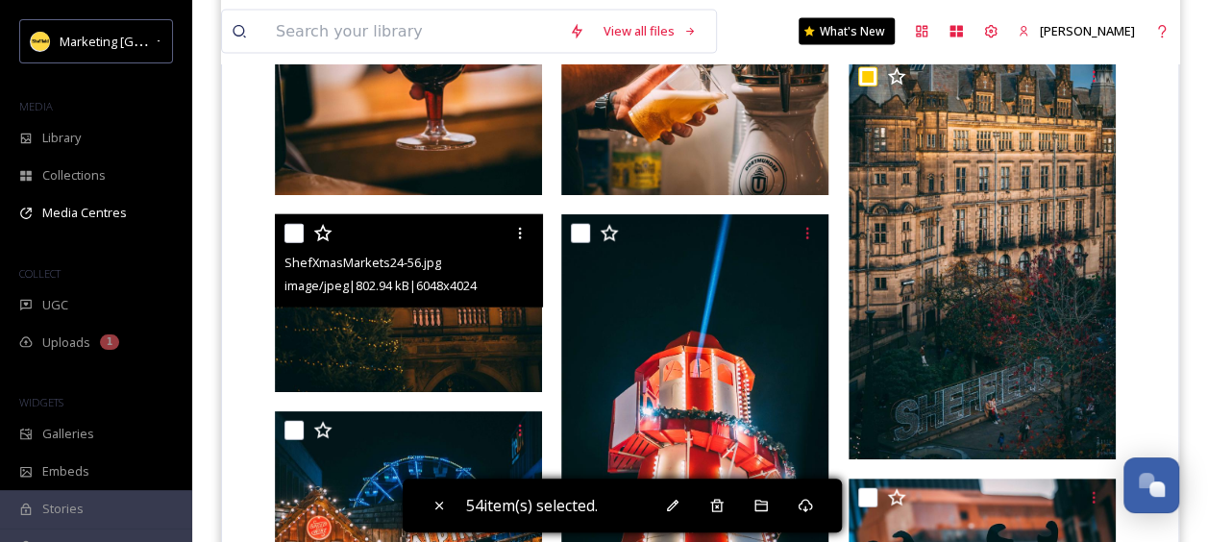
click at [296, 232] on input "checkbox" at bounding box center [293, 233] width 19 height 19
checkbox input "true"
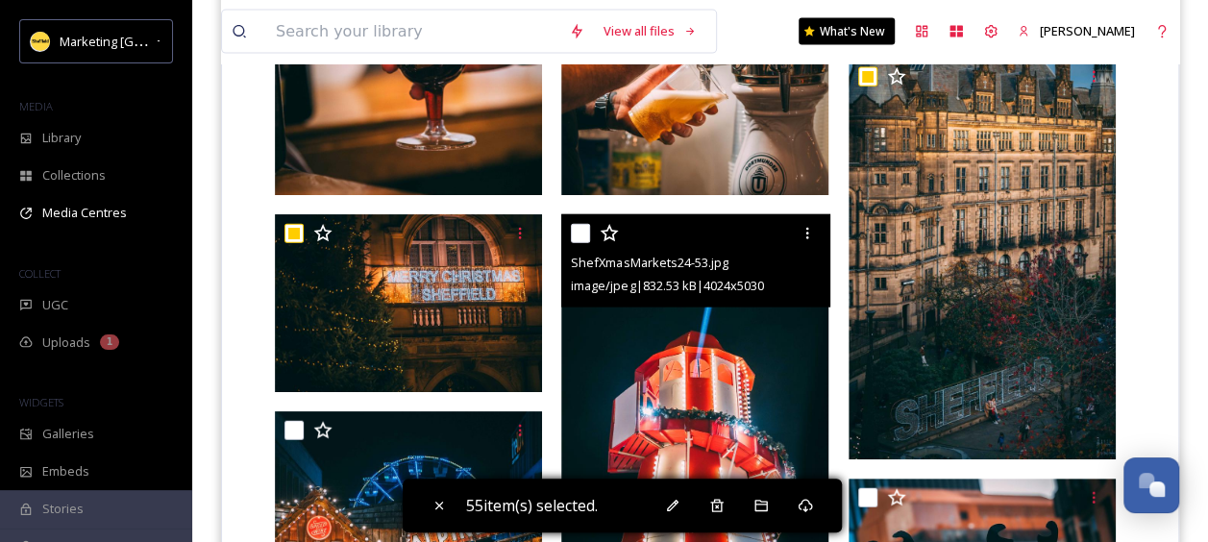
click at [589, 228] on input "checkbox" at bounding box center [580, 233] width 19 height 19
checkbox input "true"
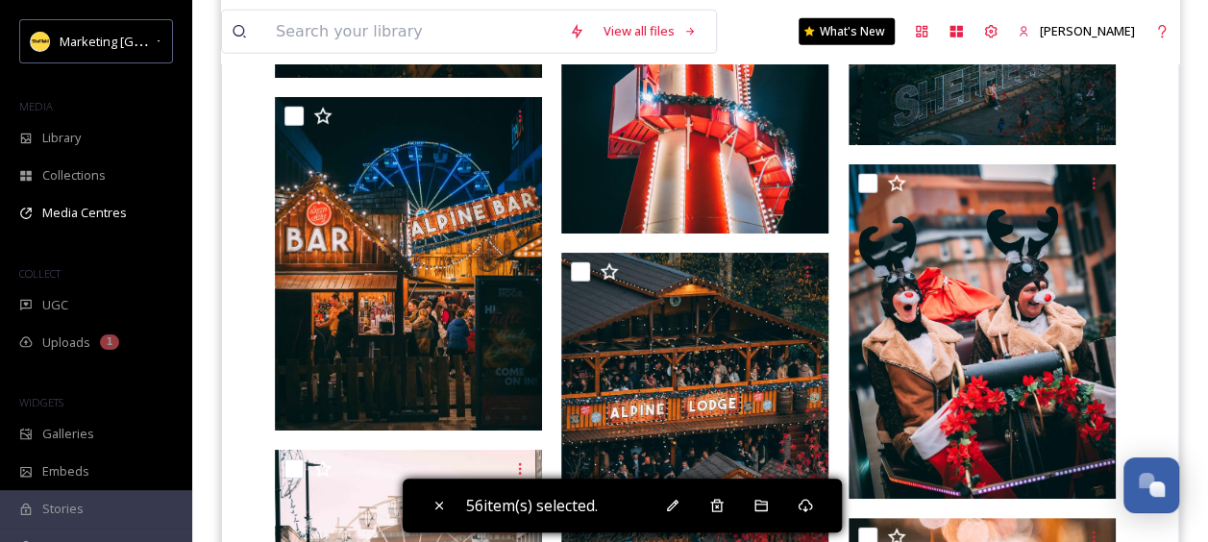
scroll to position [6129, 0]
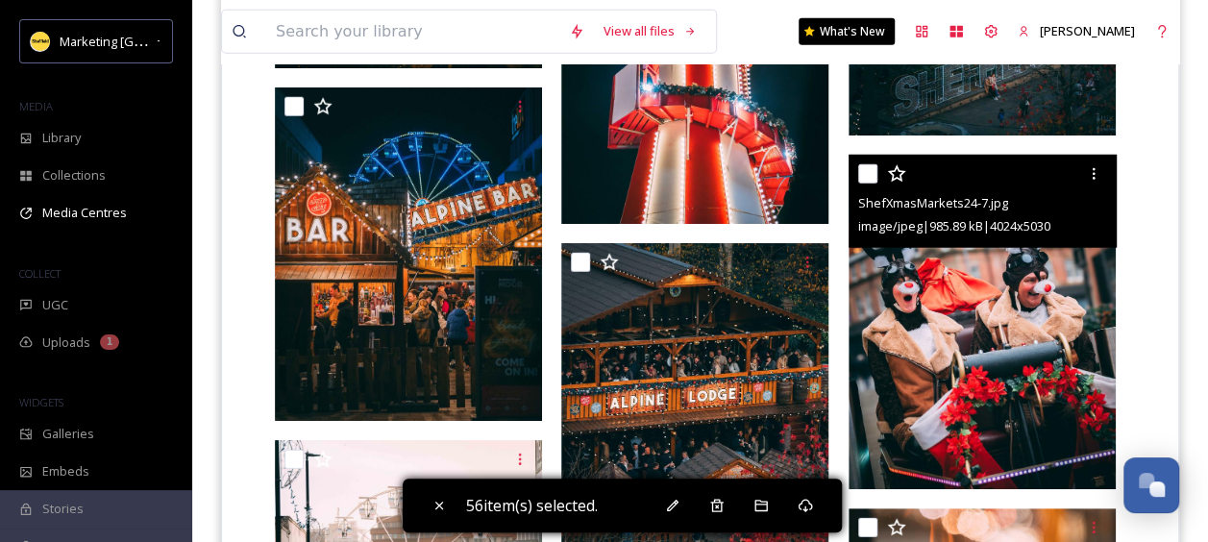
click at [865, 171] on input "checkbox" at bounding box center [867, 173] width 19 height 19
checkbox input "true"
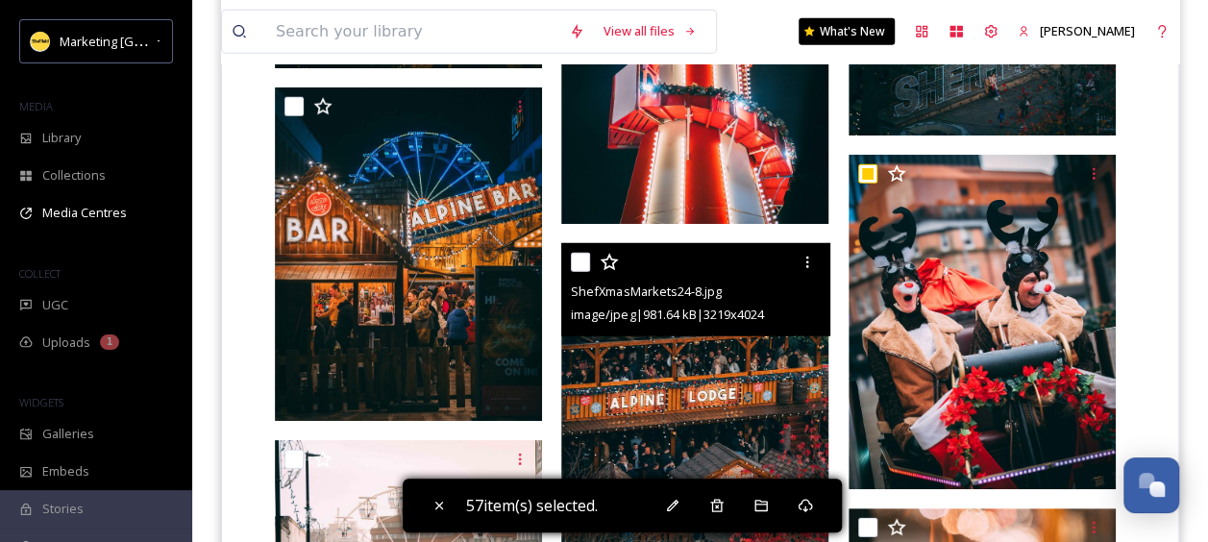
click at [580, 254] on input "checkbox" at bounding box center [580, 262] width 19 height 19
checkbox input "true"
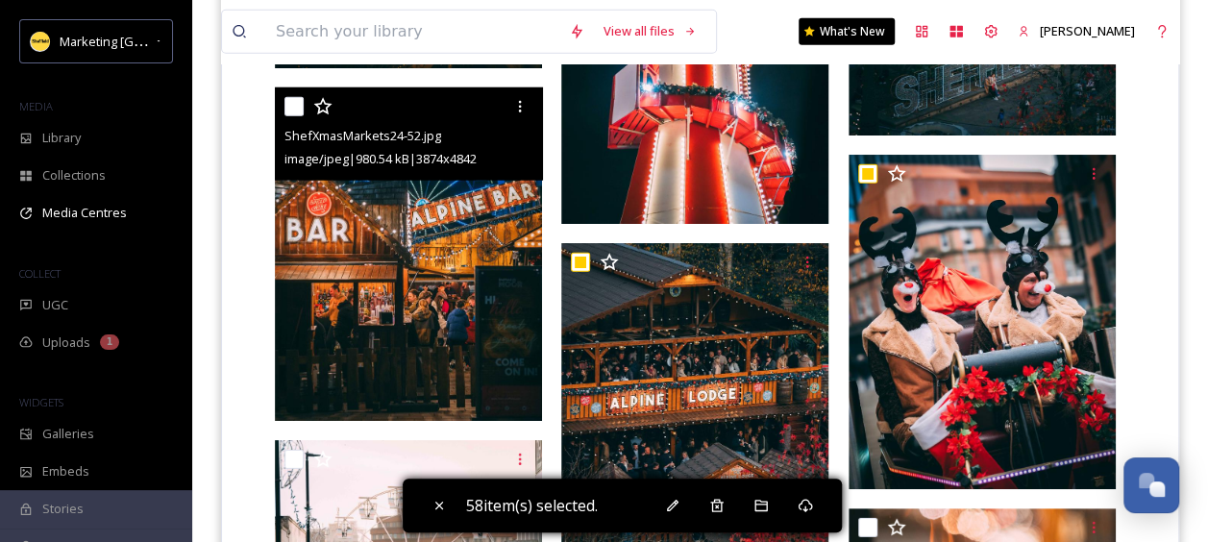
click at [300, 105] on input "checkbox" at bounding box center [293, 106] width 19 height 19
checkbox input "true"
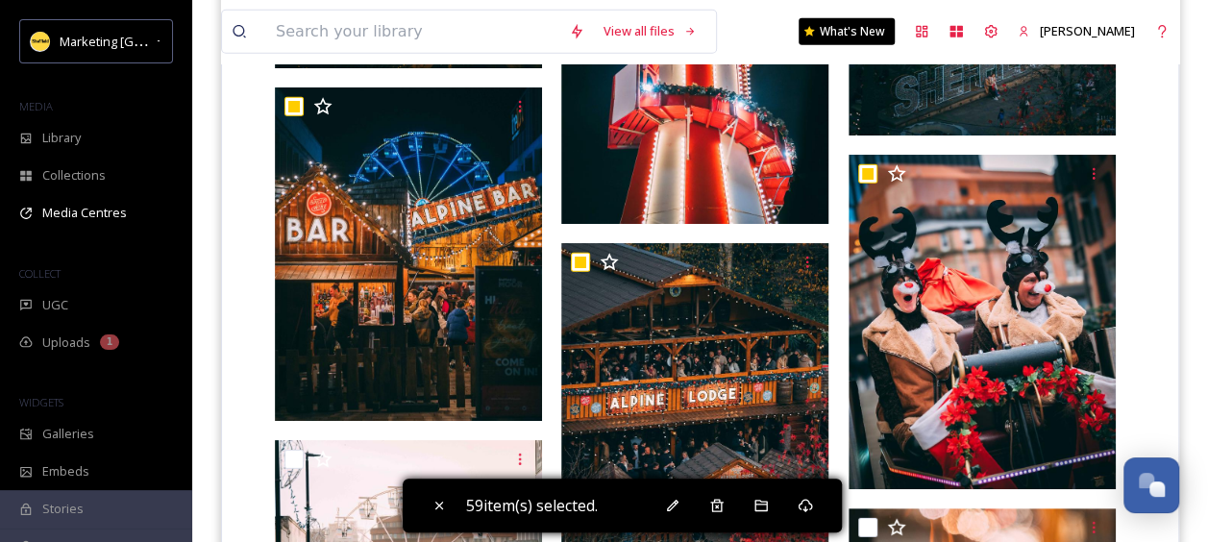
scroll to position [6378, 0]
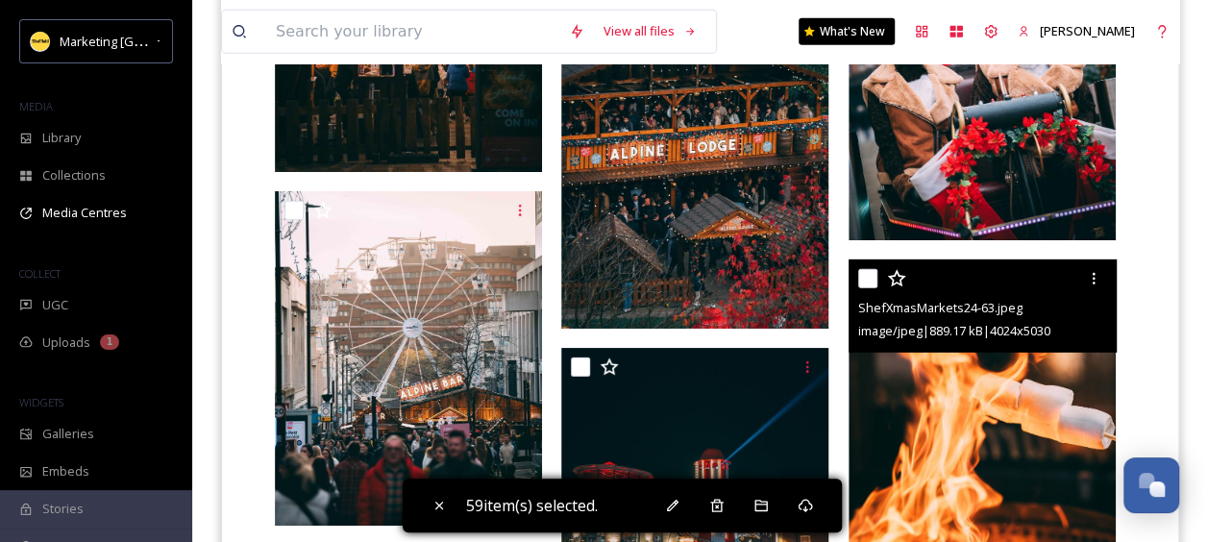
click at [868, 271] on input "checkbox" at bounding box center [867, 278] width 19 height 19
checkbox input "true"
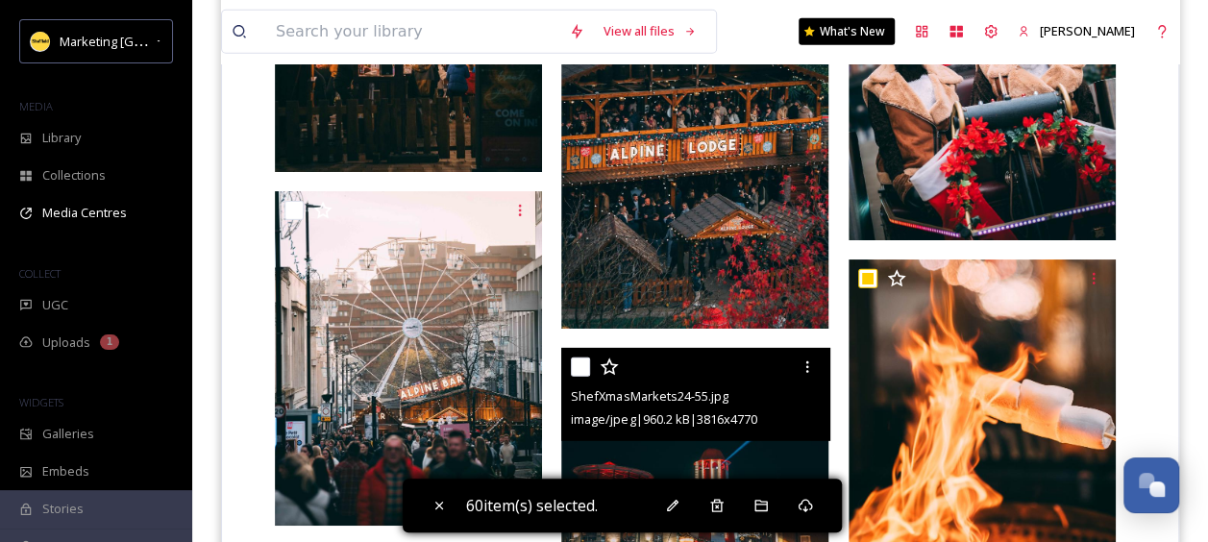
click at [584, 358] on input "checkbox" at bounding box center [580, 367] width 19 height 19
checkbox input "true"
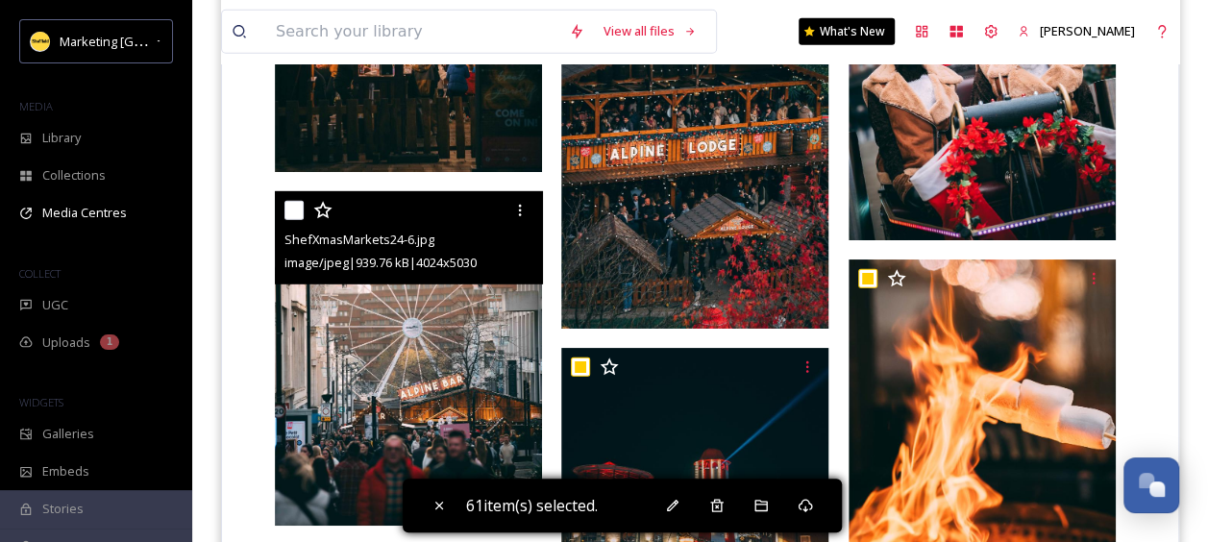
click at [298, 213] on input "checkbox" at bounding box center [293, 210] width 19 height 19
checkbox input "true"
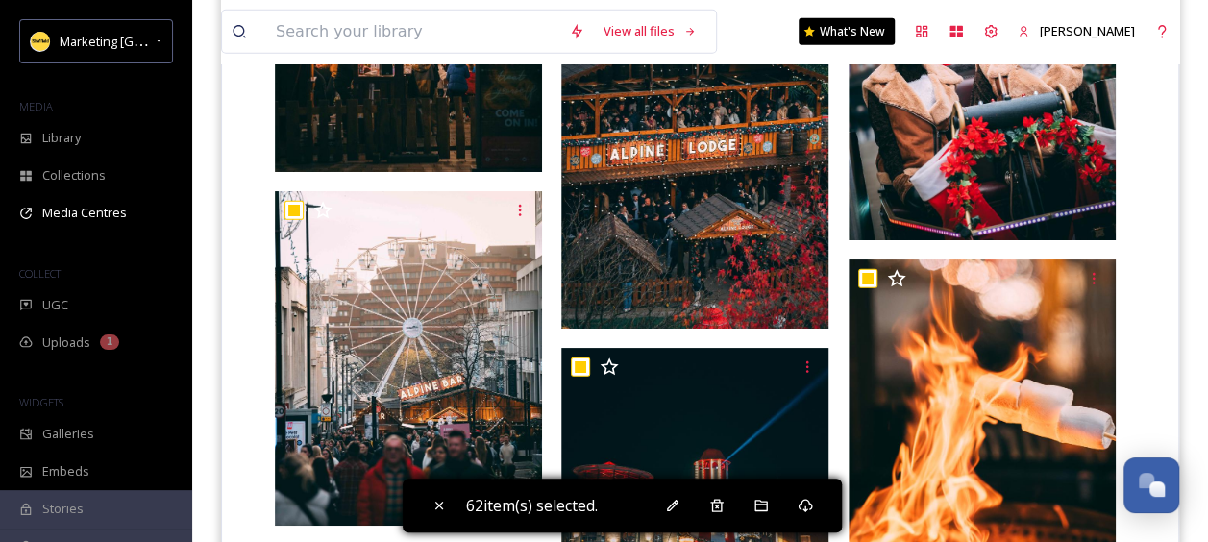
scroll to position [6617, 0]
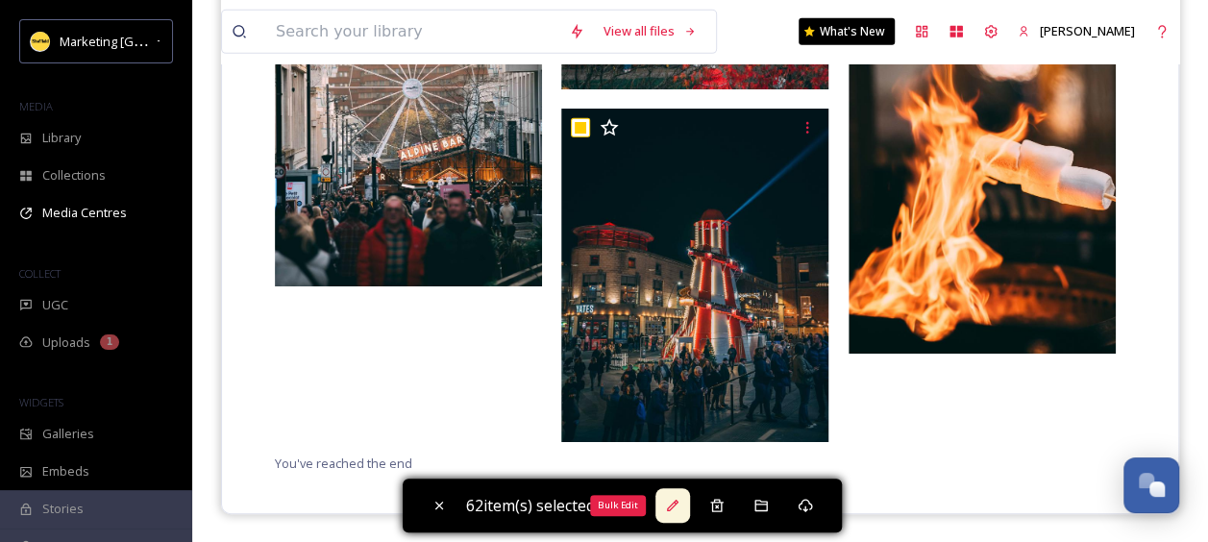
click at [673, 511] on icon at bounding box center [672, 505] width 15 height 15
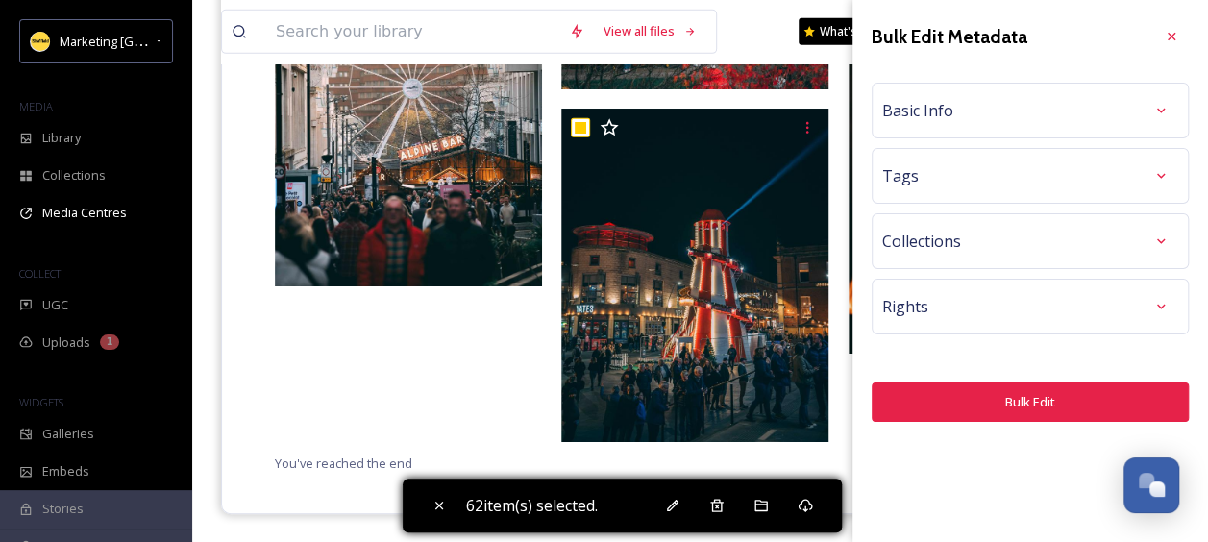
click at [921, 312] on span "Rights" at bounding box center [905, 306] width 46 height 23
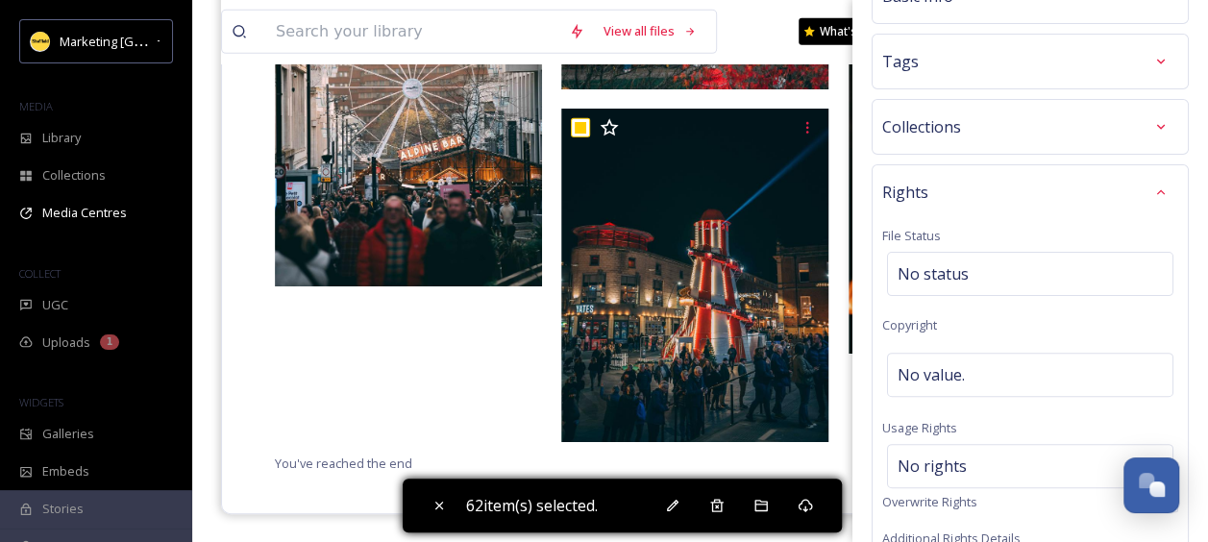
scroll to position [87, 0]
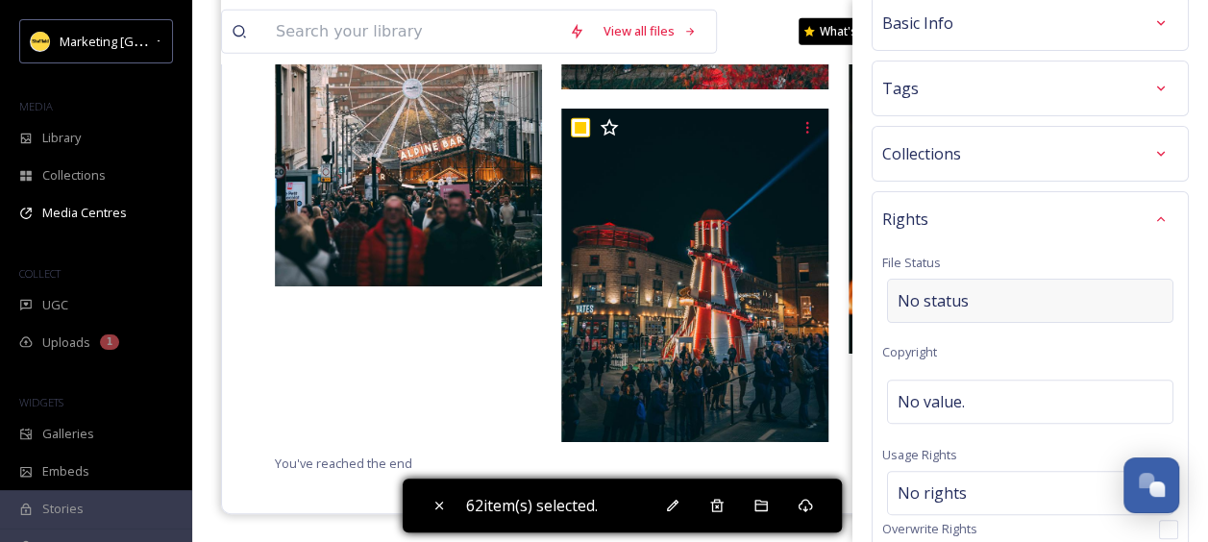
click at [980, 304] on div "No status" at bounding box center [1030, 301] width 286 height 44
click at [984, 393] on div "No value." at bounding box center [1030, 402] width 286 height 44
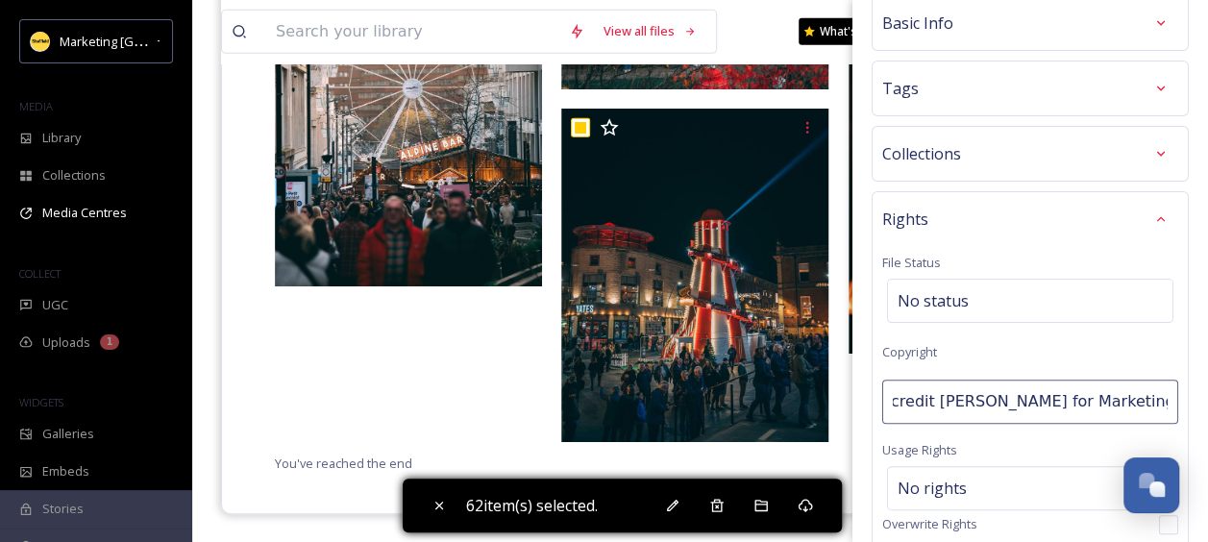
scroll to position [0, 73]
type input "Please credit [PERSON_NAME] for Marketing [GEOGRAPHIC_DATA]"
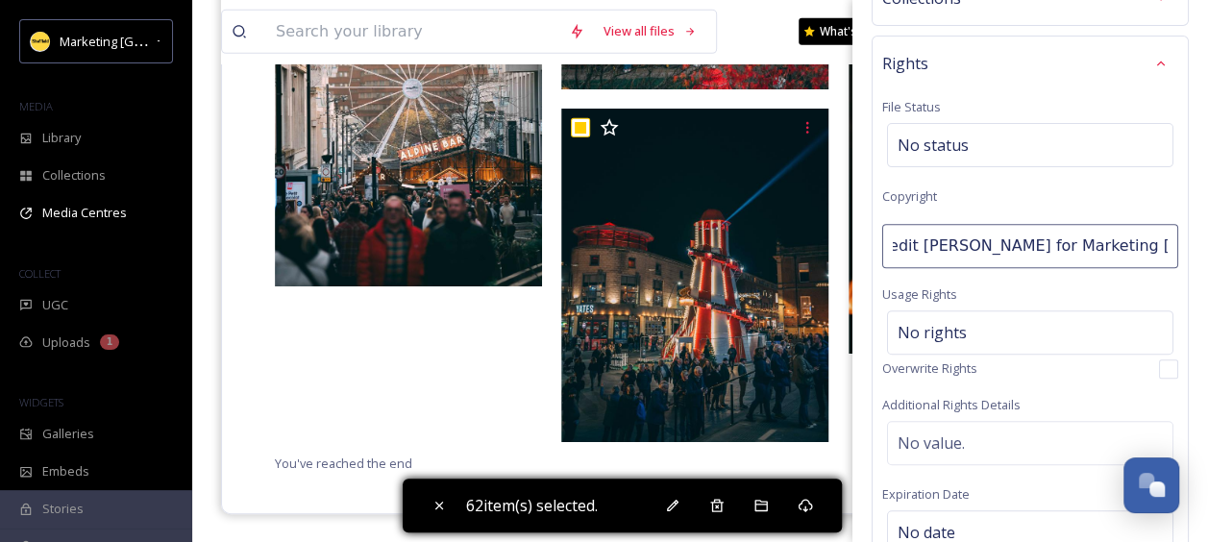
scroll to position [328, 0]
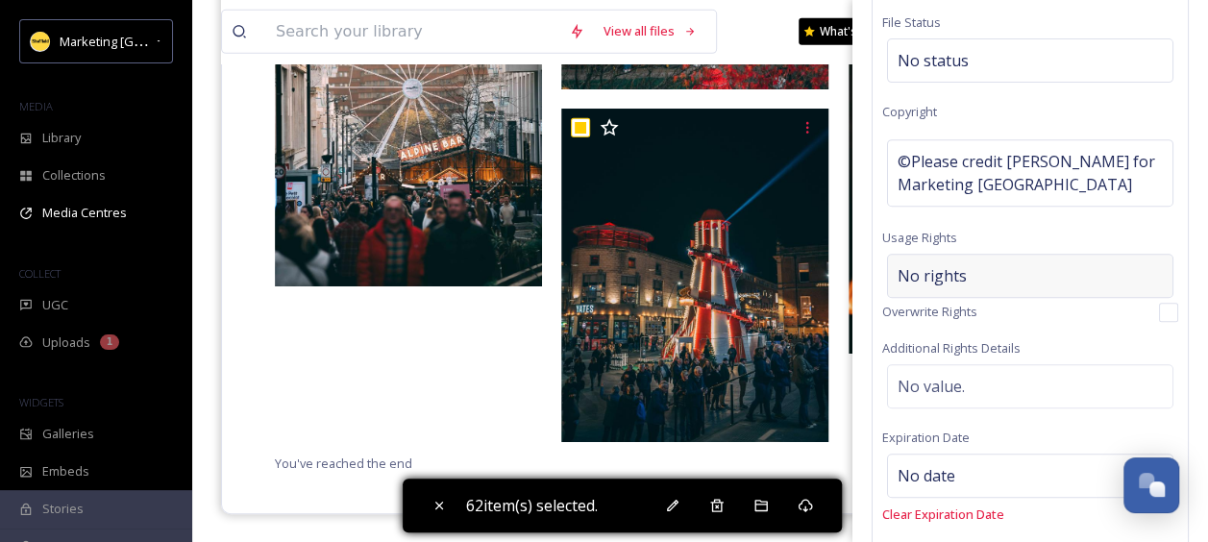
click at [934, 247] on div "Rights File Status No status Copyright ©Please credit [PERSON_NAME] for Marketi…" at bounding box center [1030, 279] width 317 height 657
click at [939, 275] on span "No rights" at bounding box center [932, 275] width 69 height 23
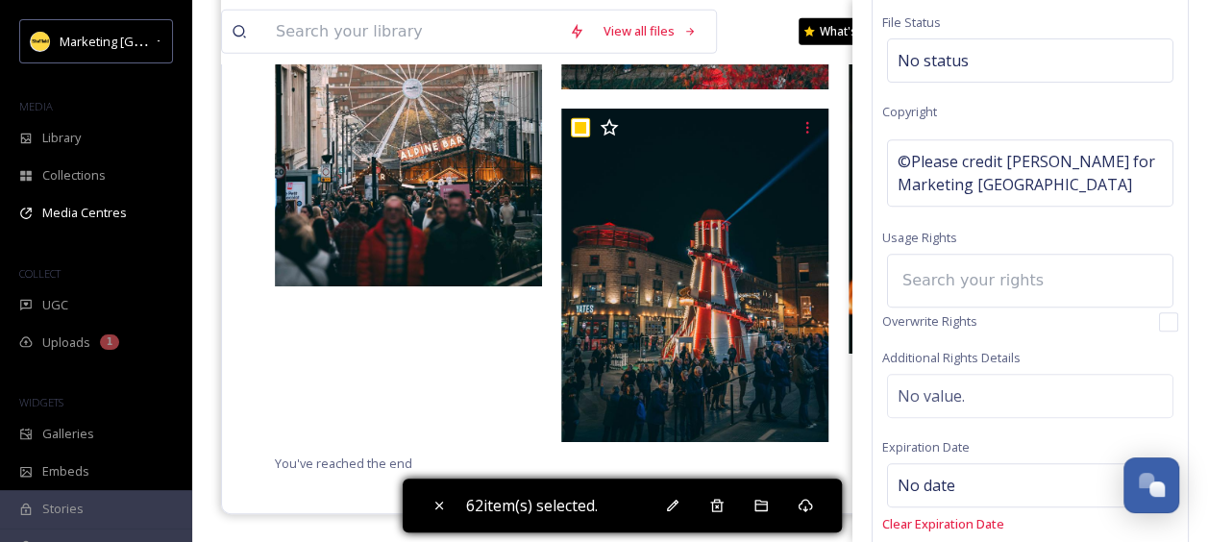
click at [919, 271] on input at bounding box center [998, 280] width 211 height 42
type input "P"
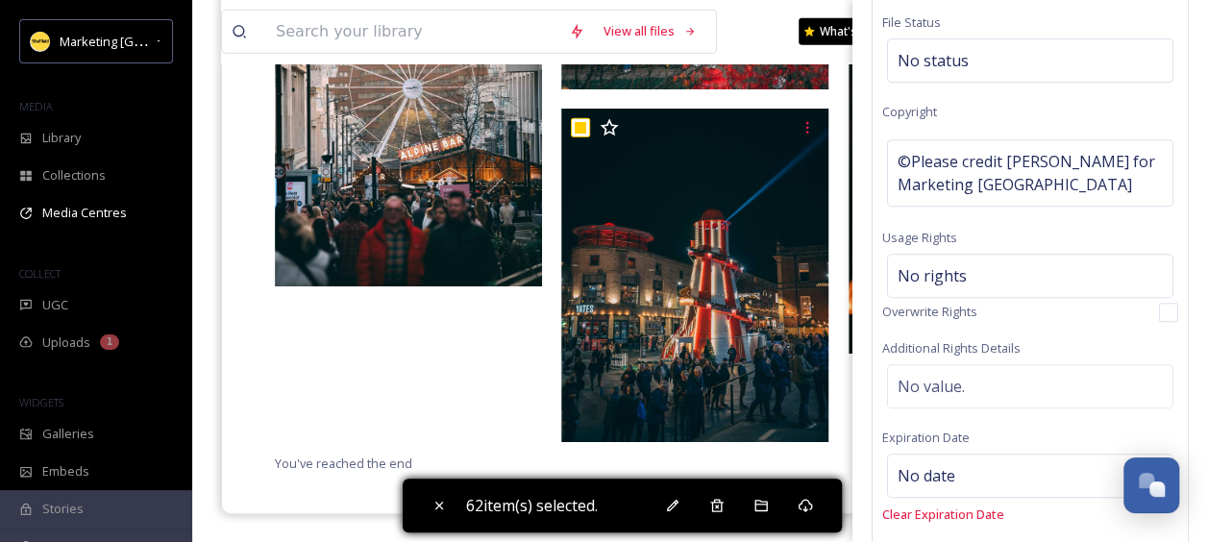
click at [1196, 228] on div "Bulk Edit Metadata Basic Info Tags Collections Rights File Status No status Cop…" at bounding box center [1030, 271] width 356 height 542
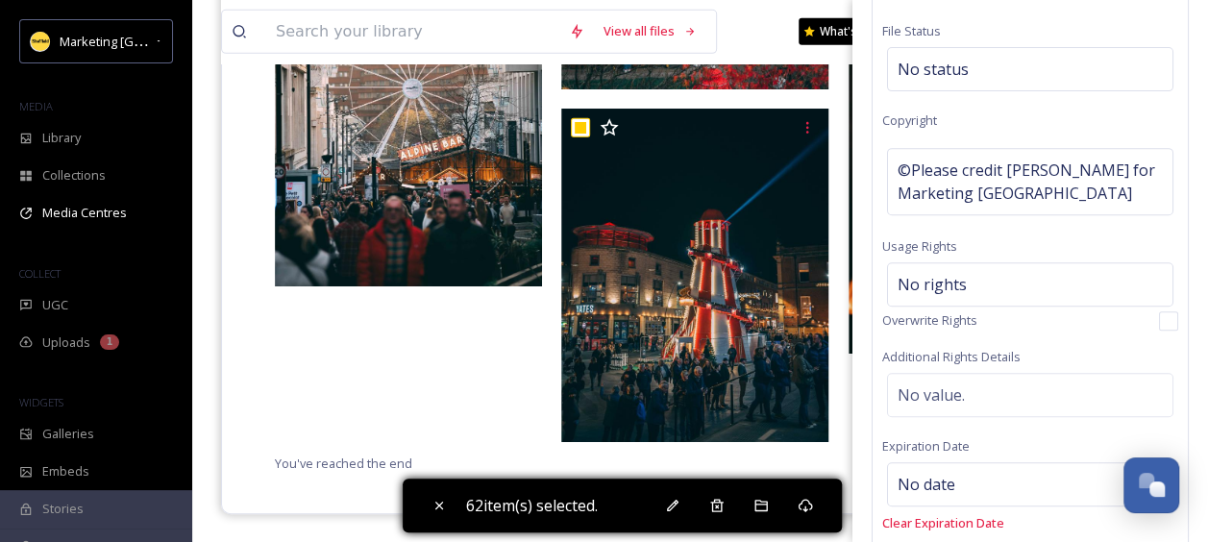
scroll to position [0, 0]
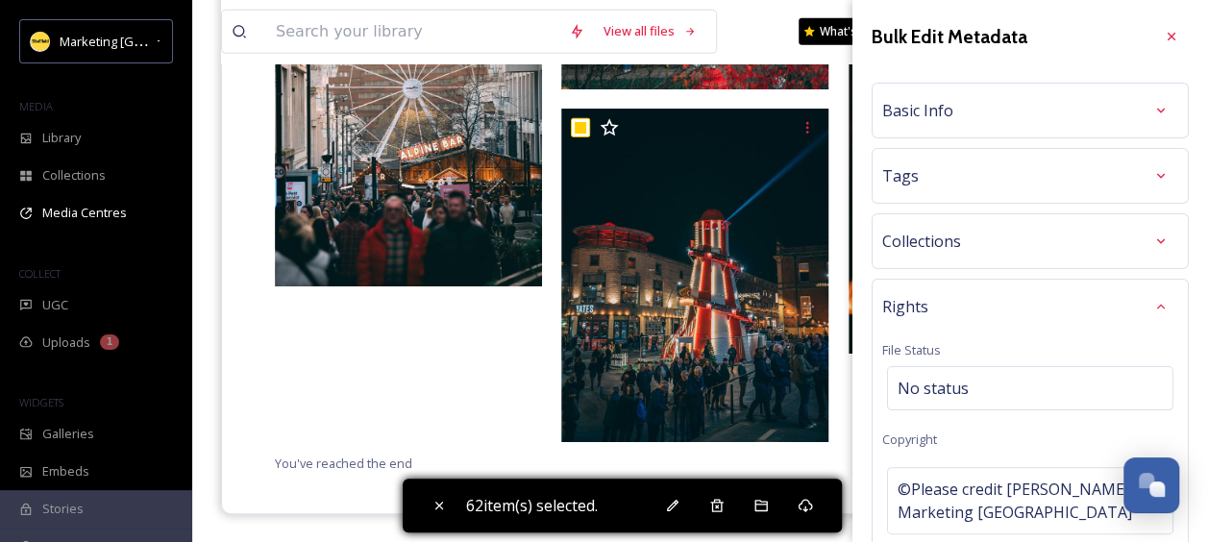
click at [965, 111] on div "Basic Info" at bounding box center [1030, 110] width 296 height 35
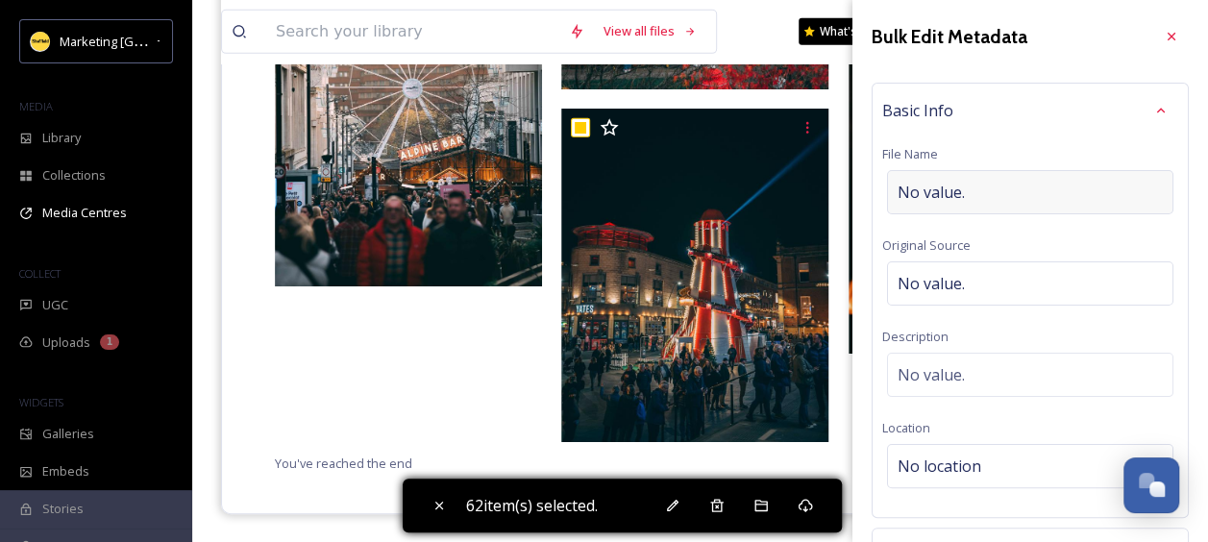
click at [918, 189] on span "No value." at bounding box center [931, 192] width 67 height 23
click at [992, 189] on input "Sheffield ChristMarkets" at bounding box center [1030, 192] width 296 height 44
type input "Sheffield Christmas Markets"
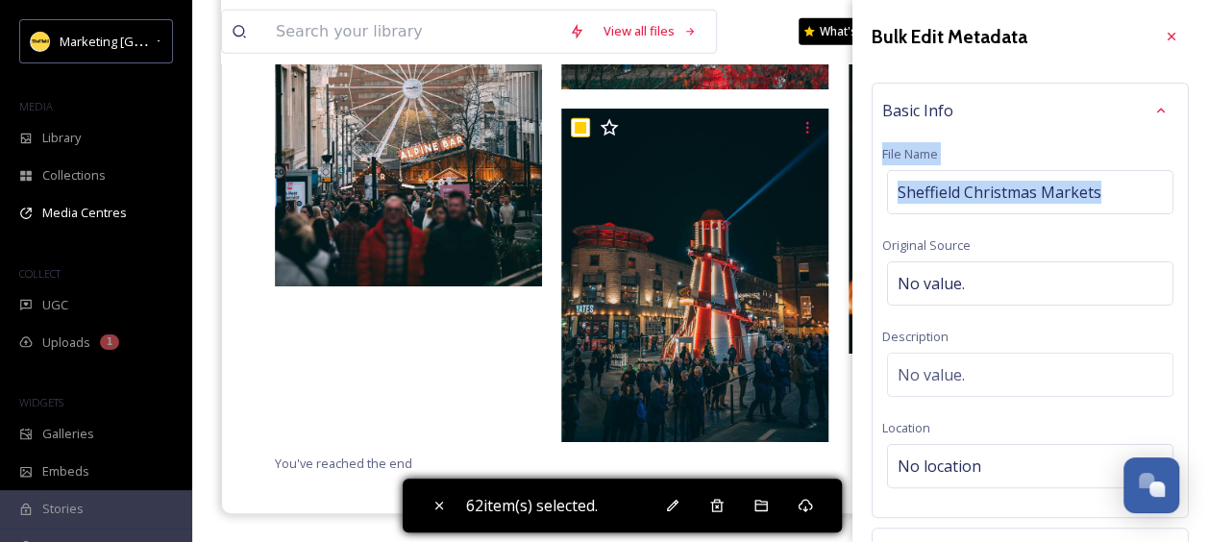
drag, startPoint x: 1192, startPoint y: 130, endPoint x: 1191, endPoint y: 181, distance: 50.9
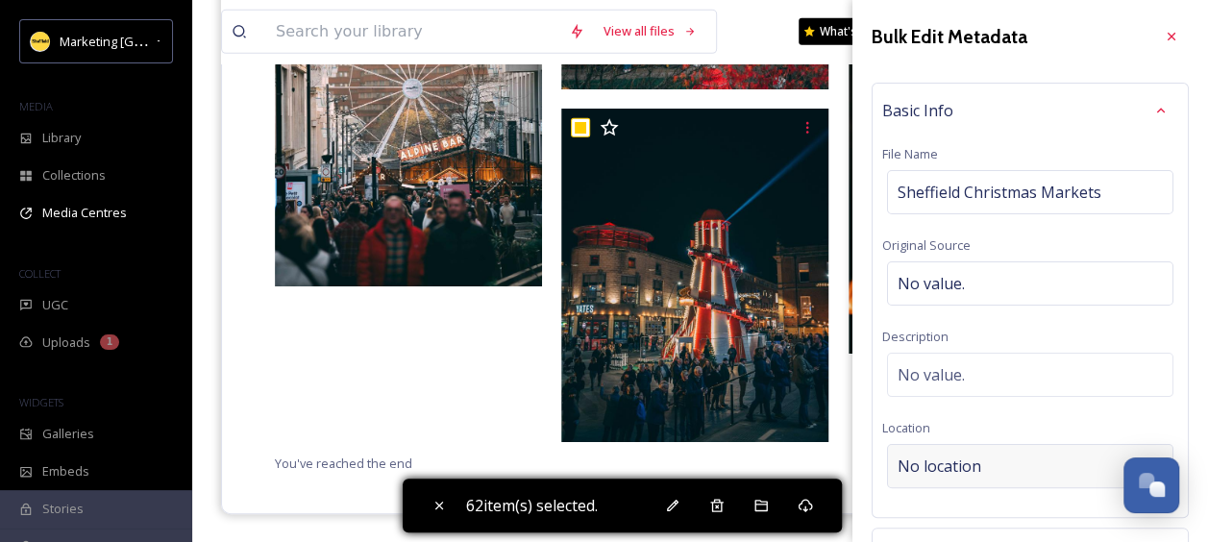
click at [931, 463] on span "No location" at bounding box center [940, 466] width 84 height 23
click at [931, 463] on input at bounding box center [1030, 466] width 284 height 42
type input "[GEOGRAPHIC_DATA]"
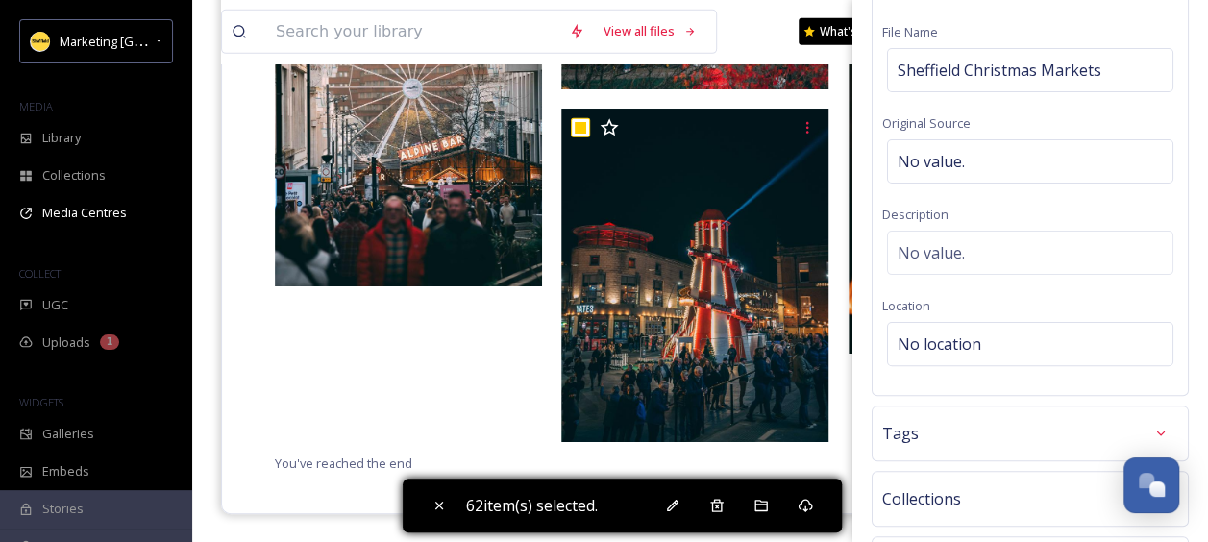
scroll to position [129, 0]
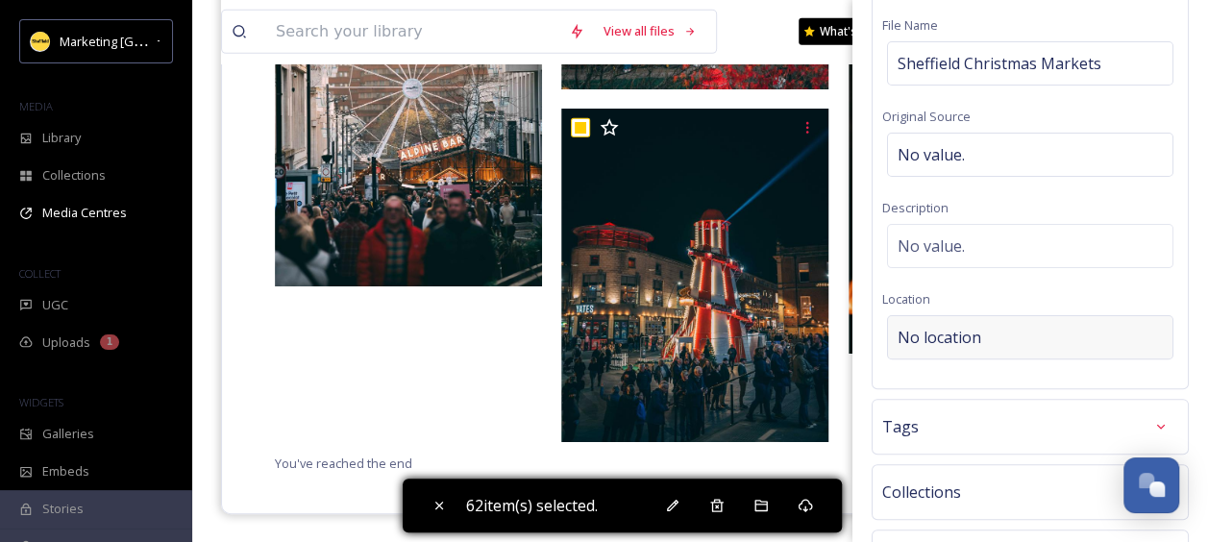
click at [971, 328] on span "No location" at bounding box center [940, 337] width 84 height 23
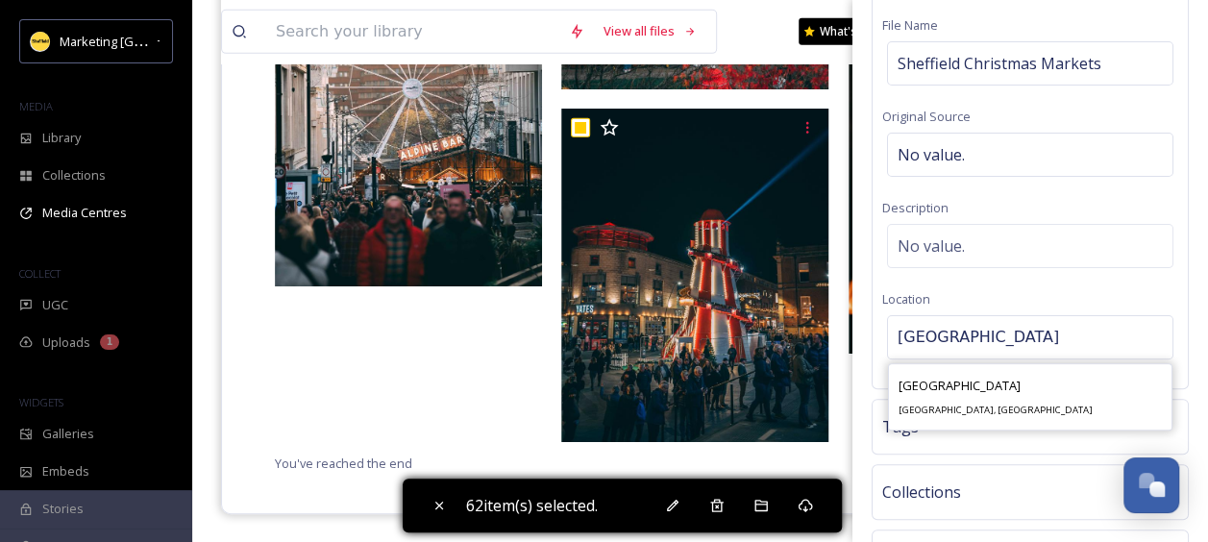
click at [1003, 336] on input "[GEOGRAPHIC_DATA]" at bounding box center [1030, 337] width 284 height 42
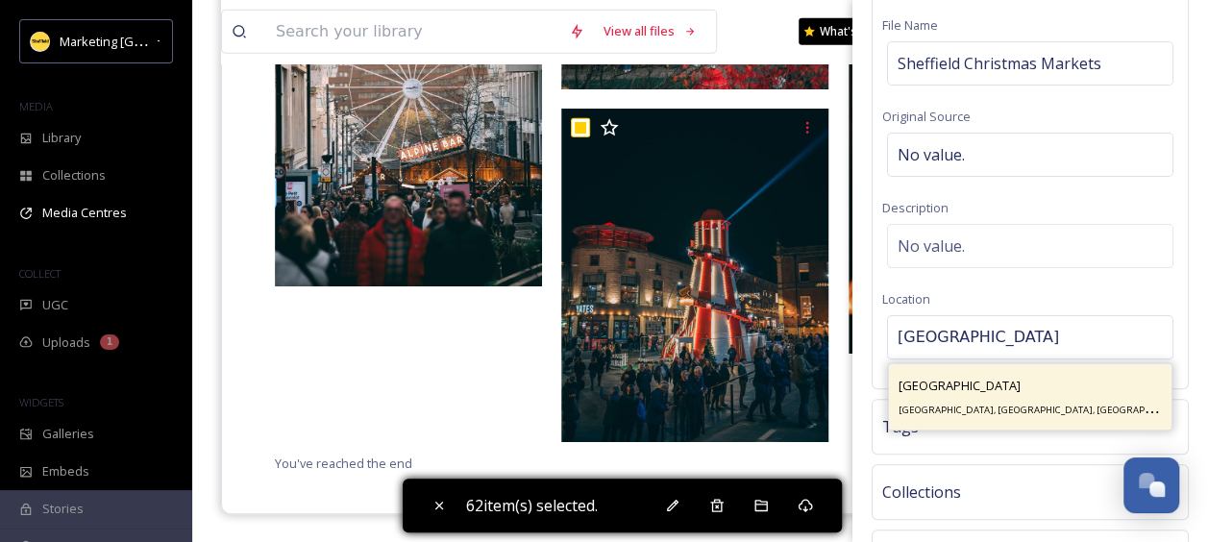
type input "[GEOGRAPHIC_DATA]"
click at [930, 400] on div "[GEOGRAPHIC_DATA] [GEOGRAPHIC_DATA], [GEOGRAPHIC_DATA], [GEOGRAPHIC_DATA]" at bounding box center [1030, 397] width 263 height 46
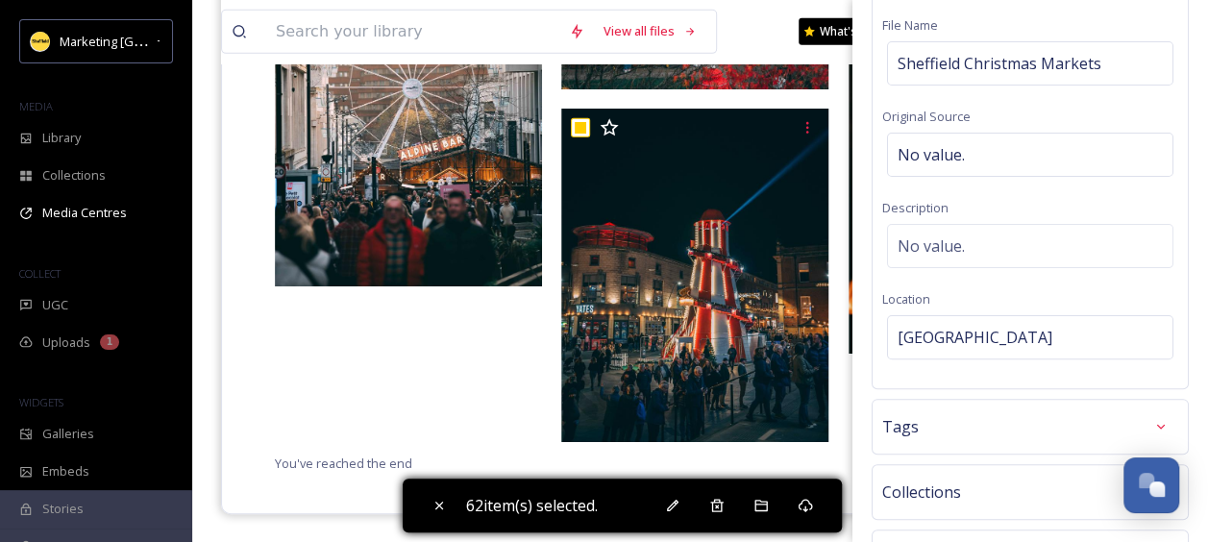
click at [892, 423] on span "Tags" at bounding box center [900, 426] width 37 height 23
type input "[GEOGRAPHIC_DATA]"
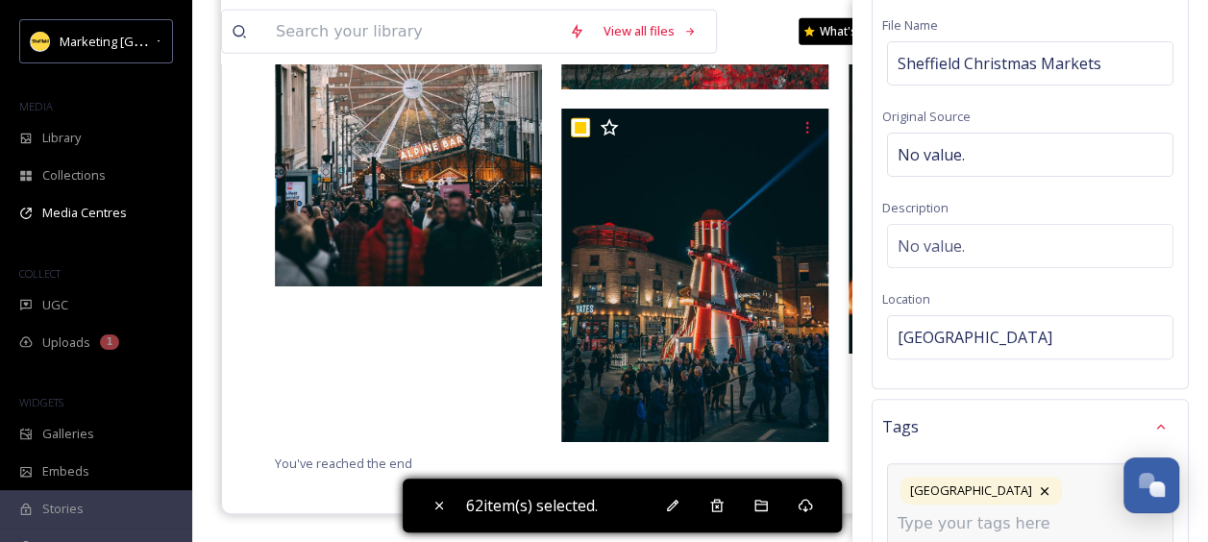
scroll to position [167, 0]
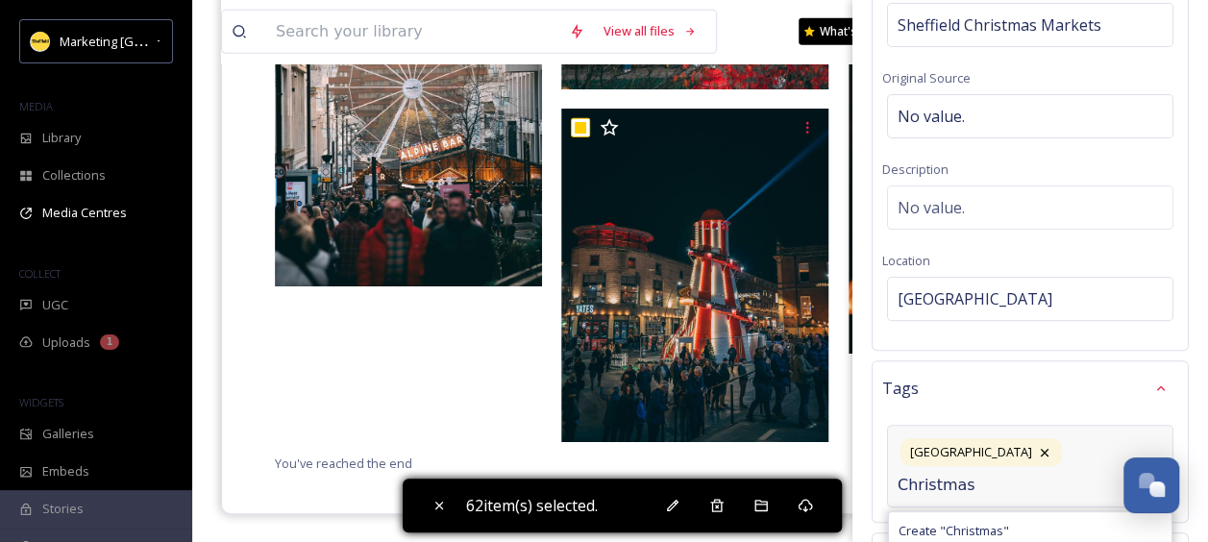
type input "Christmas"
type input "market"
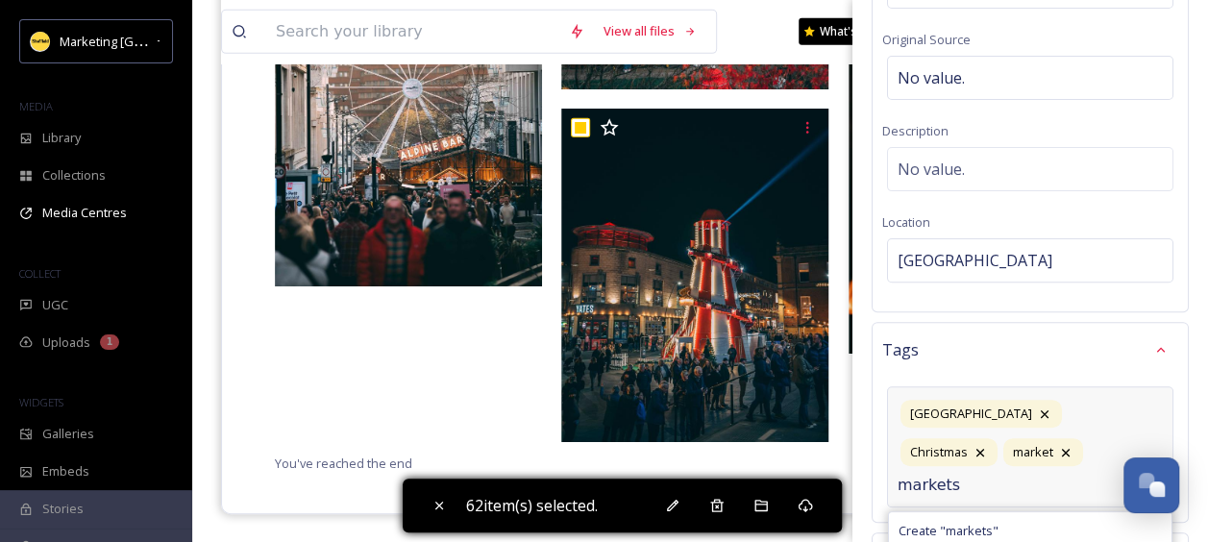
type input "markets"
type input "winter"
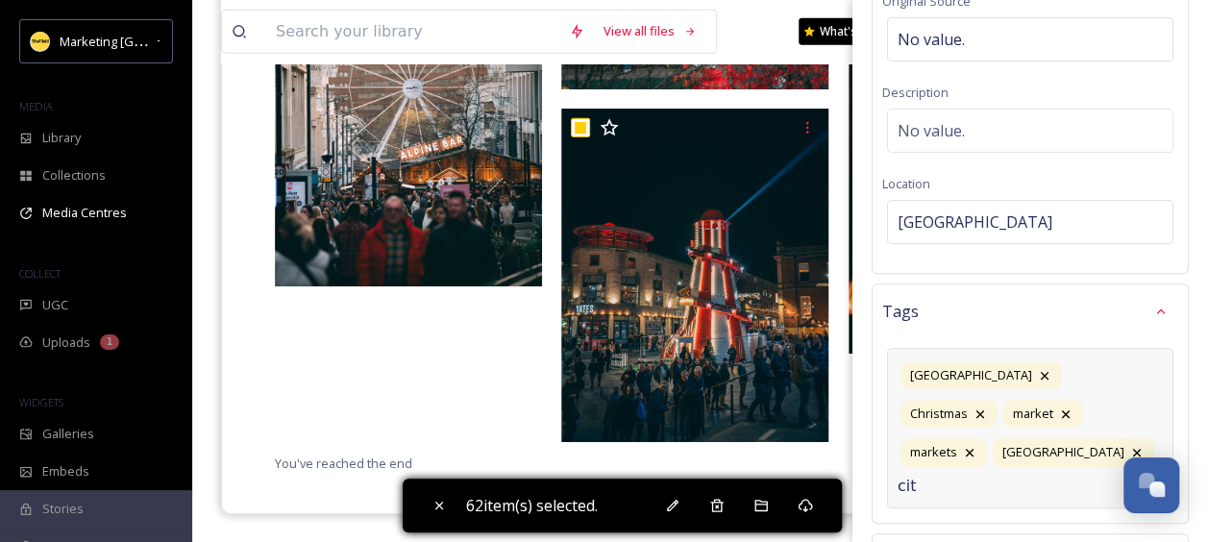
type input "city"
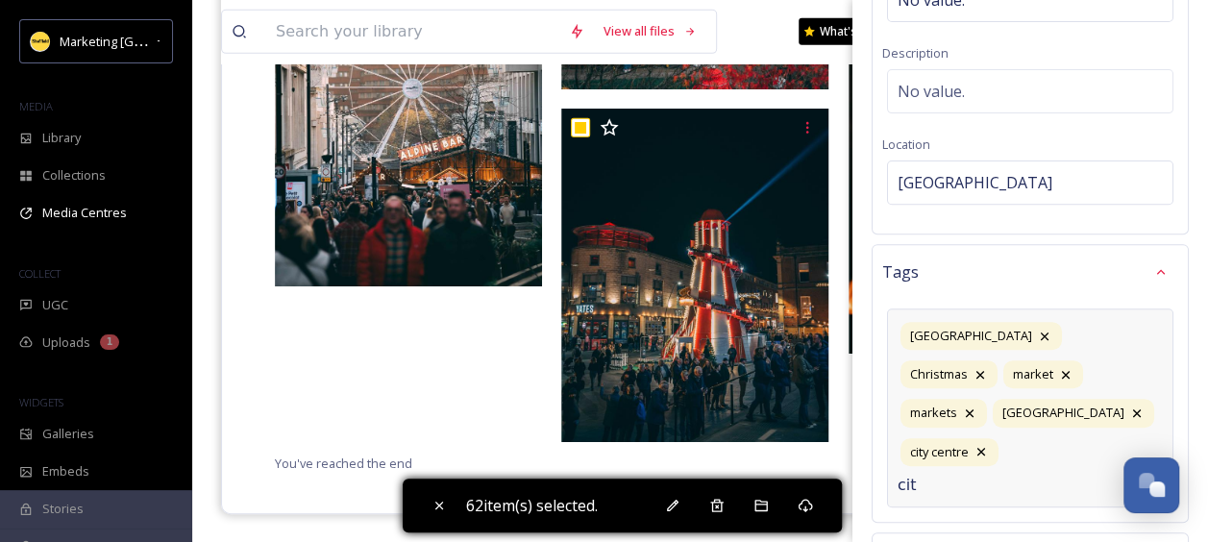
type input "city"
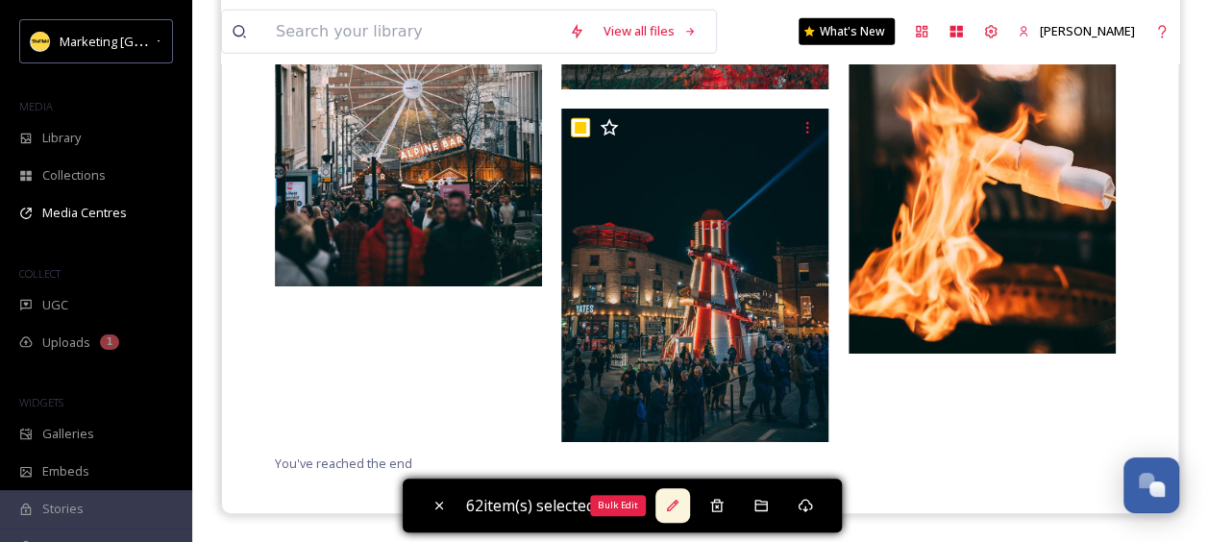
click at [680, 514] on div "Bulk Edit" at bounding box center [672, 505] width 35 height 35
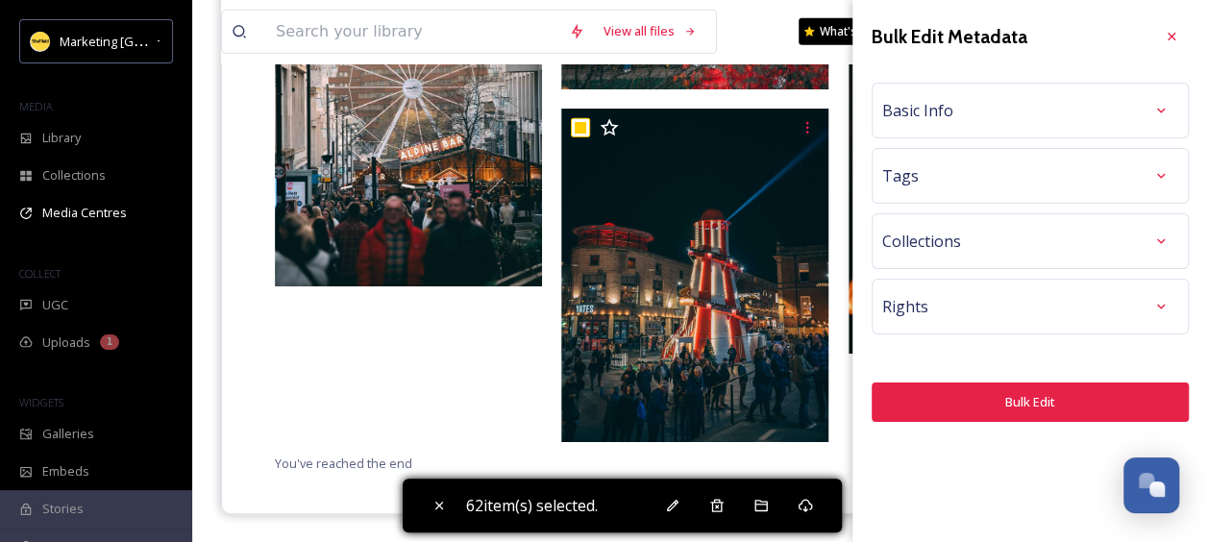
click at [932, 162] on div "Tags" at bounding box center [1030, 176] width 296 height 35
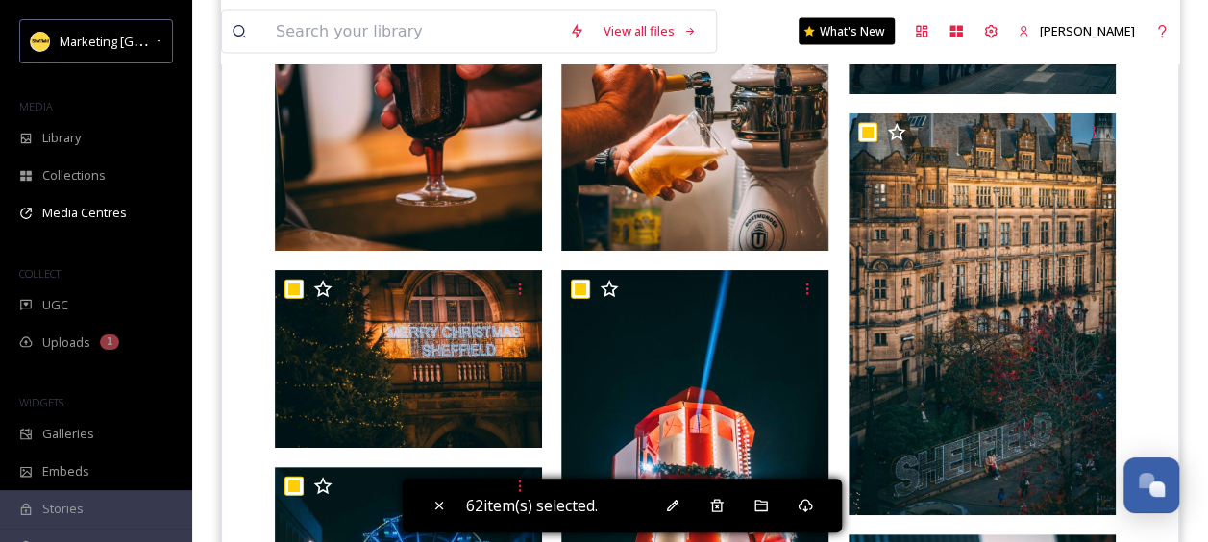
scroll to position [5564, 0]
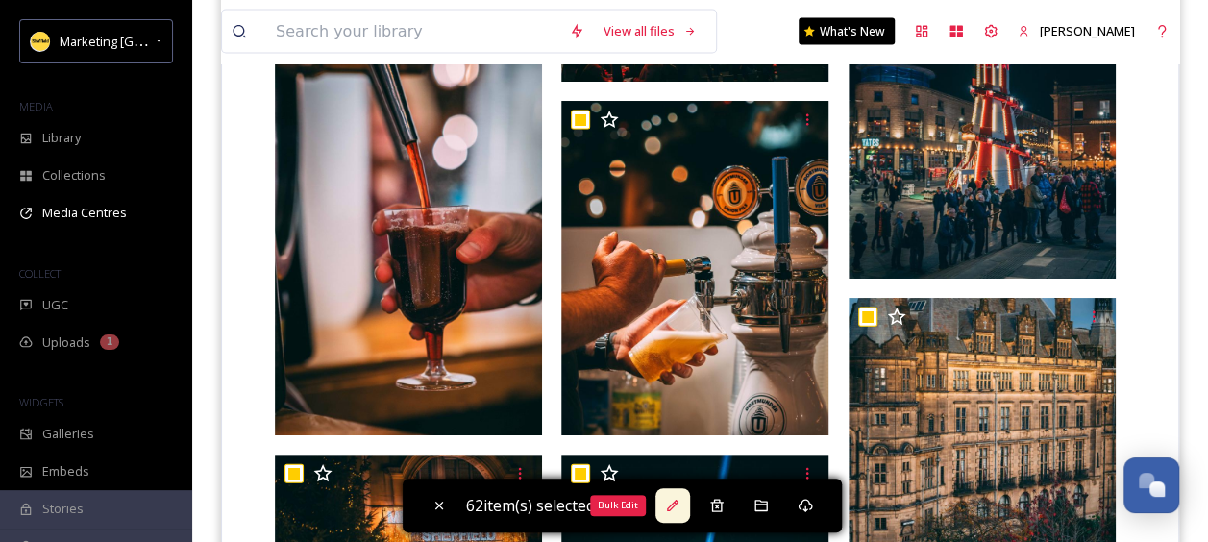
click at [679, 509] on icon at bounding box center [672, 505] width 15 height 15
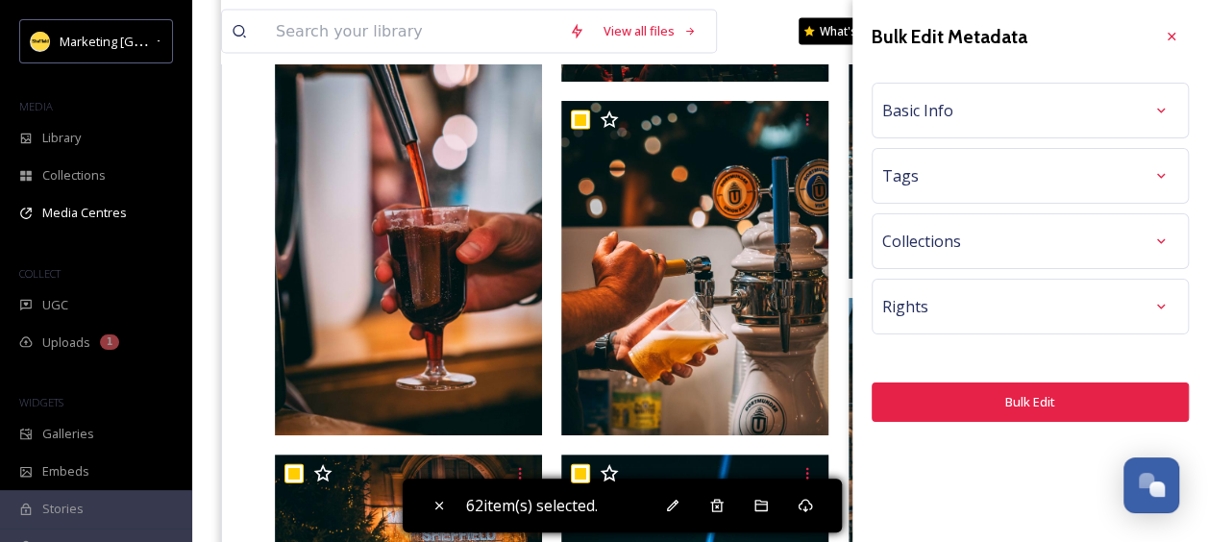
click at [950, 110] on span "Basic Info" at bounding box center [917, 110] width 71 height 23
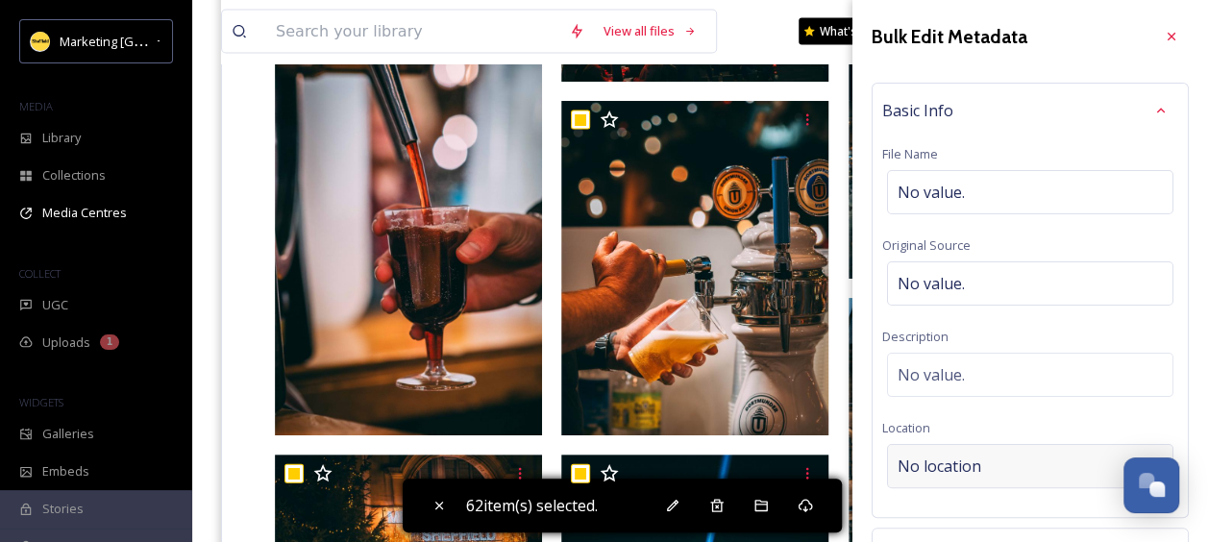
click at [918, 471] on span "No location" at bounding box center [940, 466] width 84 height 23
click at [918, 471] on input at bounding box center [1030, 466] width 284 height 42
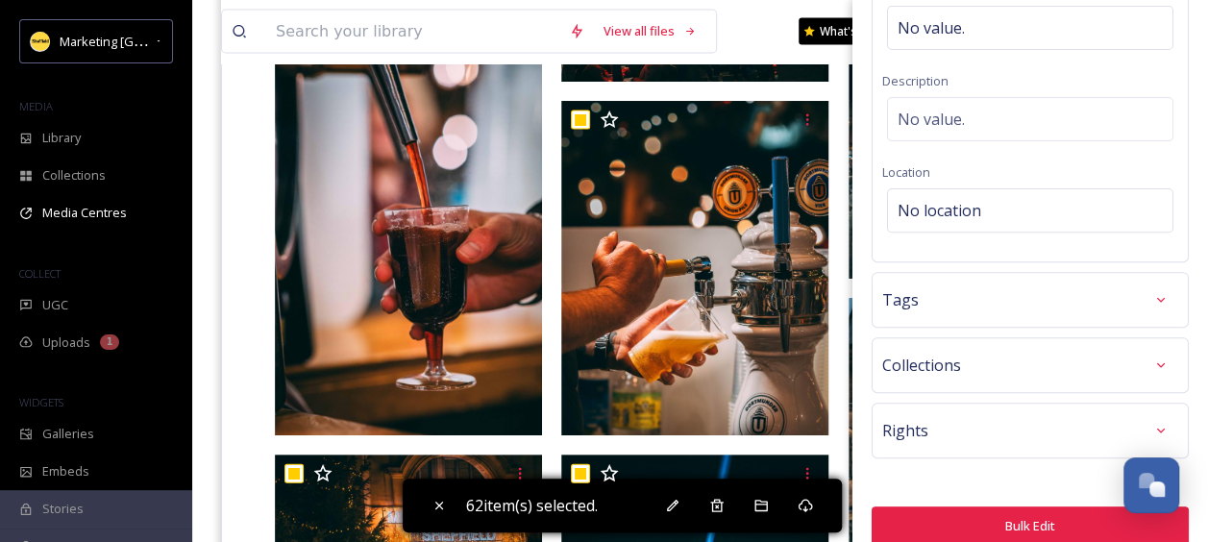
scroll to position [267, 0]
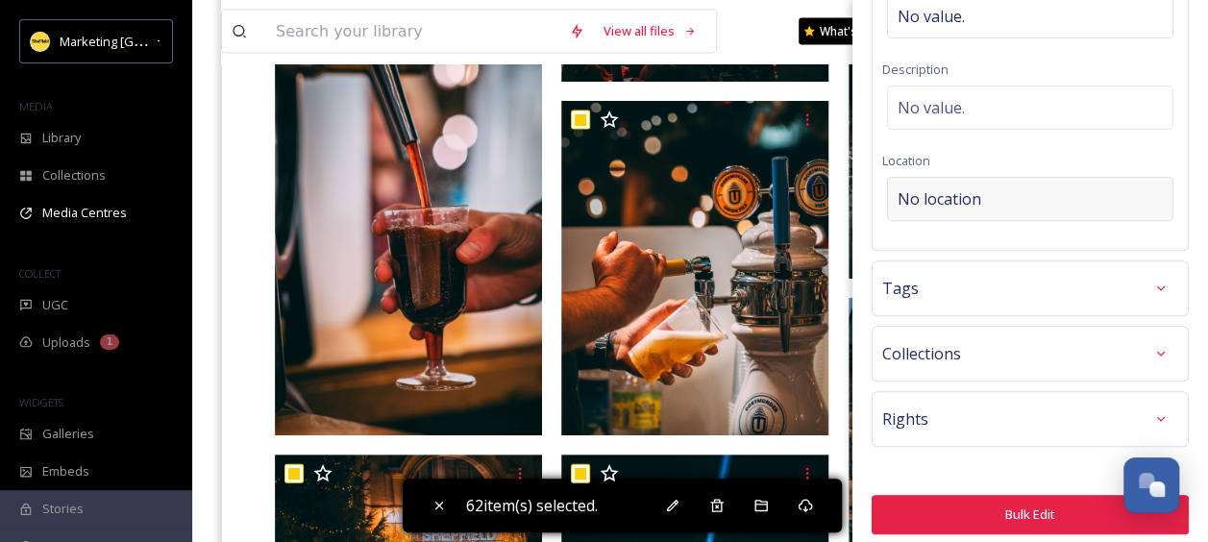
click at [984, 195] on div "No location" at bounding box center [1030, 199] width 286 height 44
click at [984, 195] on input at bounding box center [1030, 199] width 284 height 42
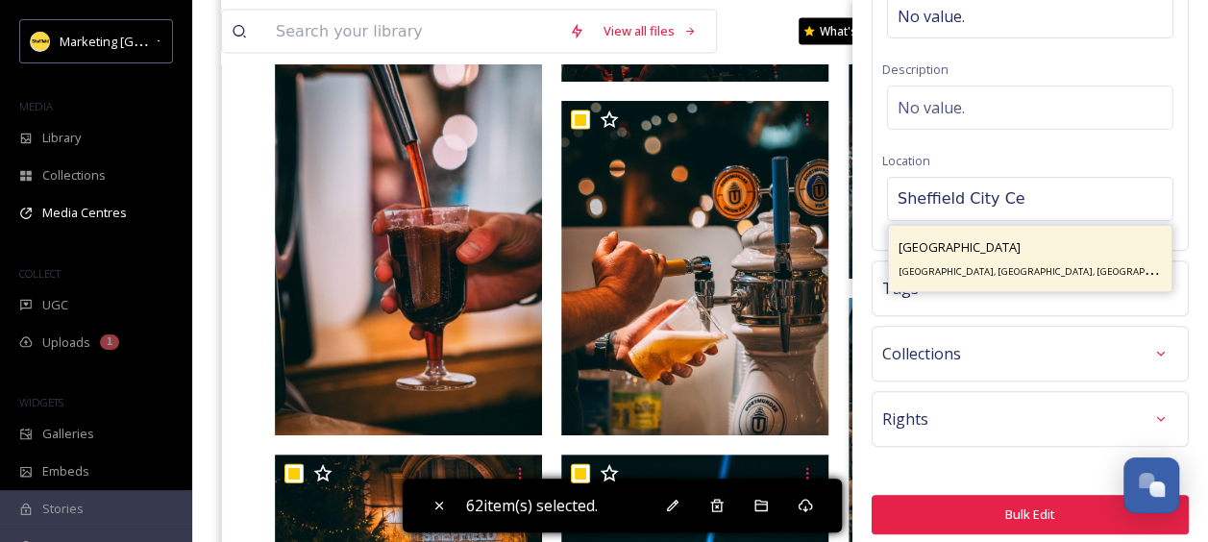
type input "Sheffield City Ce"
click at [961, 245] on span "[GEOGRAPHIC_DATA]" at bounding box center [960, 246] width 122 height 17
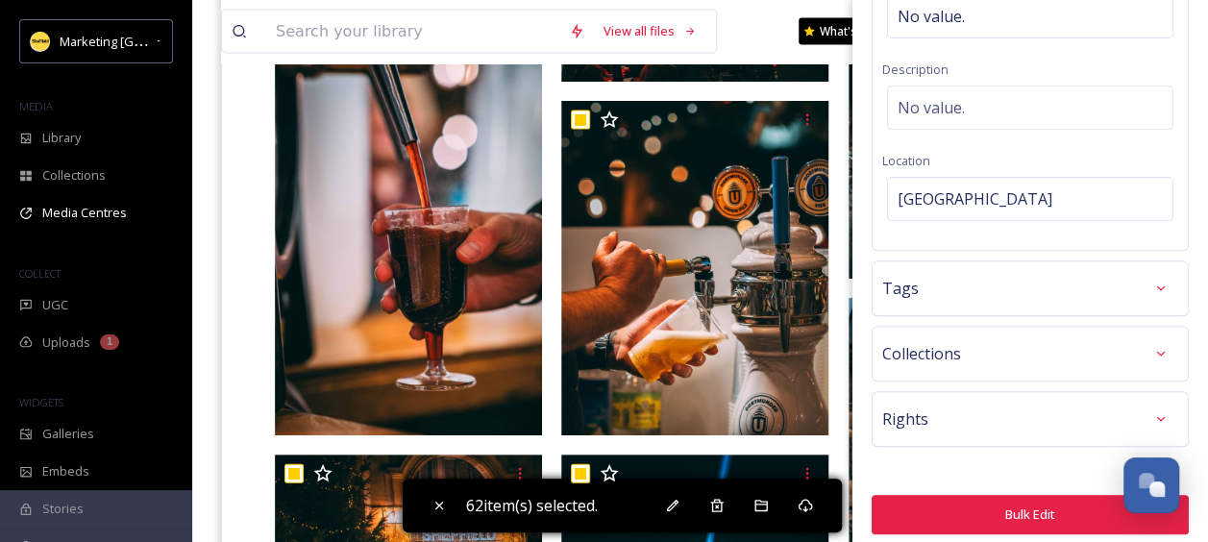
click at [921, 286] on div "Tags" at bounding box center [1030, 288] width 296 height 35
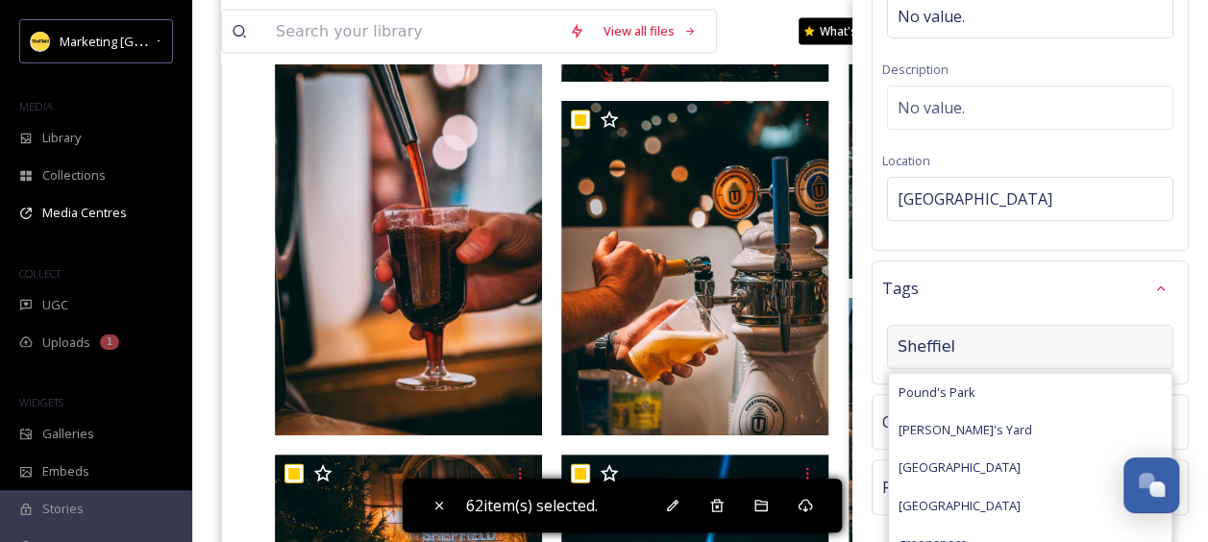
type input "[GEOGRAPHIC_DATA]"
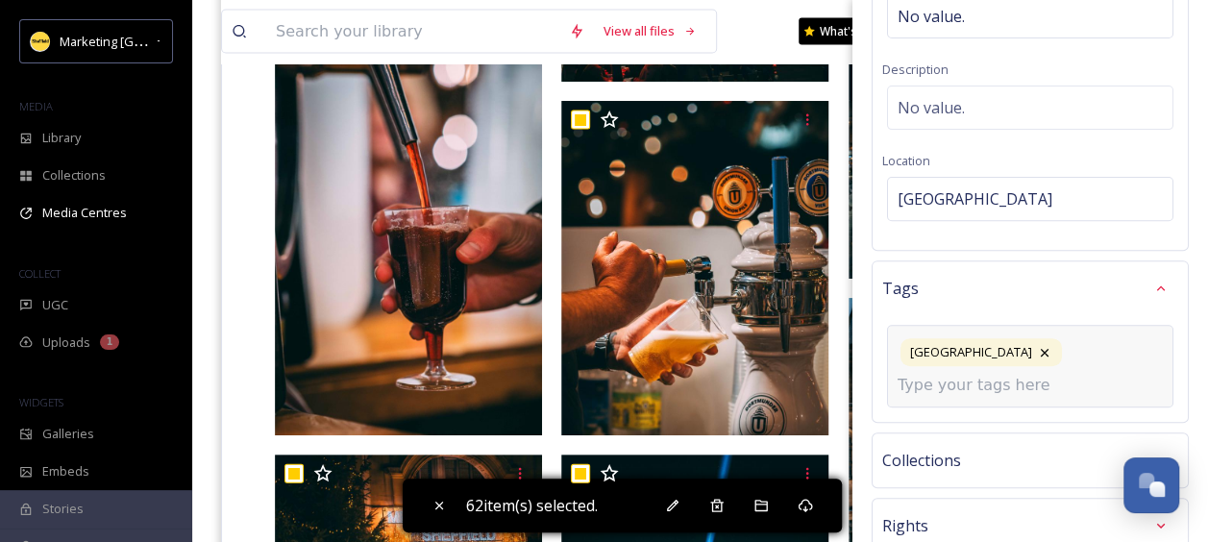
scroll to position [306, 0]
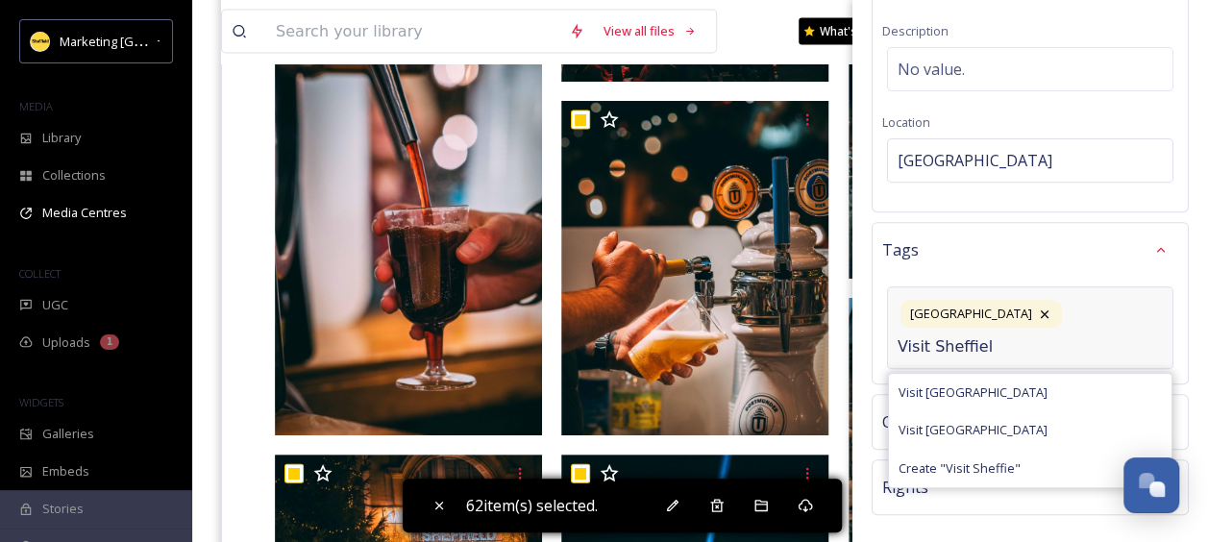
type input "Visit [GEOGRAPHIC_DATA]"
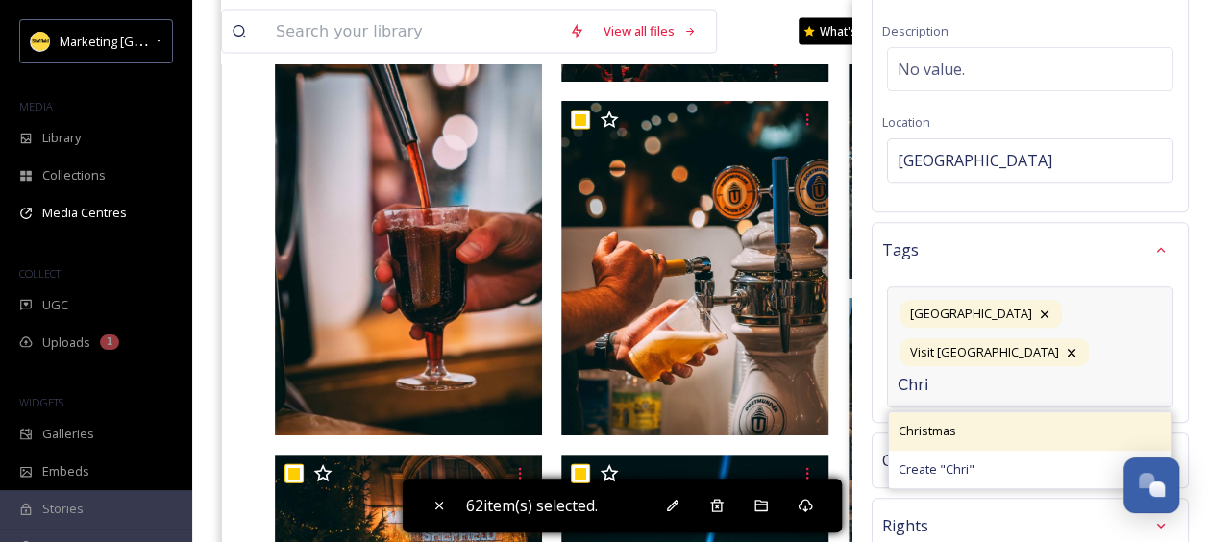
type input "Chri"
click at [953, 422] on span "Christmas" at bounding box center [928, 431] width 58 height 18
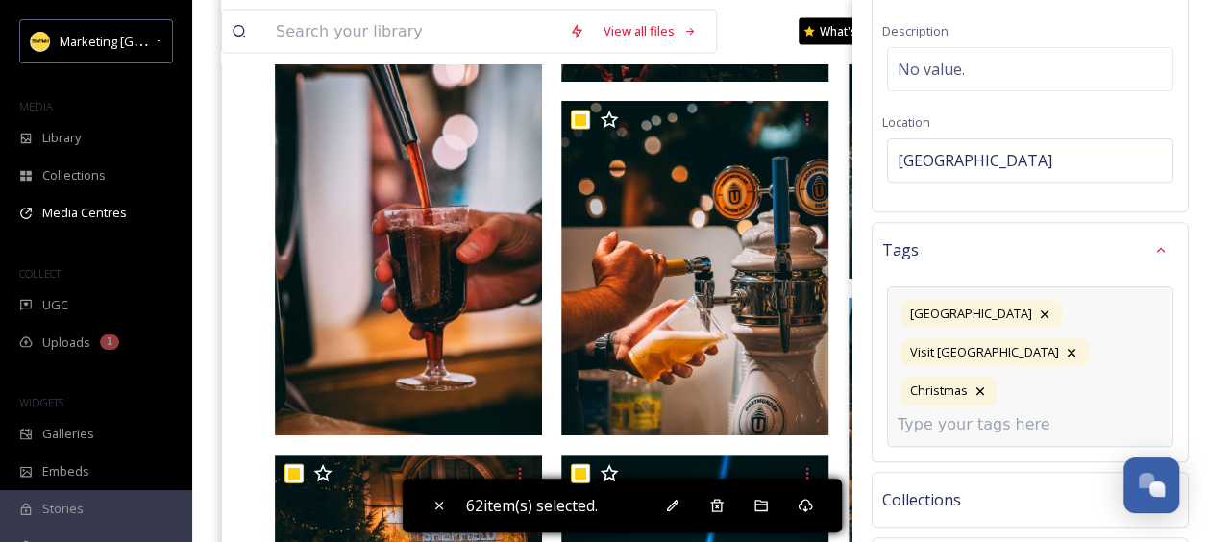
click at [907, 413] on input at bounding box center [994, 424] width 192 height 23
type input "Christmas Market"
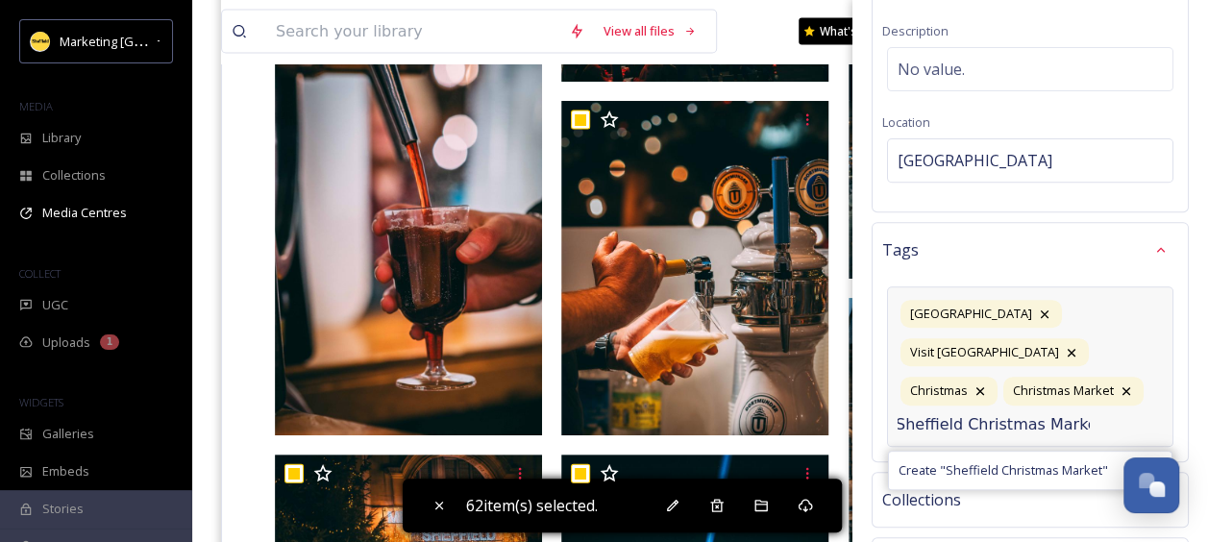
scroll to position [0, 8]
type input "Sheffield Christmas Market"
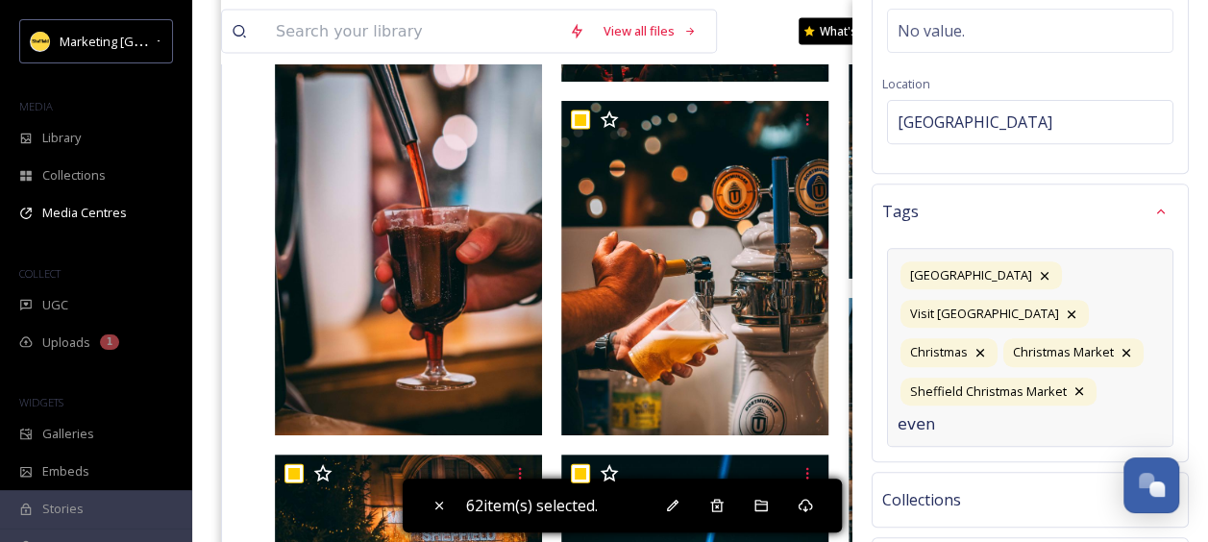
type input "event"
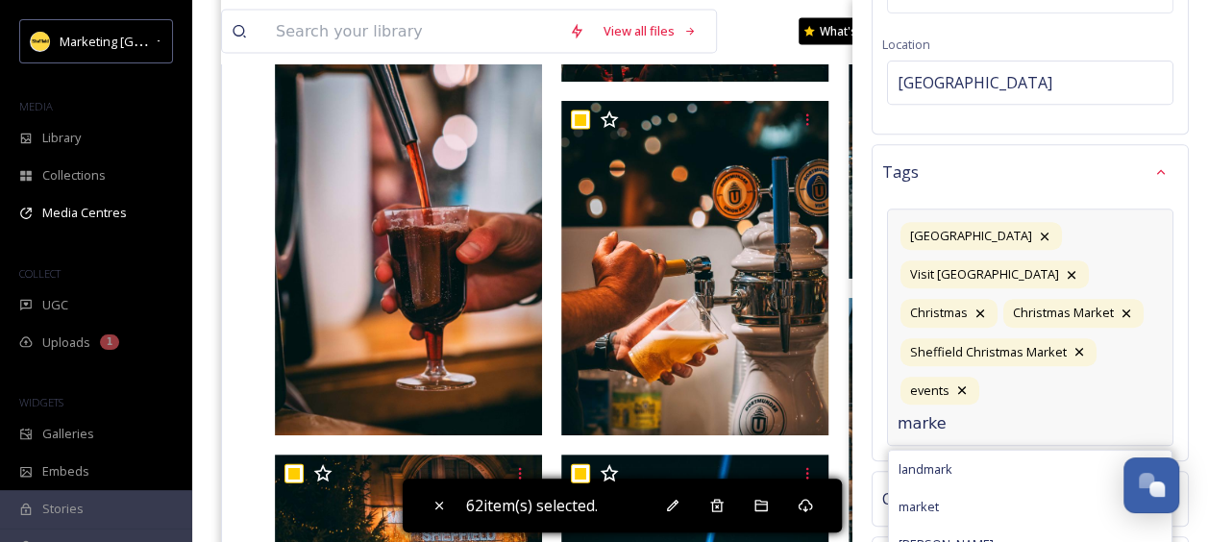
type input "market"
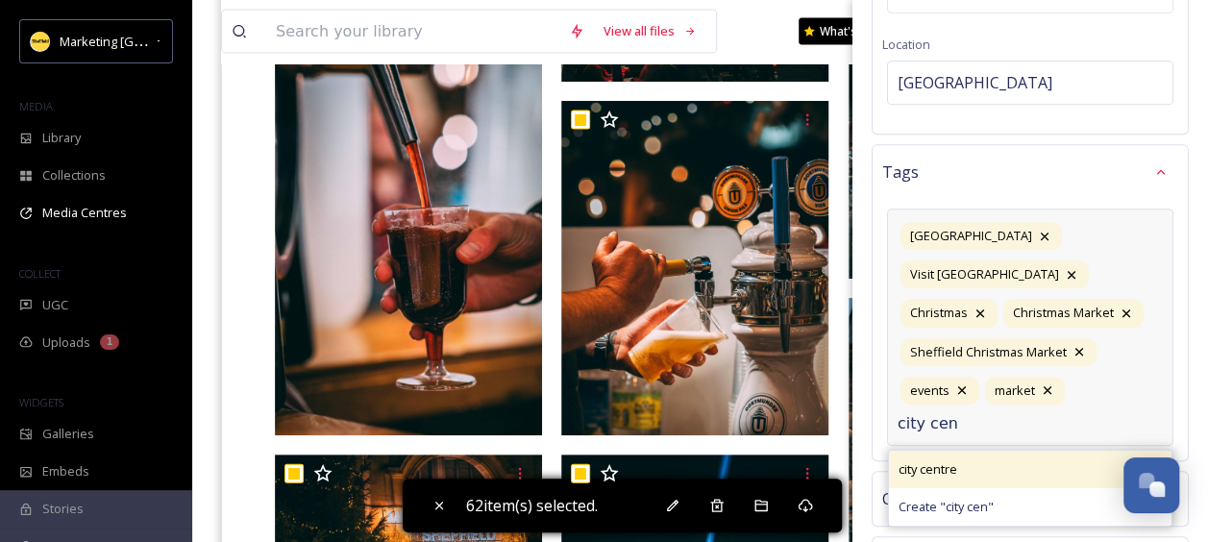
type input "city cen"
click at [937, 460] on span "city centre" at bounding box center [928, 469] width 59 height 18
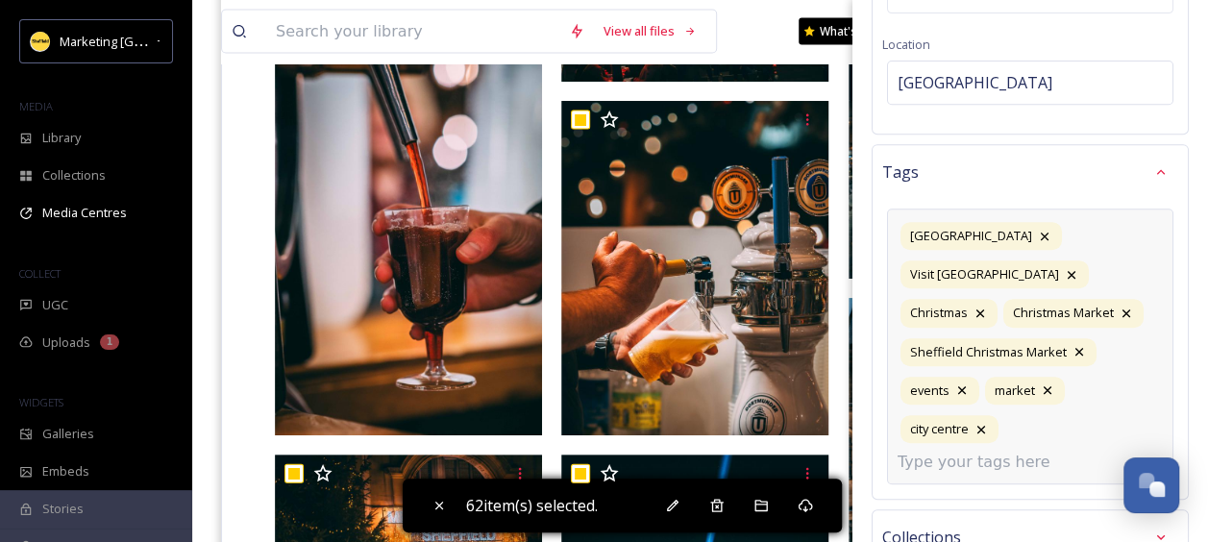
click at [944, 451] on input at bounding box center [994, 462] width 192 height 23
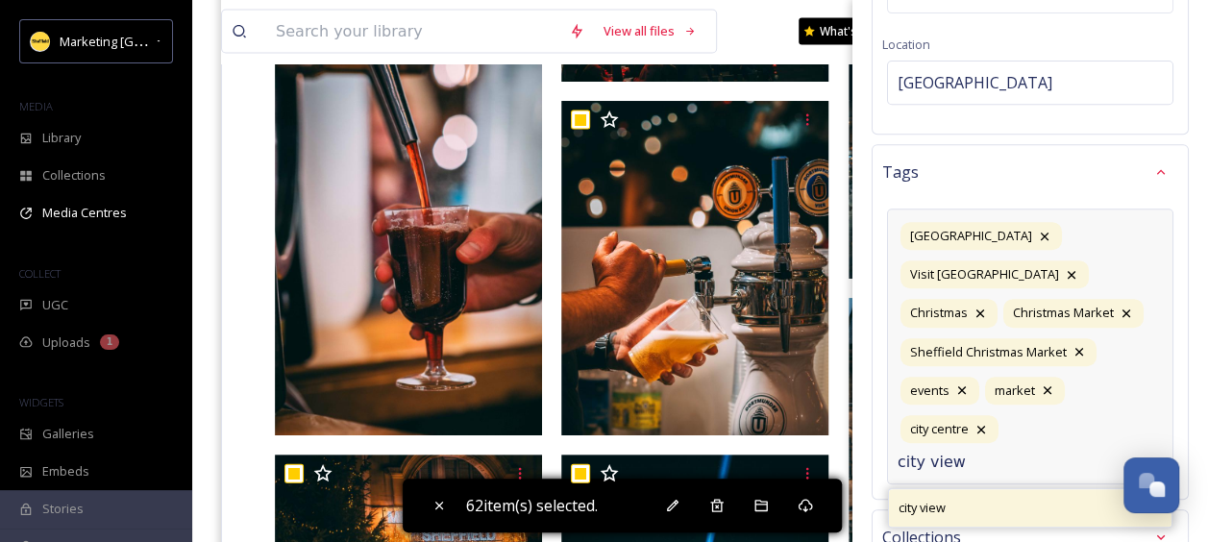
type input "city view"
click at [930, 499] on span "city view" at bounding box center [922, 508] width 47 height 18
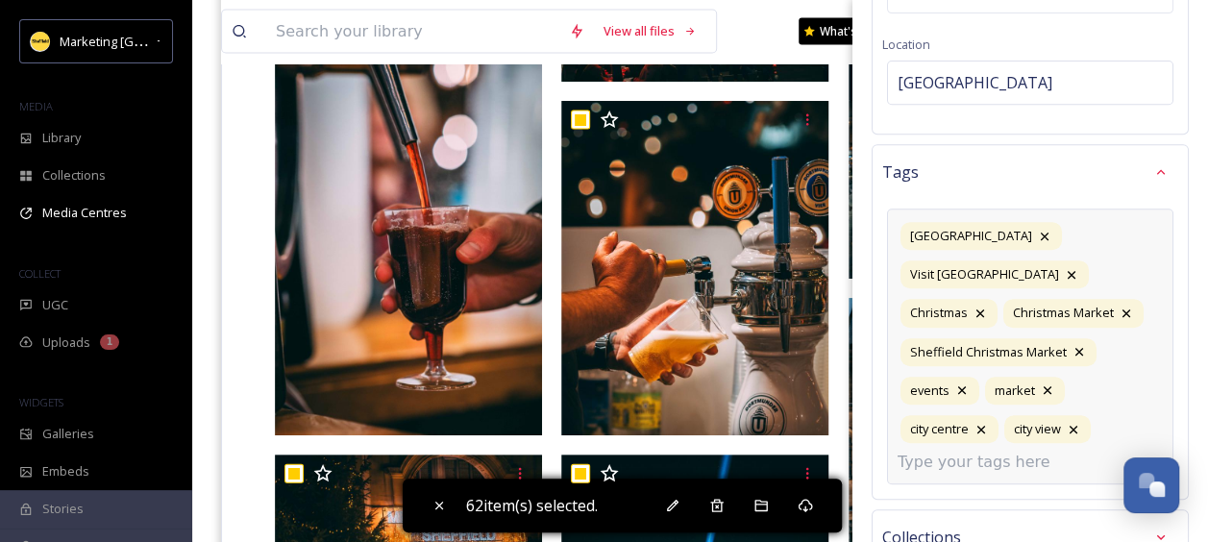
click at [919, 451] on input at bounding box center [994, 462] width 192 height 23
type input "festive"
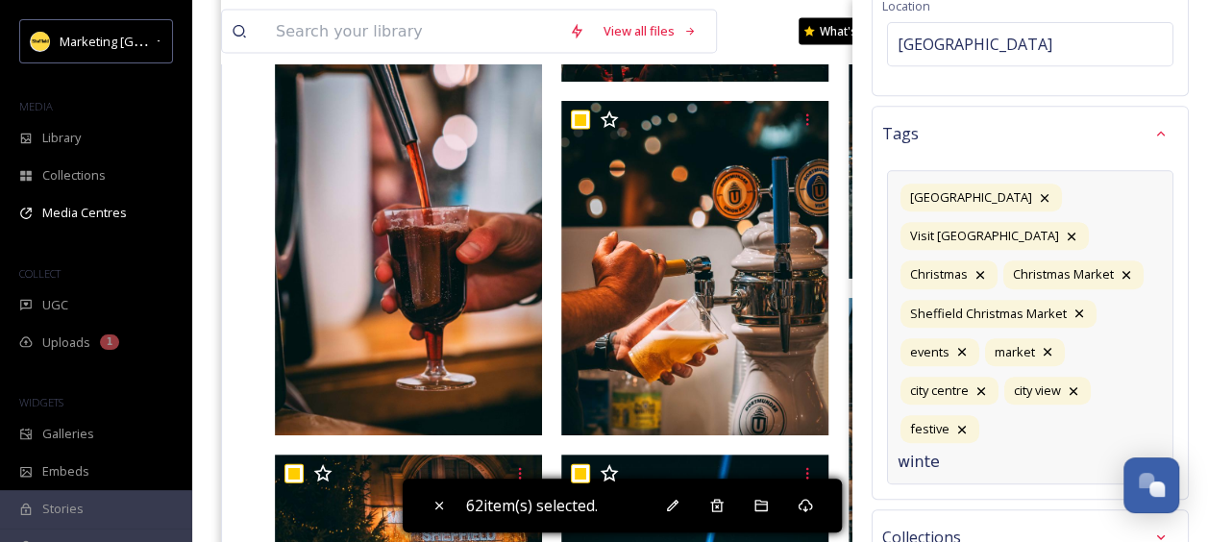
type input "winter"
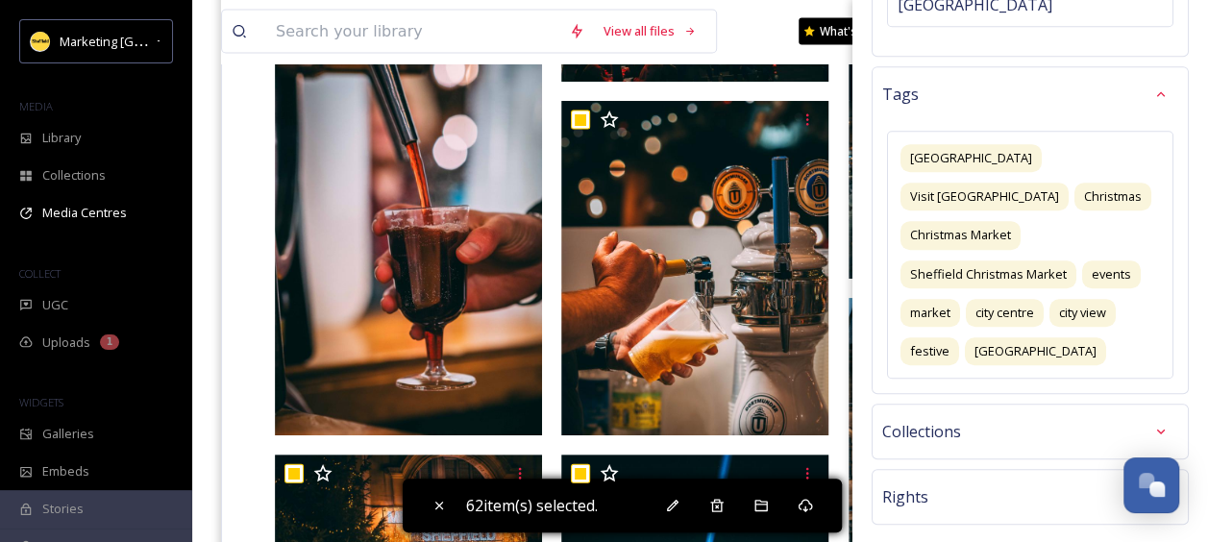
scroll to position [506, 0]
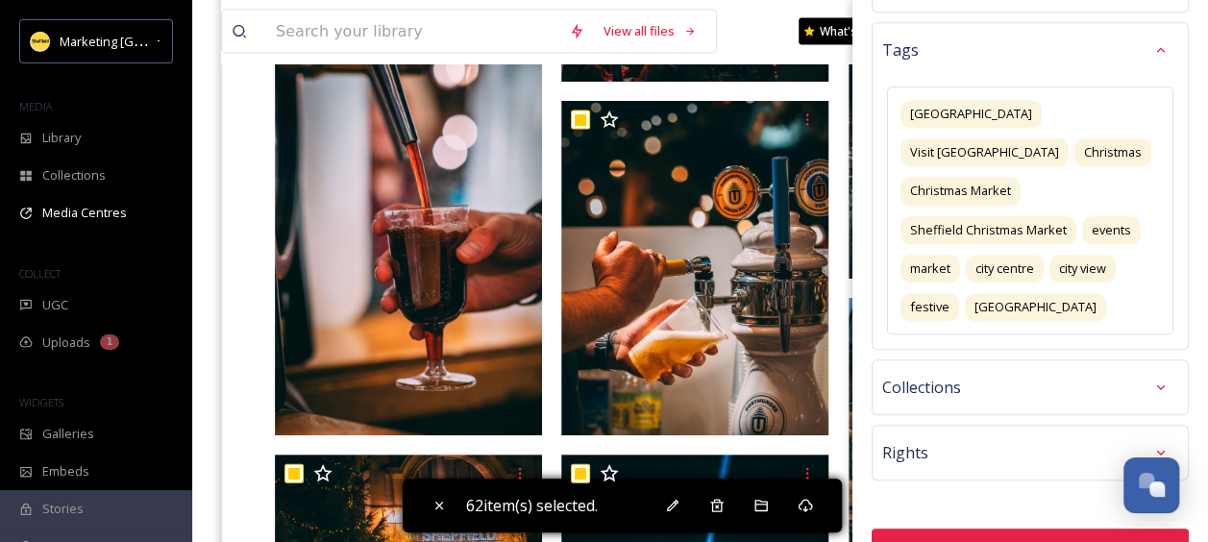
click at [901, 441] on span "Rights" at bounding box center [905, 452] width 46 height 23
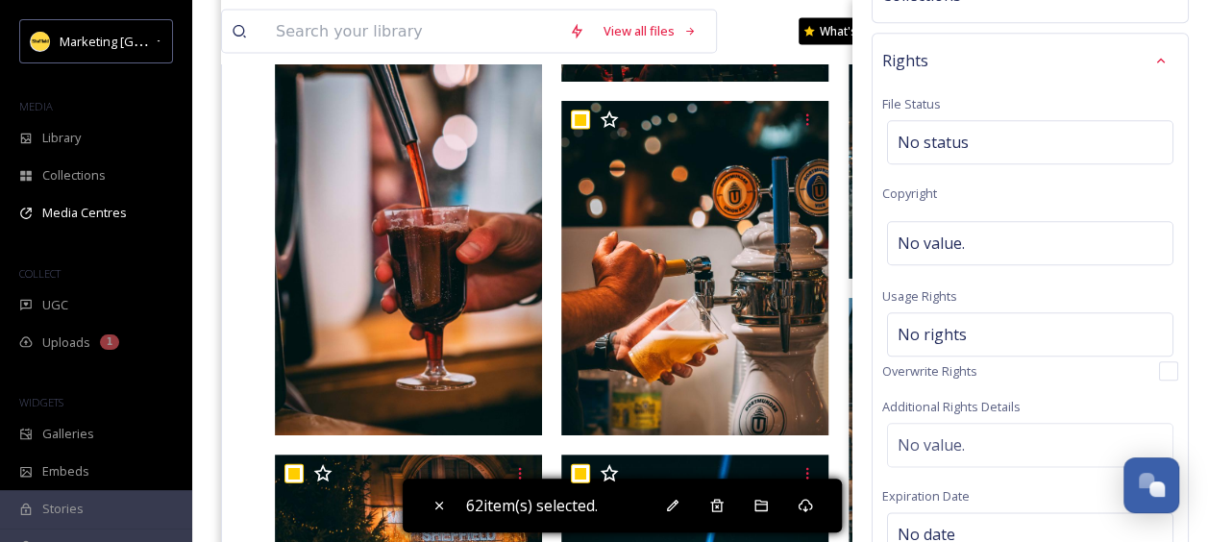
scroll to position [905, 0]
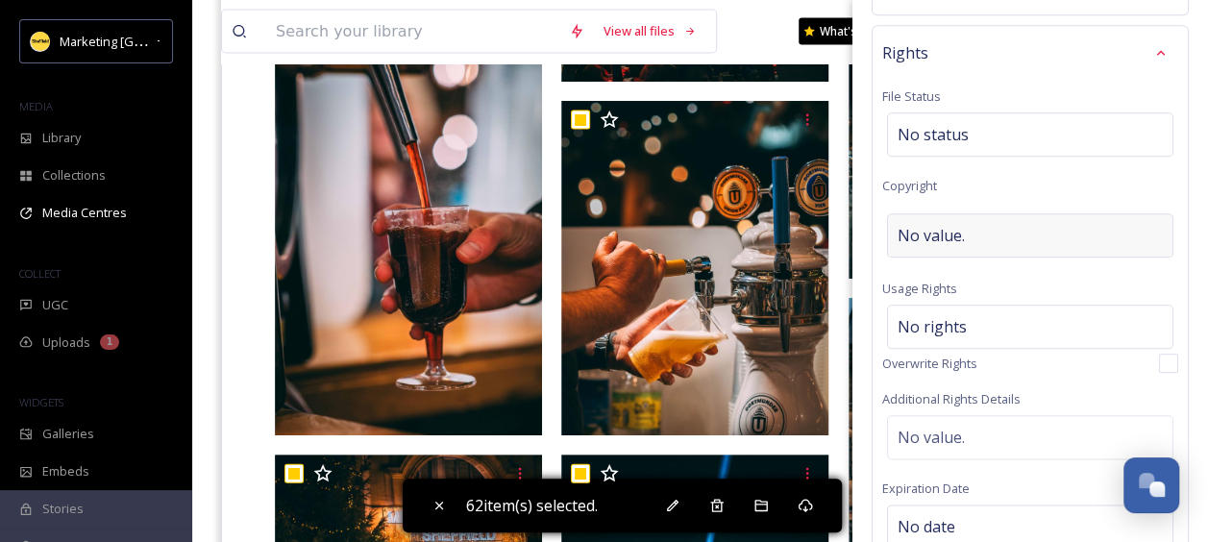
click at [938, 224] on span "No value." at bounding box center [931, 235] width 67 height 23
click at [938, 213] on input "Credit [PERSON_NAME]" at bounding box center [1030, 235] width 296 height 44
click at [1001, 213] on input "[PERSON_NAME] Bank" at bounding box center [1030, 235] width 296 height 44
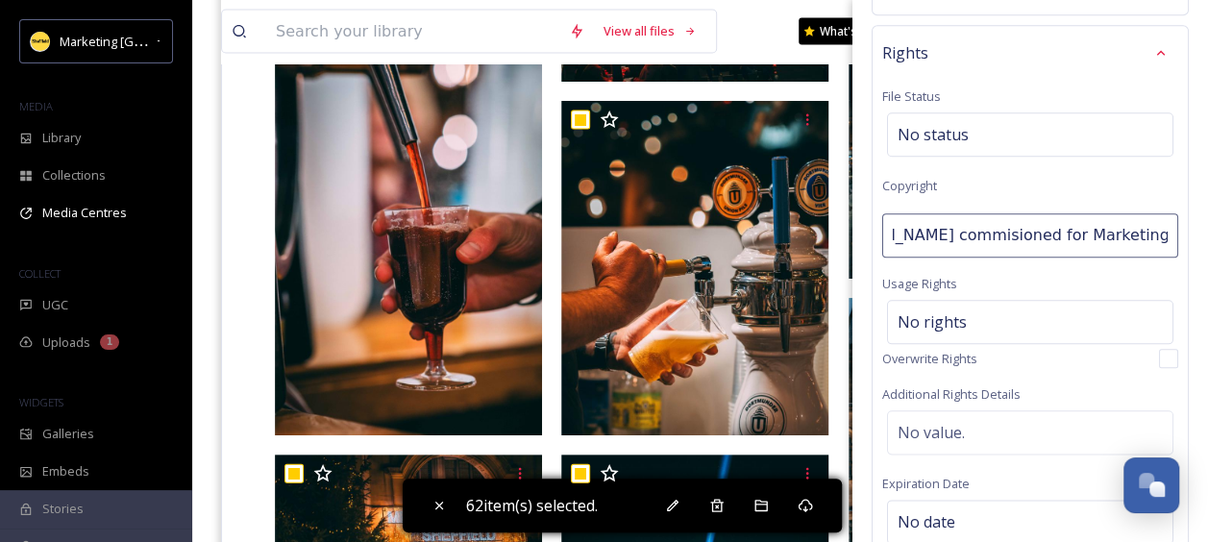
scroll to position [0, 75]
type input "[PERSON_NAME] commissioned for Marketing [GEOGRAPHIC_DATA]"
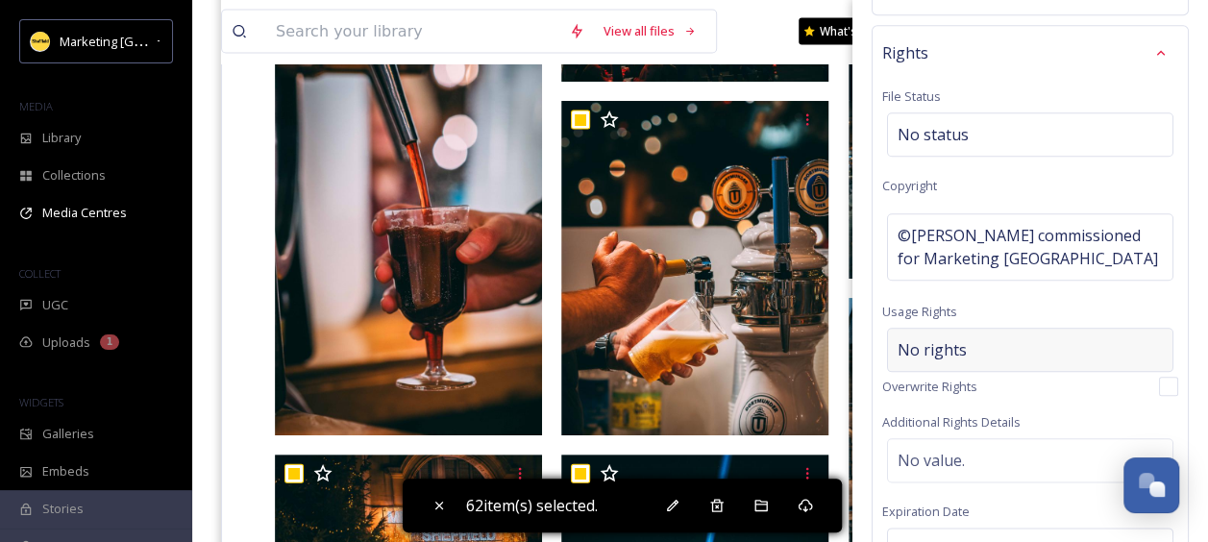
click at [975, 328] on div "No rights" at bounding box center [1030, 350] width 286 height 44
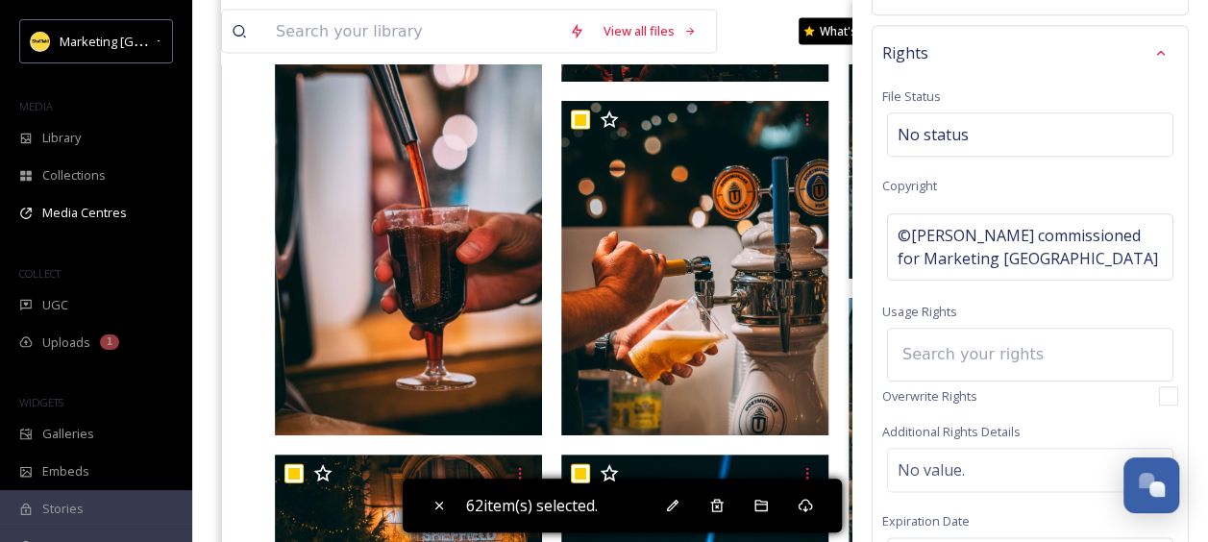
click at [908, 333] on input at bounding box center [998, 354] width 211 height 42
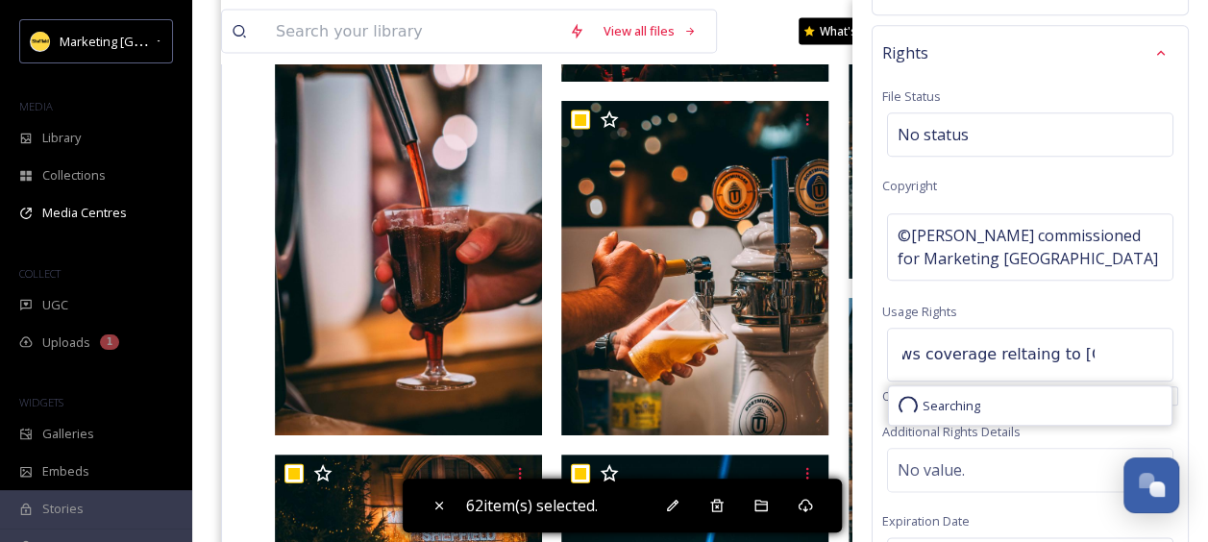
scroll to position [0, 304]
type input "Can be used in print and online for news coverage relating to [GEOGRAPHIC_DATA]"
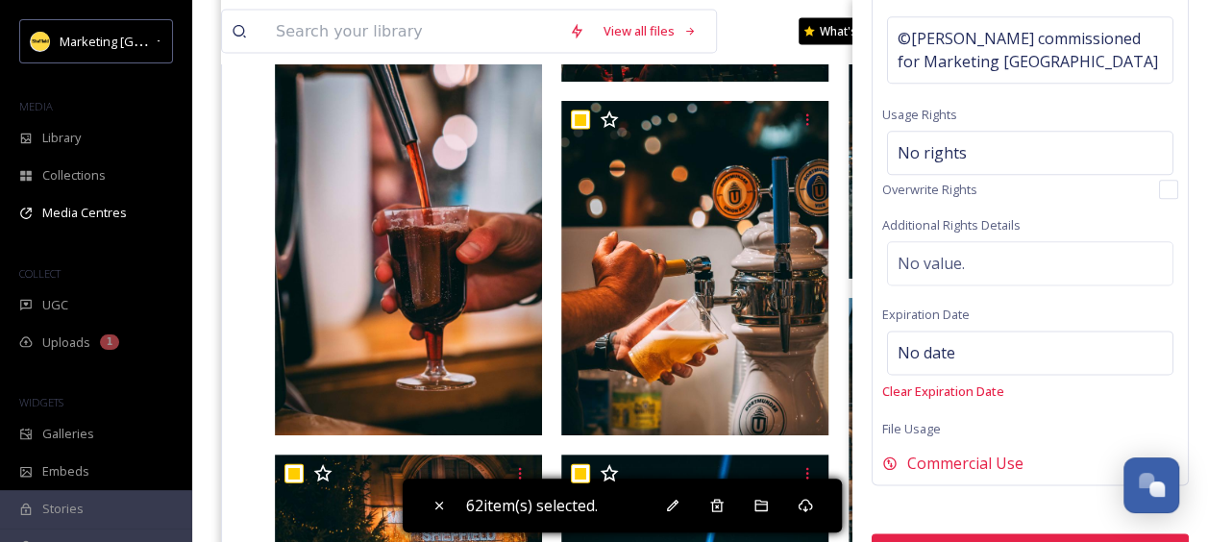
scroll to position [1104, 0]
click at [992, 531] on button "Bulk Edit" at bounding box center [1030, 550] width 317 height 39
checkbox input "false"
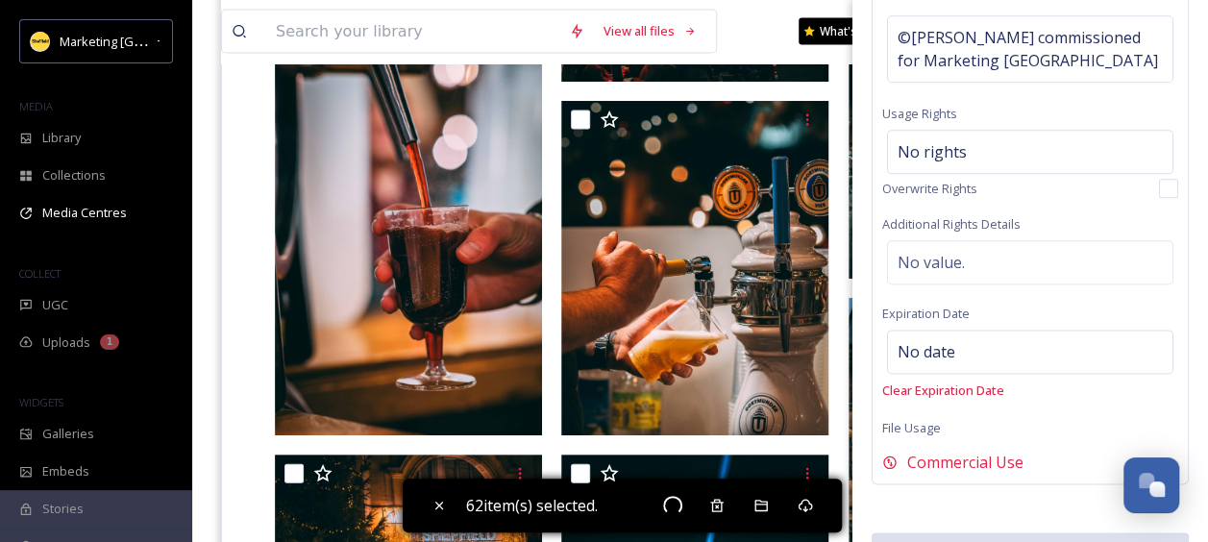
checkbox input "false"
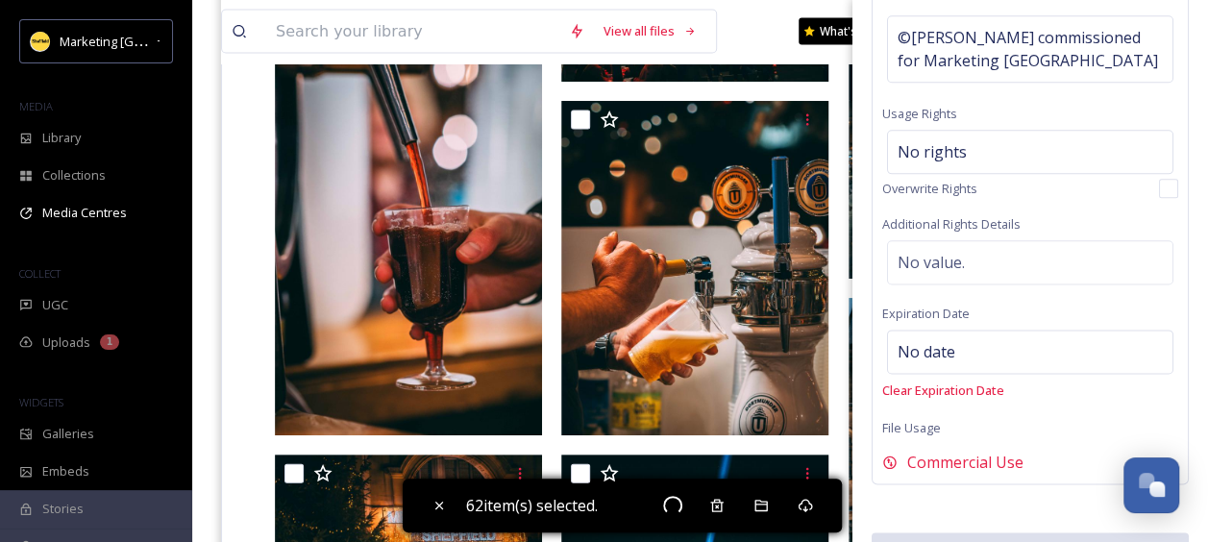
checkbox input "false"
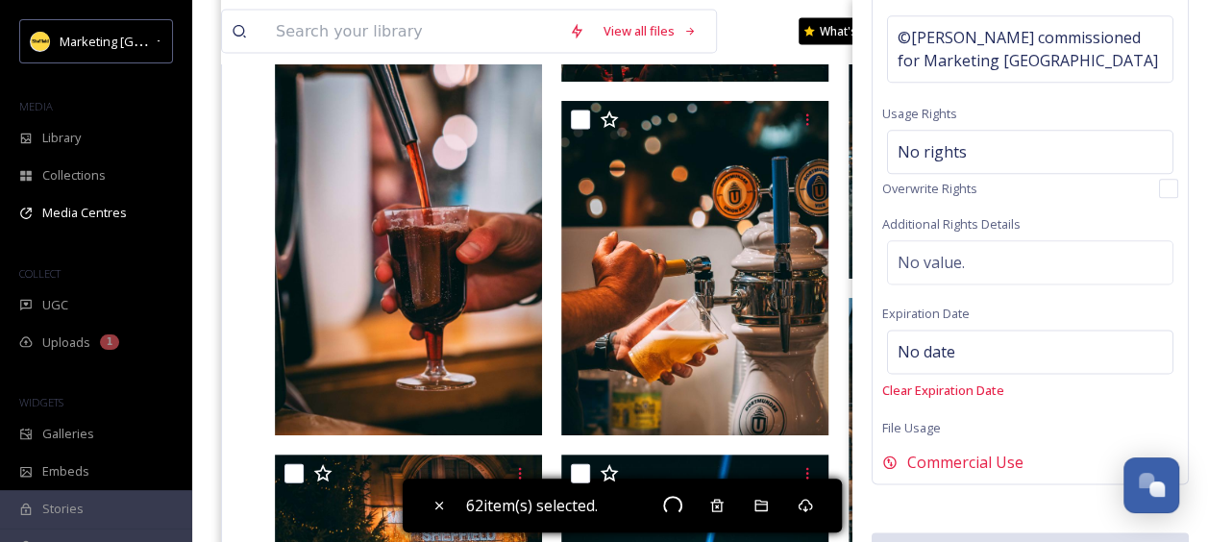
checkbox input "false"
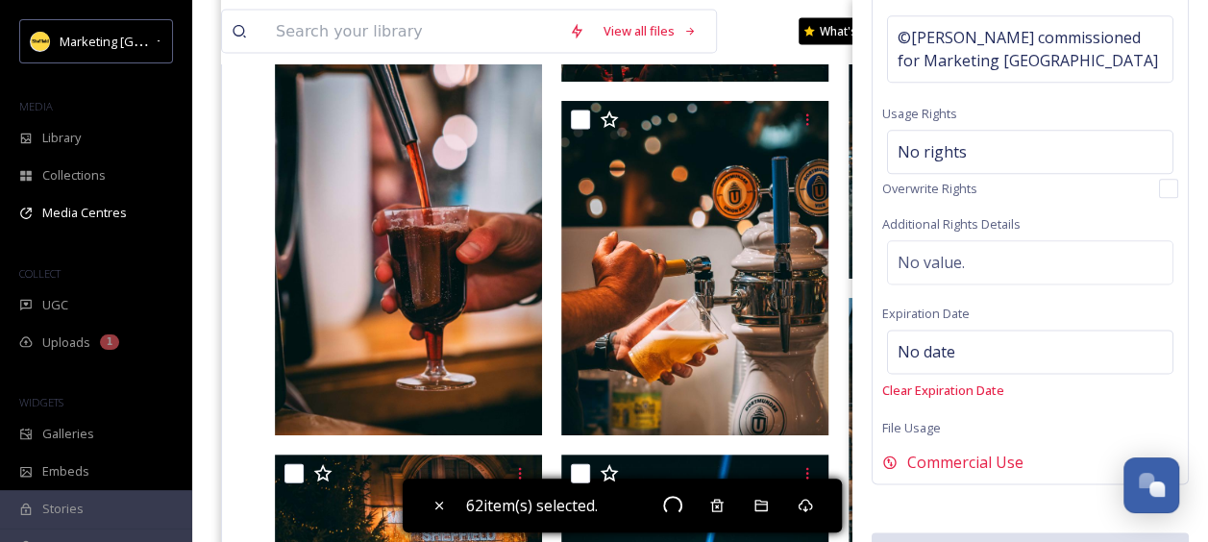
checkbox input "false"
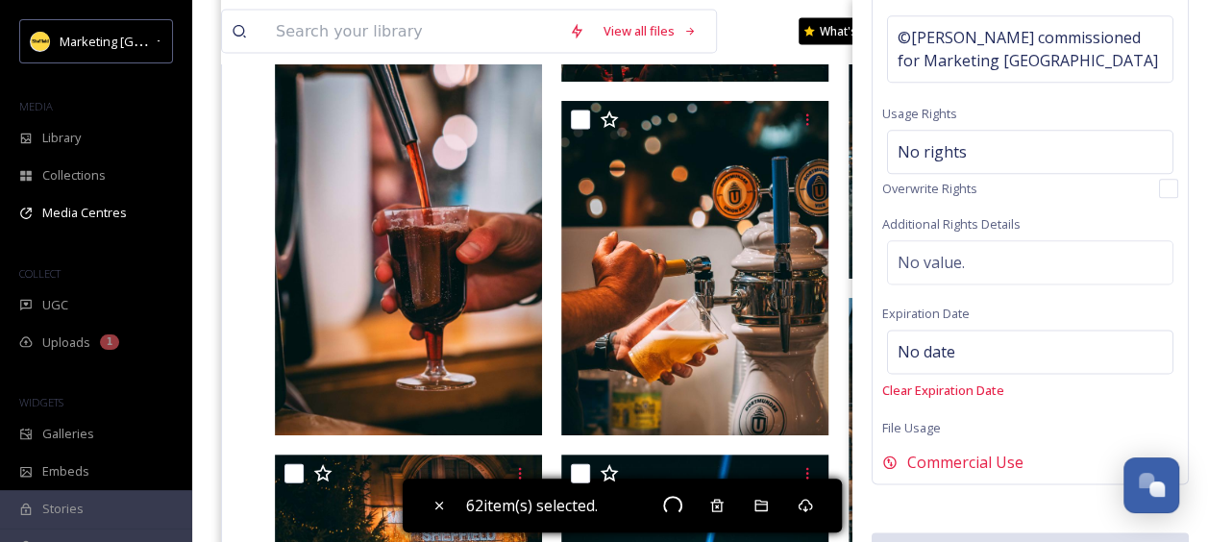
checkbox input "false"
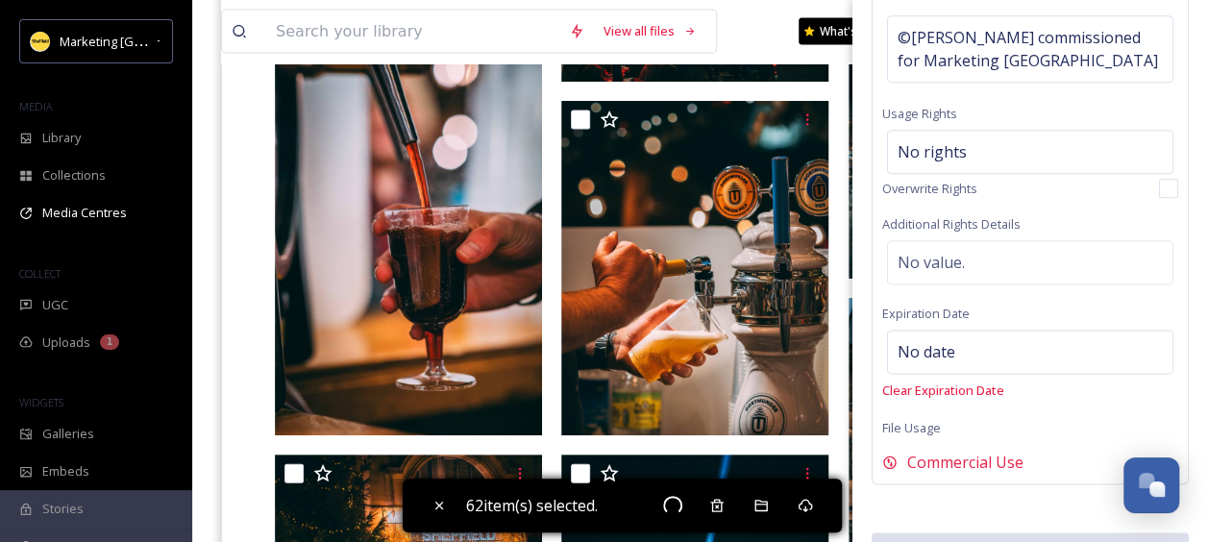
checkbox input "false"
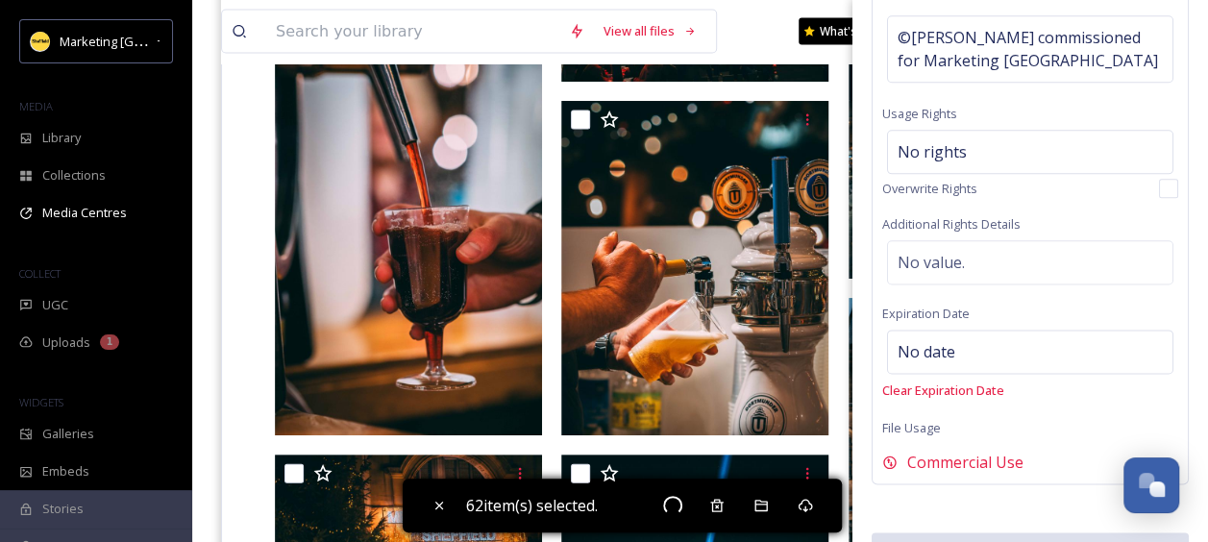
checkbox input "false"
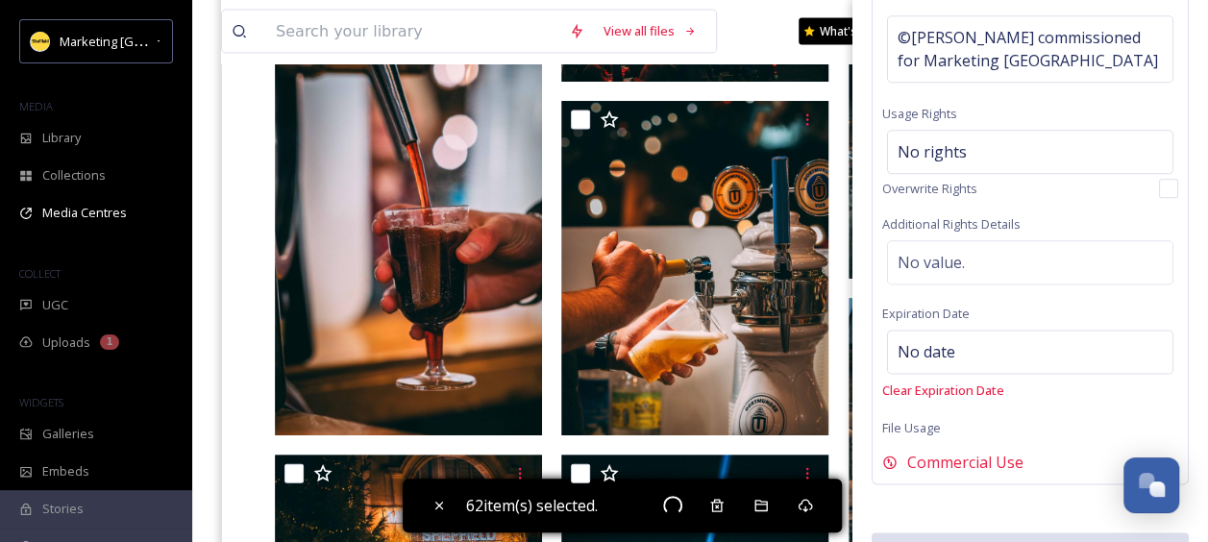
checkbox input "false"
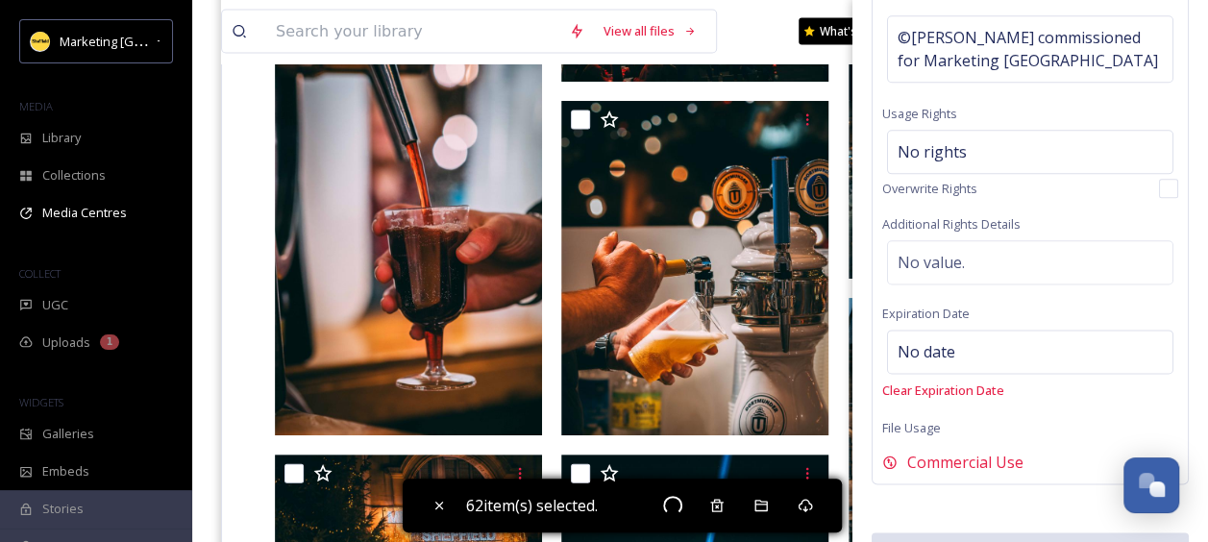
checkbox input "false"
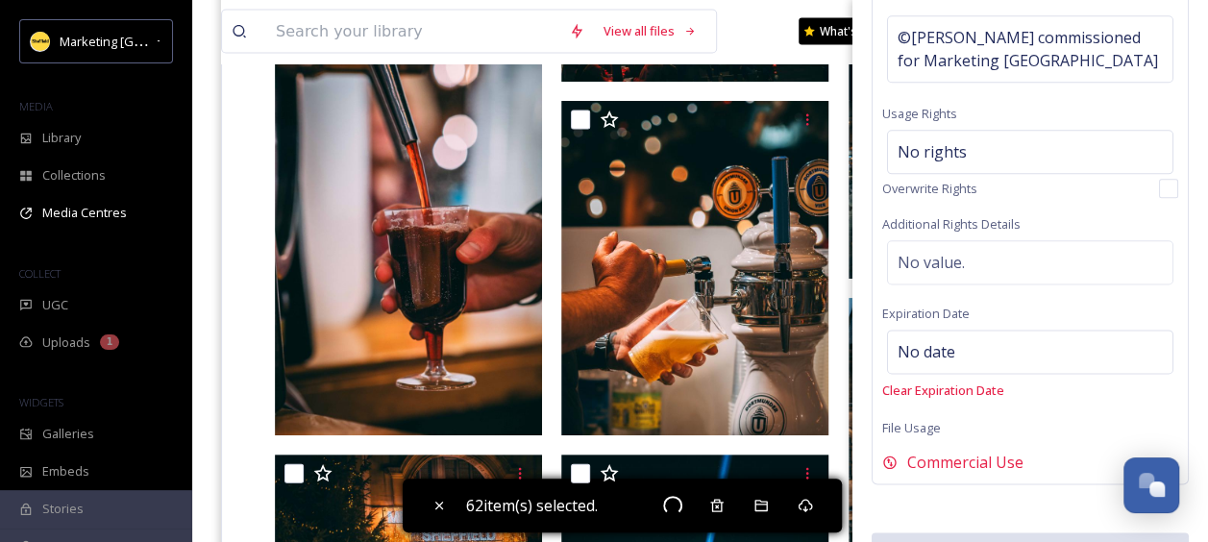
checkbox input "false"
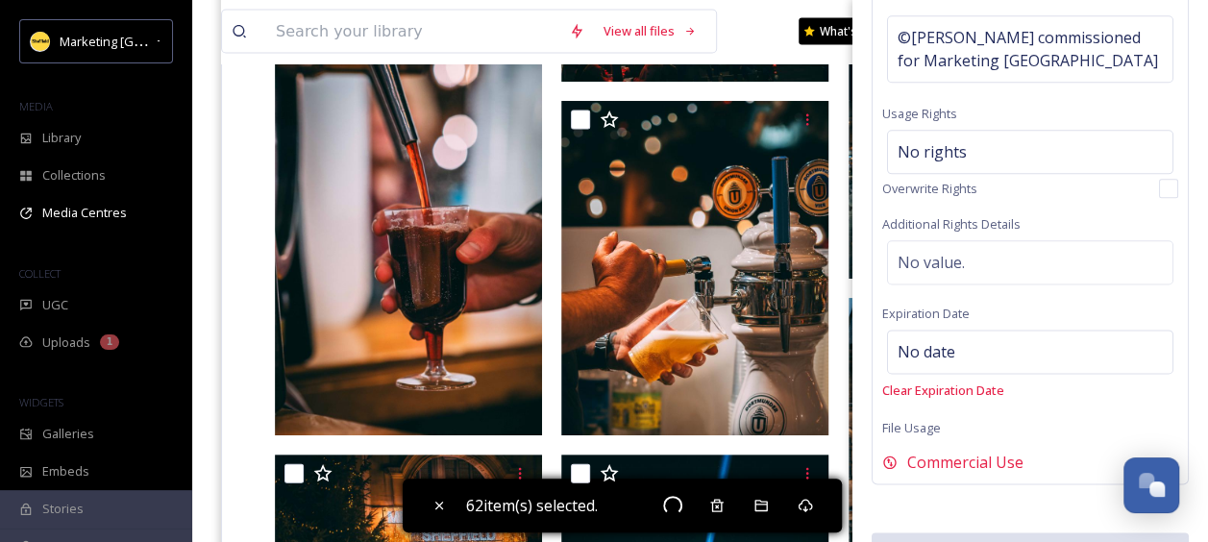
checkbox input "false"
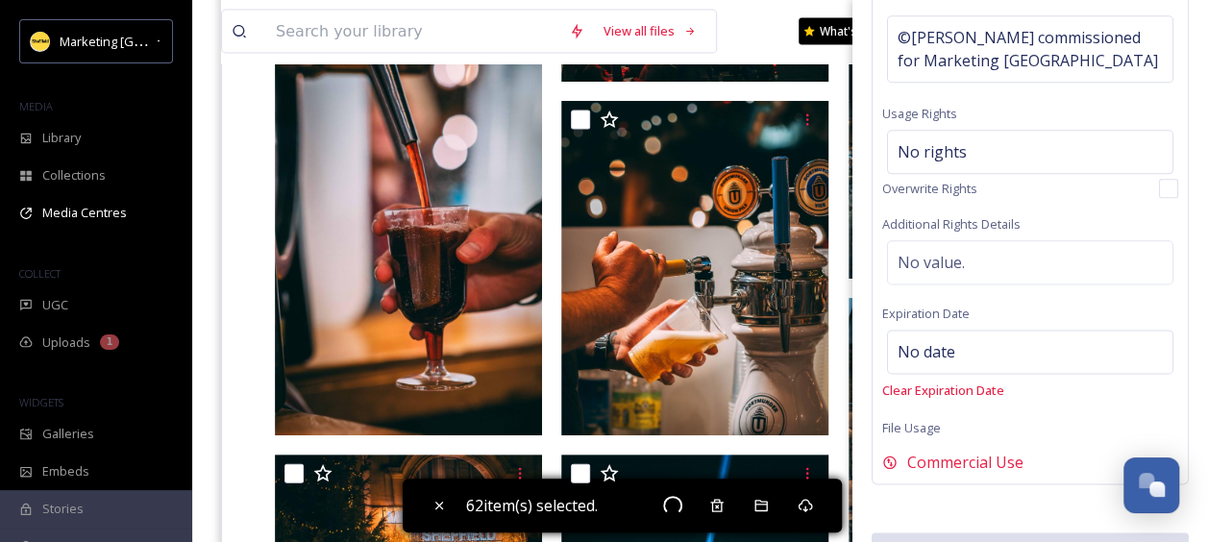
checkbox input "false"
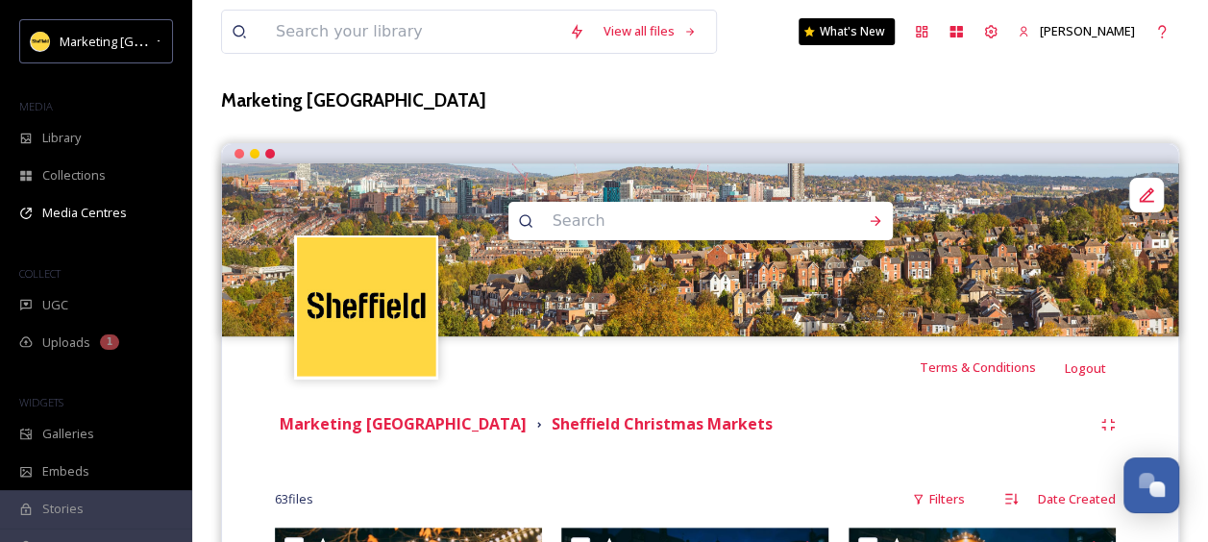
scroll to position [0, 0]
